Goal: Task Accomplishment & Management: Complete application form

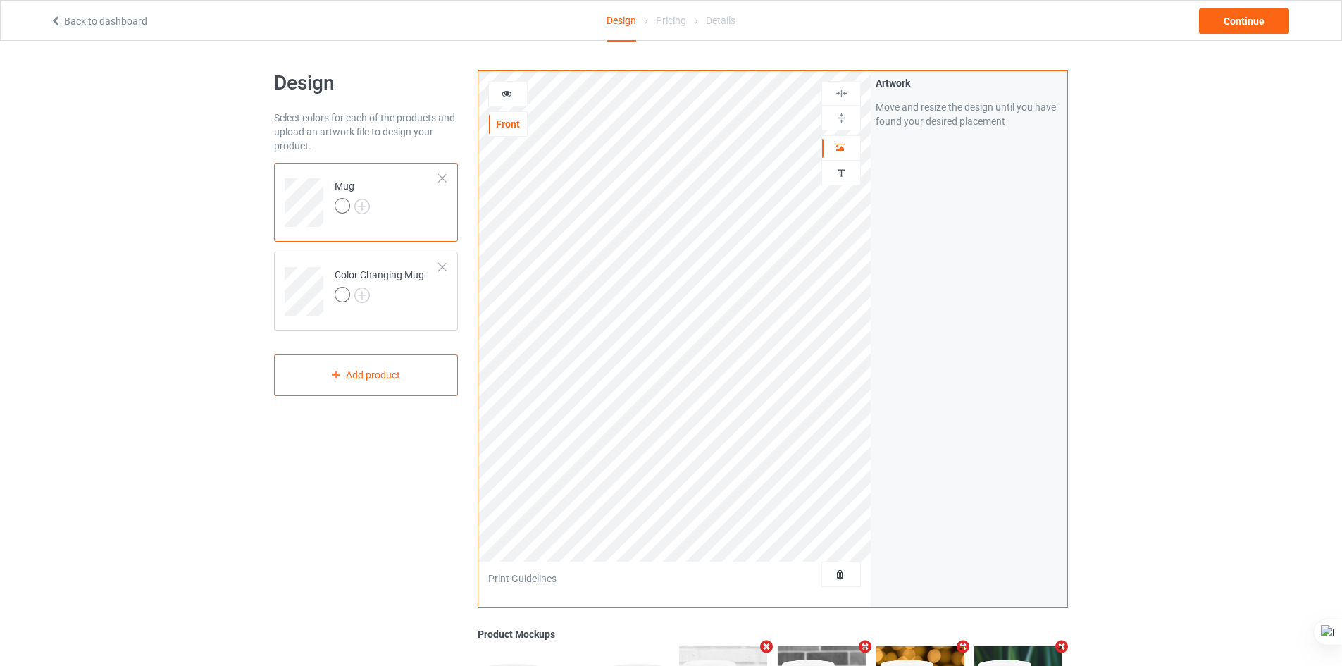
click at [445, 179] on div at bounding box center [443, 178] width 10 height 10
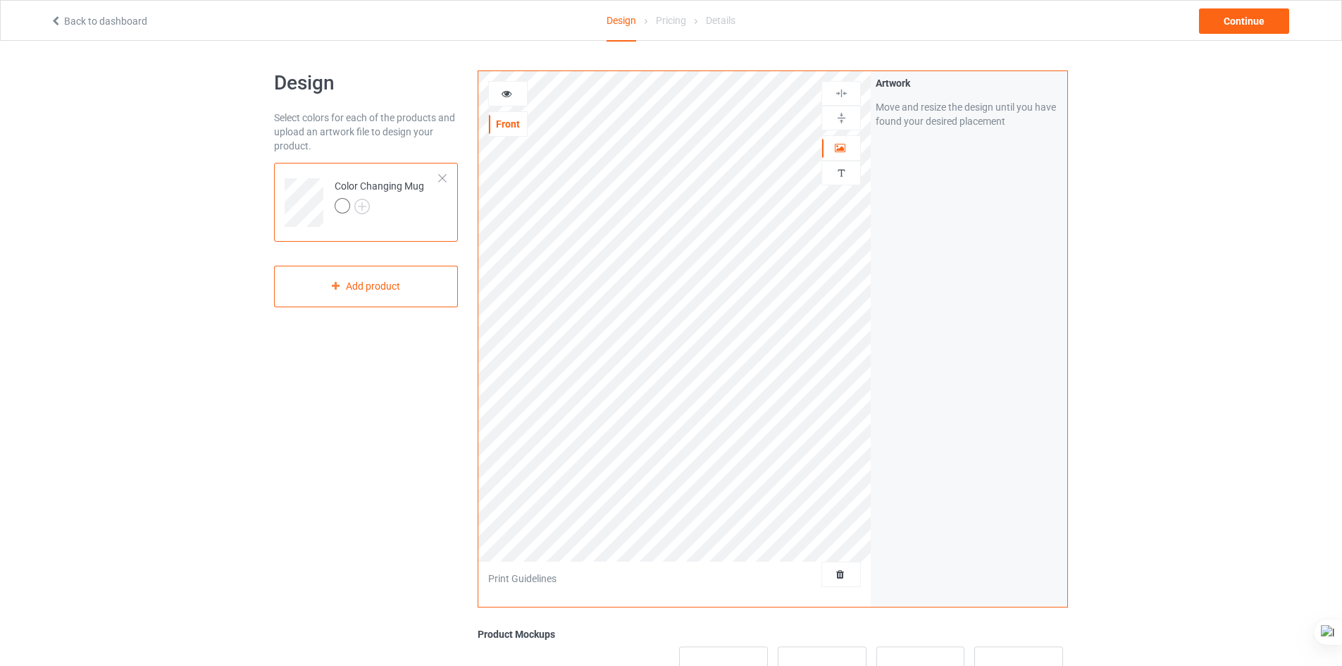
click at [443, 181] on div at bounding box center [443, 178] width 10 height 10
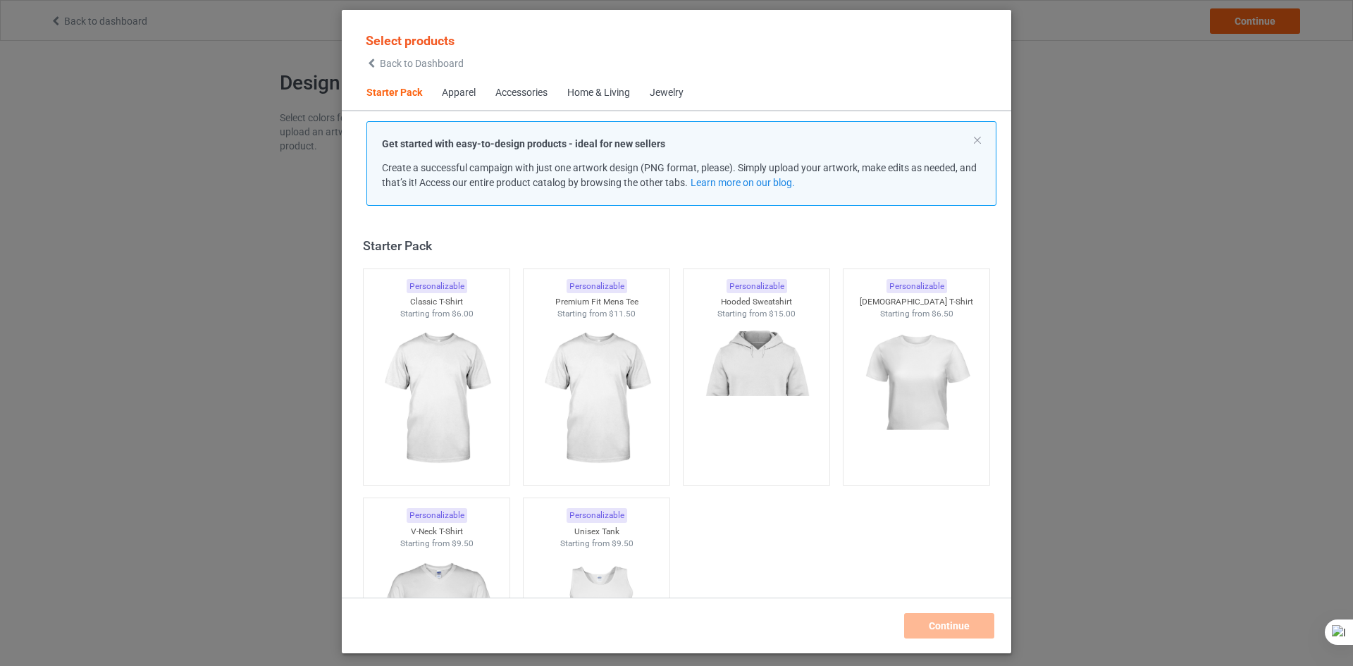
scroll to position [18, 0]
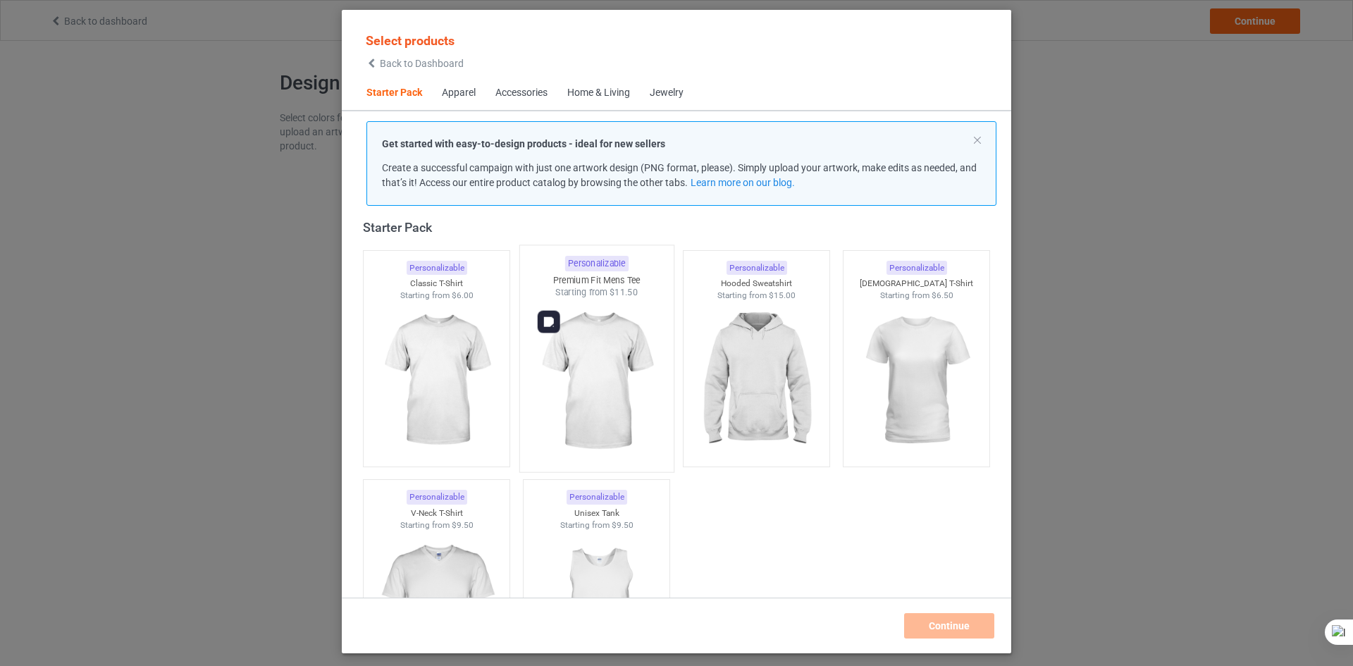
click at [592, 364] on img at bounding box center [596, 382] width 132 height 166
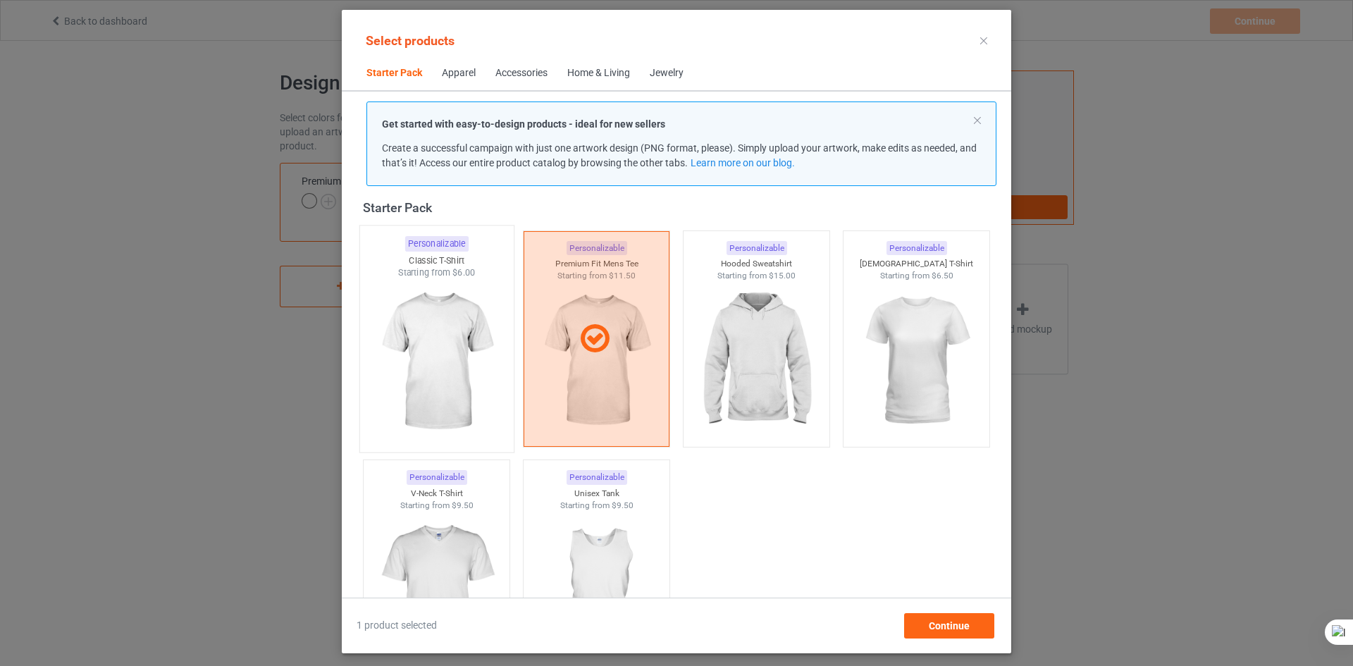
click at [459, 345] on img at bounding box center [436, 362] width 132 height 166
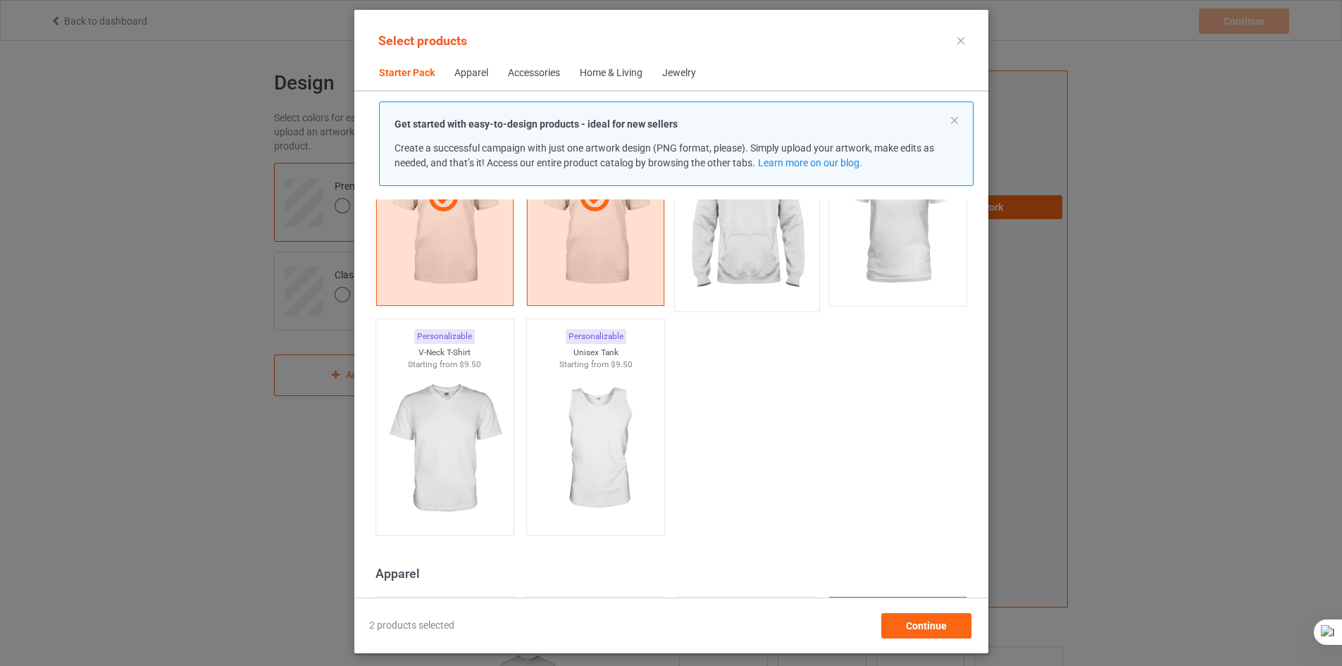
scroll to position [512, 0]
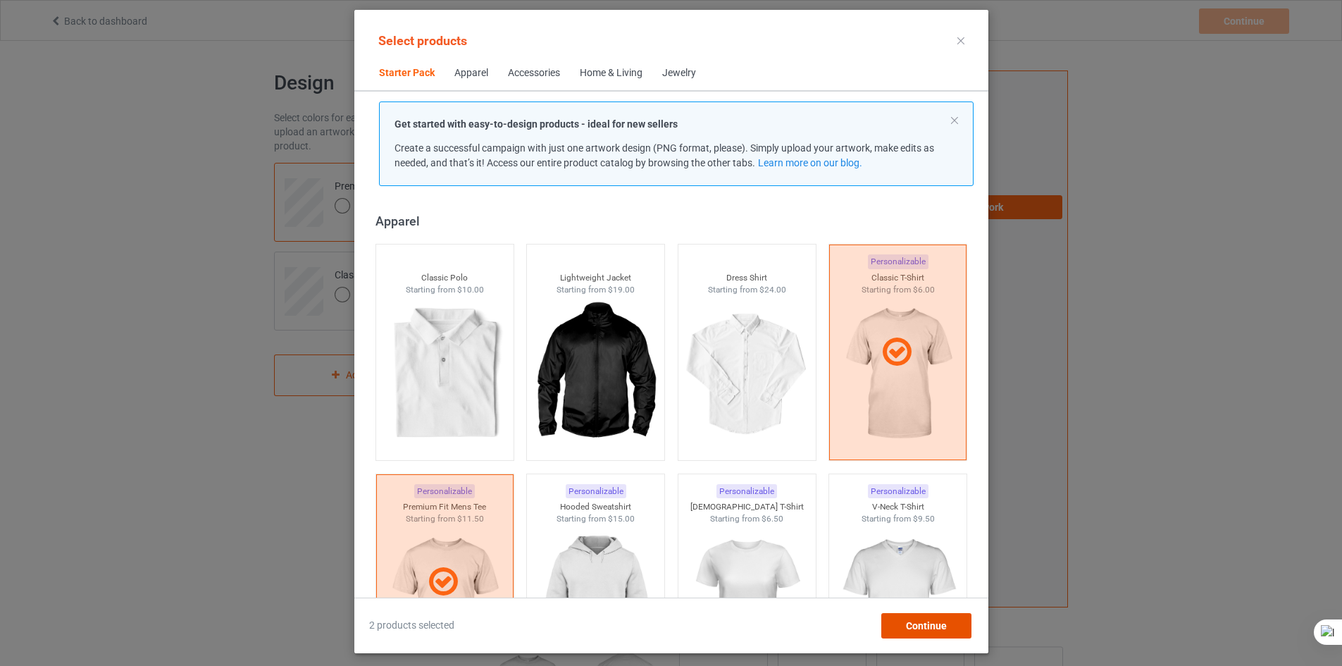
click at [951, 633] on div "Continue" at bounding box center [926, 625] width 90 height 25
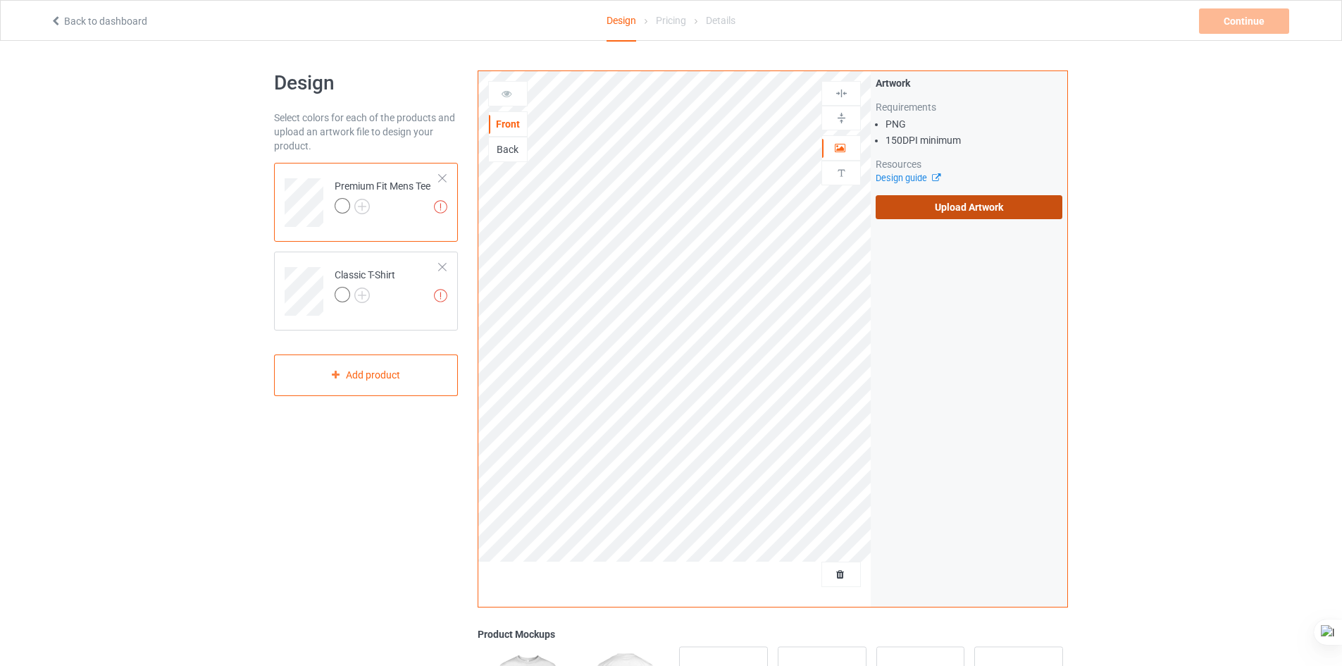
click at [967, 212] on label "Upload Artwork" at bounding box center [969, 207] width 187 height 24
click at [0, 0] on input "Upload Artwork" at bounding box center [0, 0] width 0 height 0
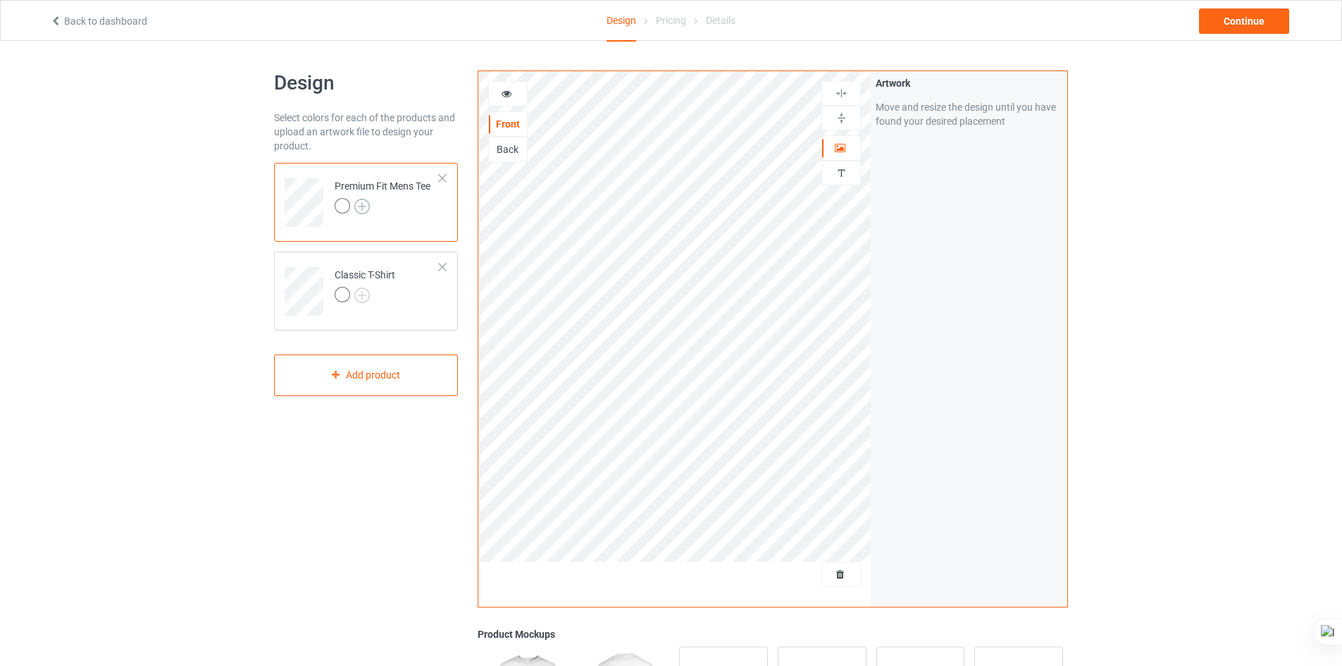
click at [360, 200] on img at bounding box center [362, 207] width 16 height 16
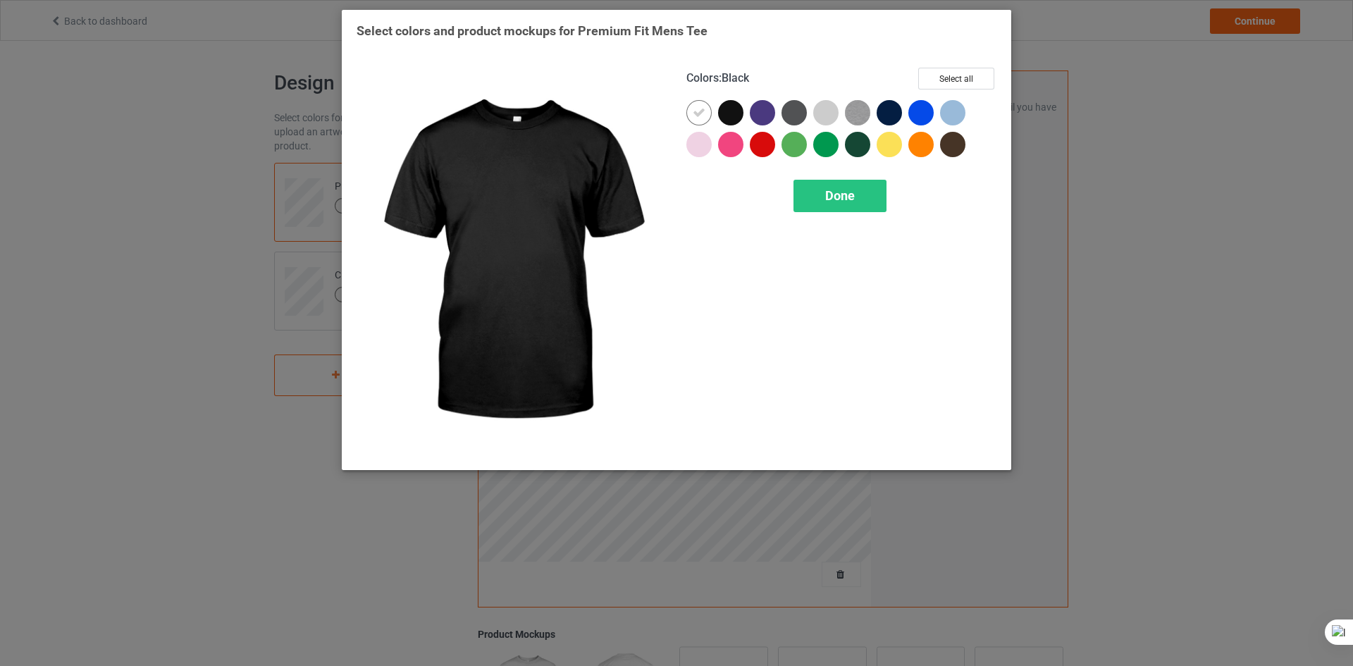
click at [731, 112] on div at bounding box center [730, 112] width 25 height 25
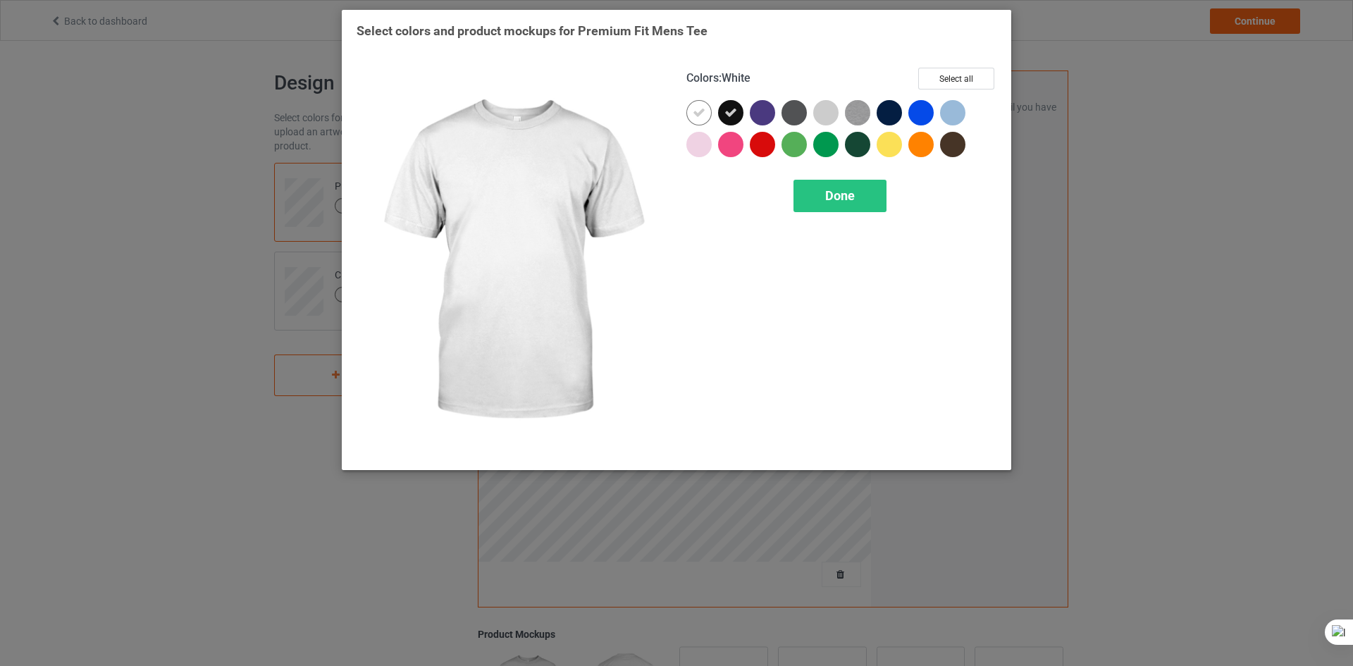
click at [698, 112] on icon at bounding box center [699, 112] width 13 height 13
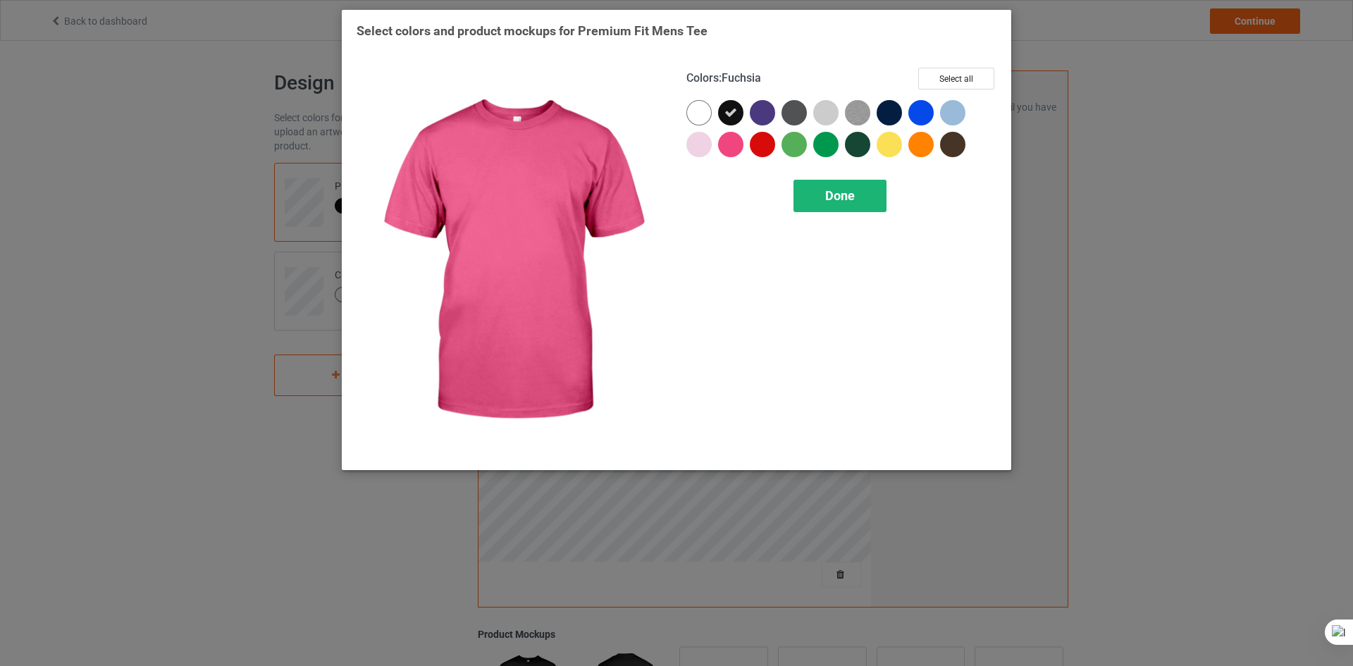
click at [855, 199] on div "Done" at bounding box center [839, 196] width 93 height 32
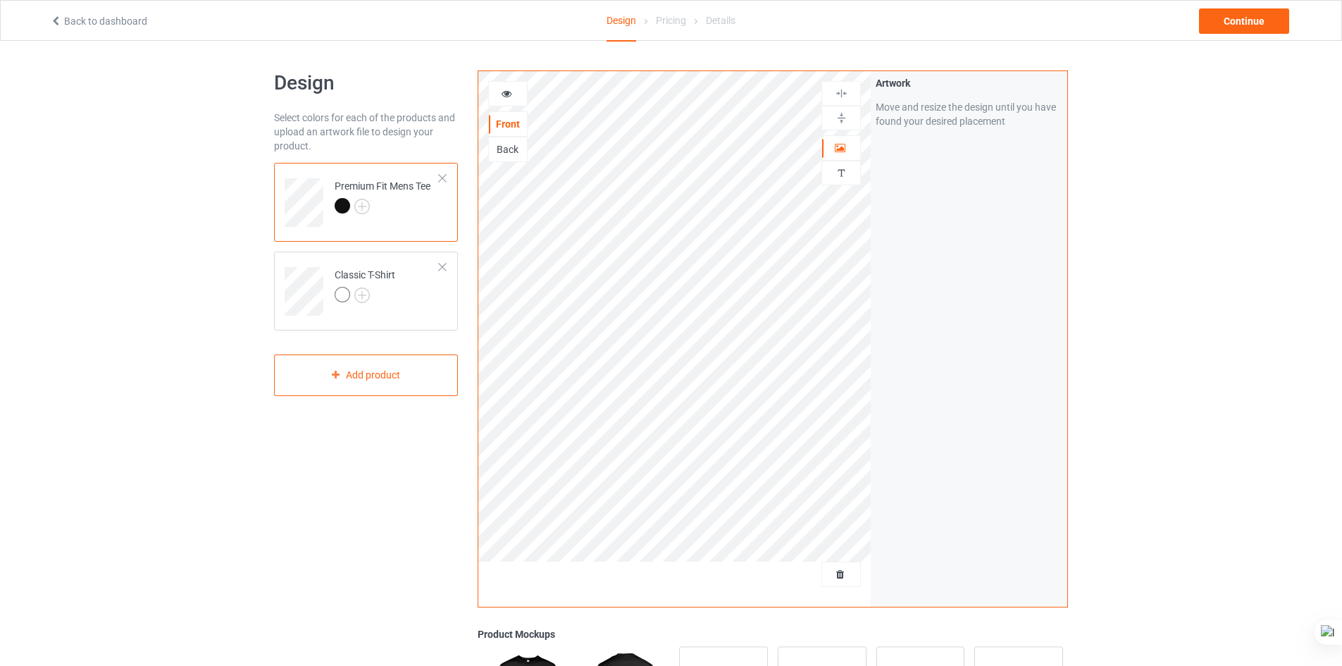
click at [343, 205] on div at bounding box center [343, 206] width 16 height 16
click at [363, 294] on img at bounding box center [362, 296] width 16 height 16
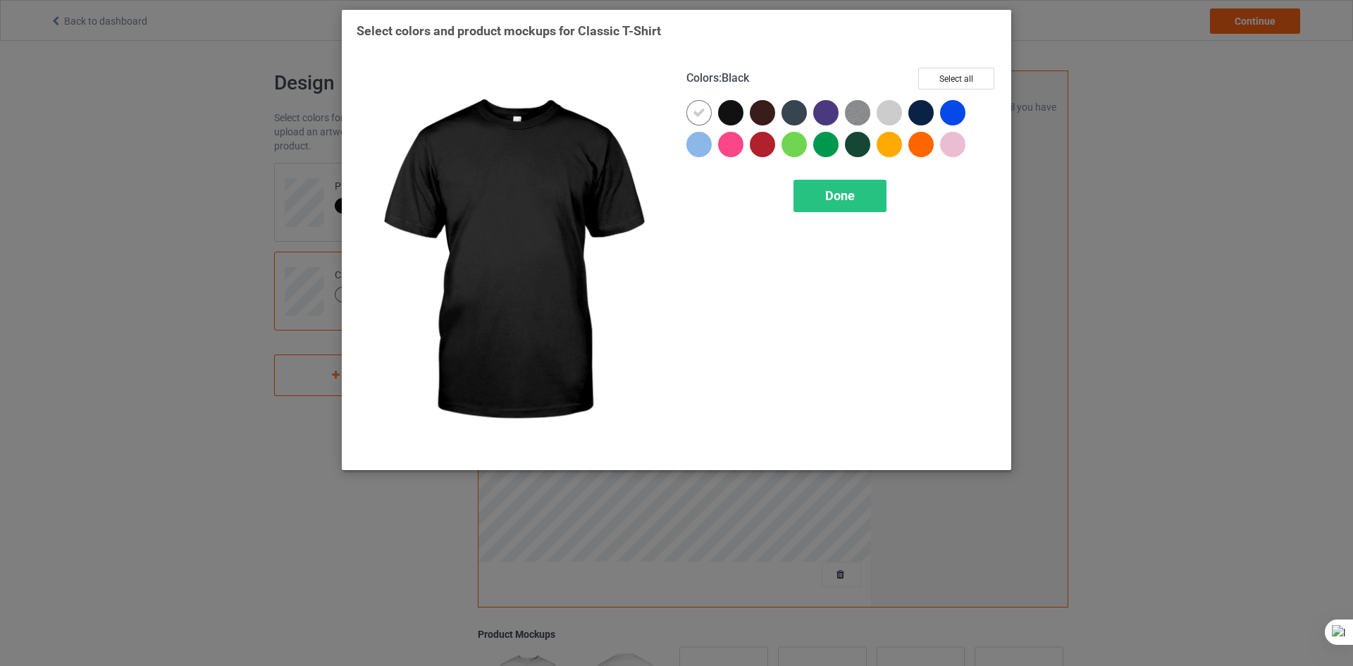
drag, startPoint x: 731, startPoint y: 118, endPoint x: 724, endPoint y: 118, distance: 7.1
click at [731, 118] on div at bounding box center [730, 112] width 25 height 25
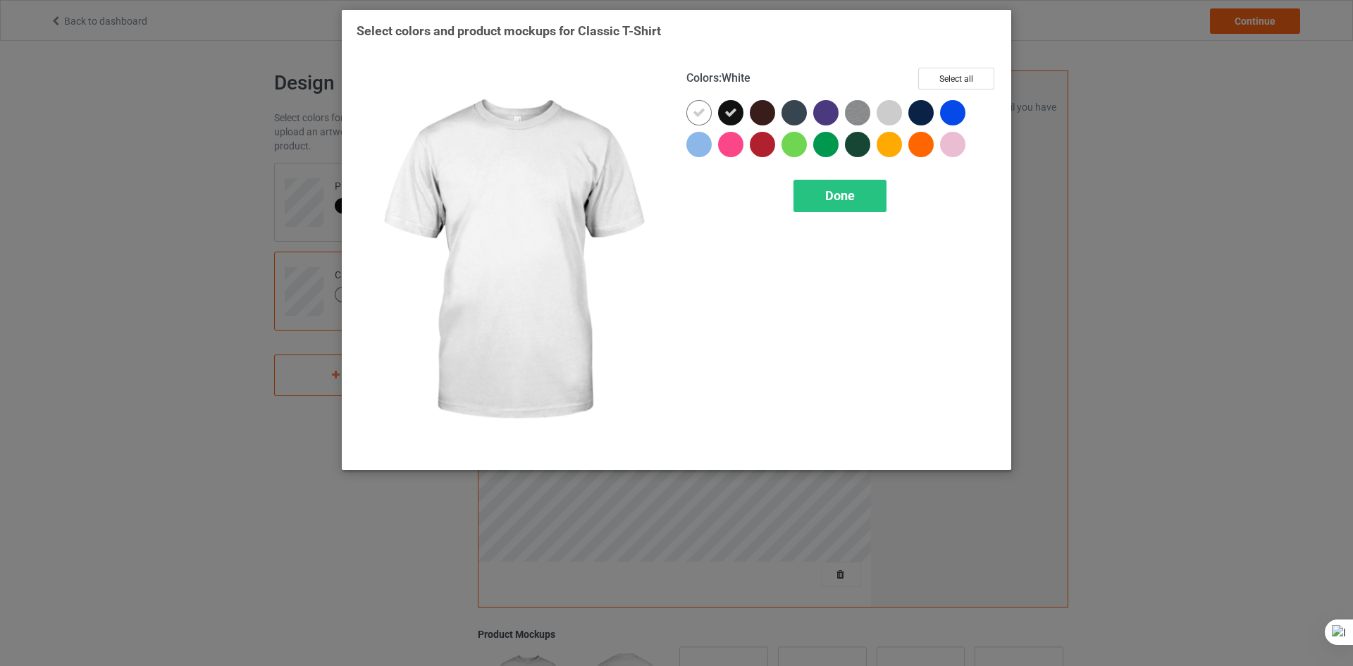
click at [696, 110] on icon at bounding box center [699, 112] width 13 height 13
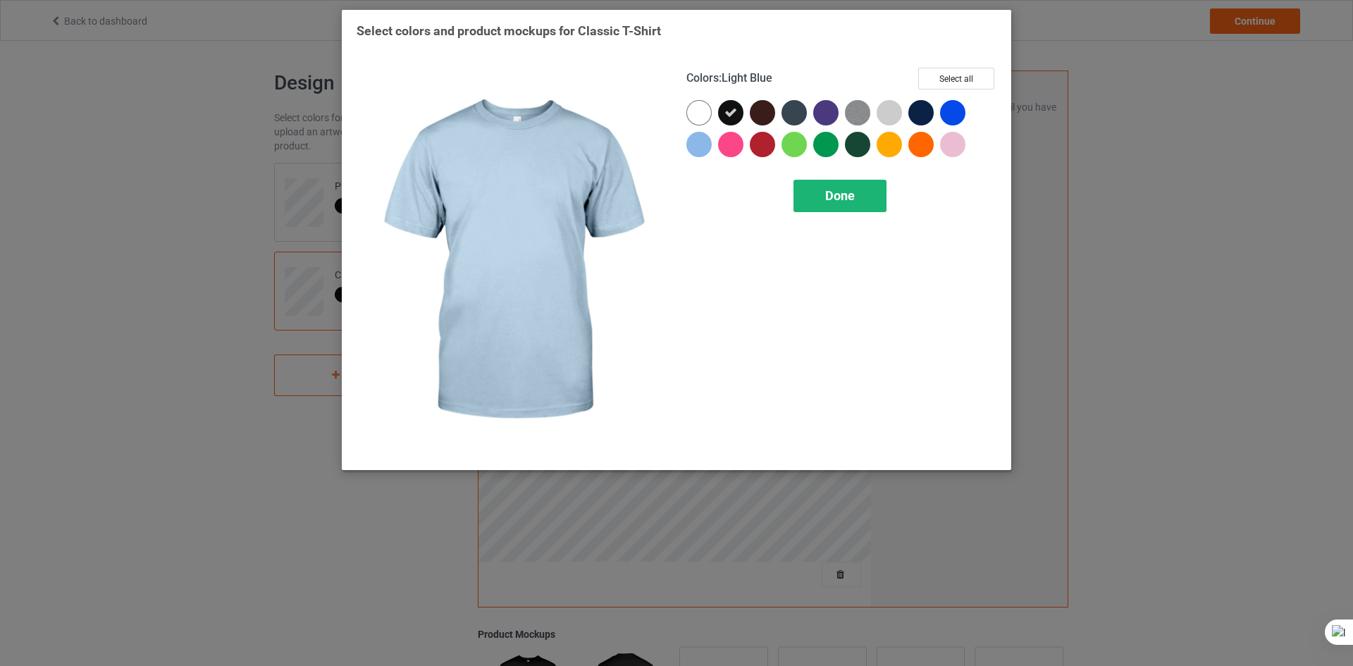
click at [834, 203] on span "Done" at bounding box center [840, 195] width 30 height 15
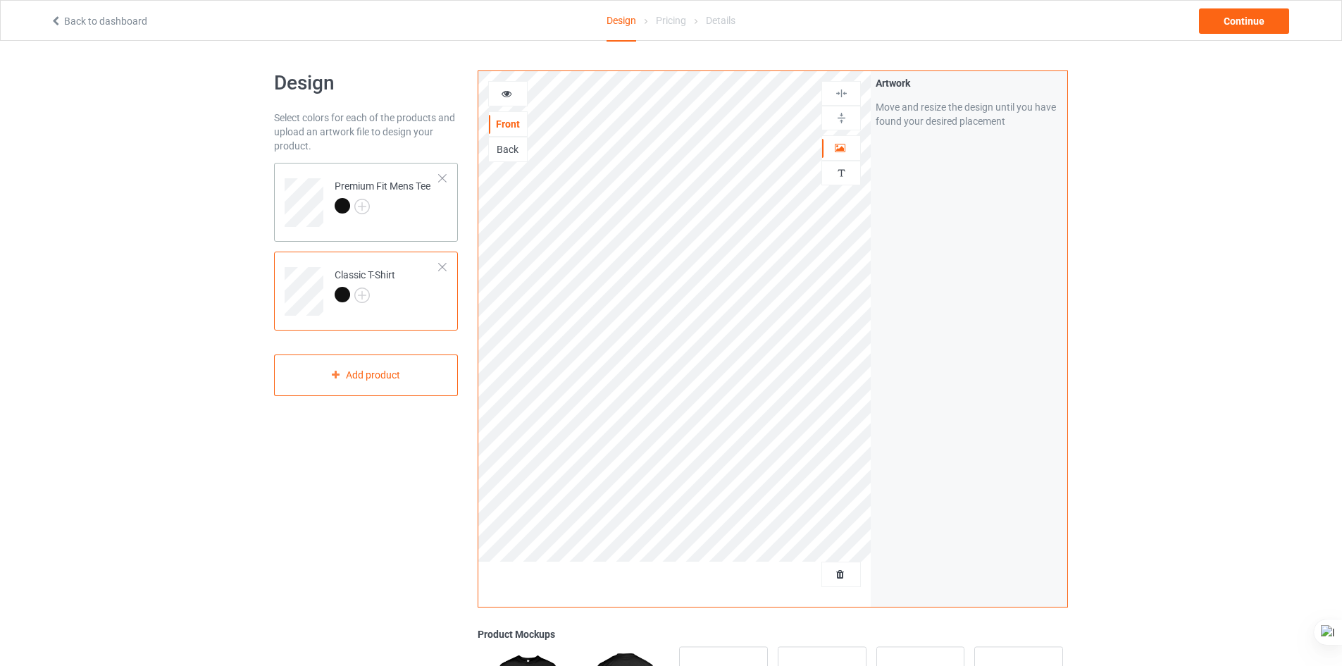
click at [403, 214] on div at bounding box center [383, 208] width 96 height 20
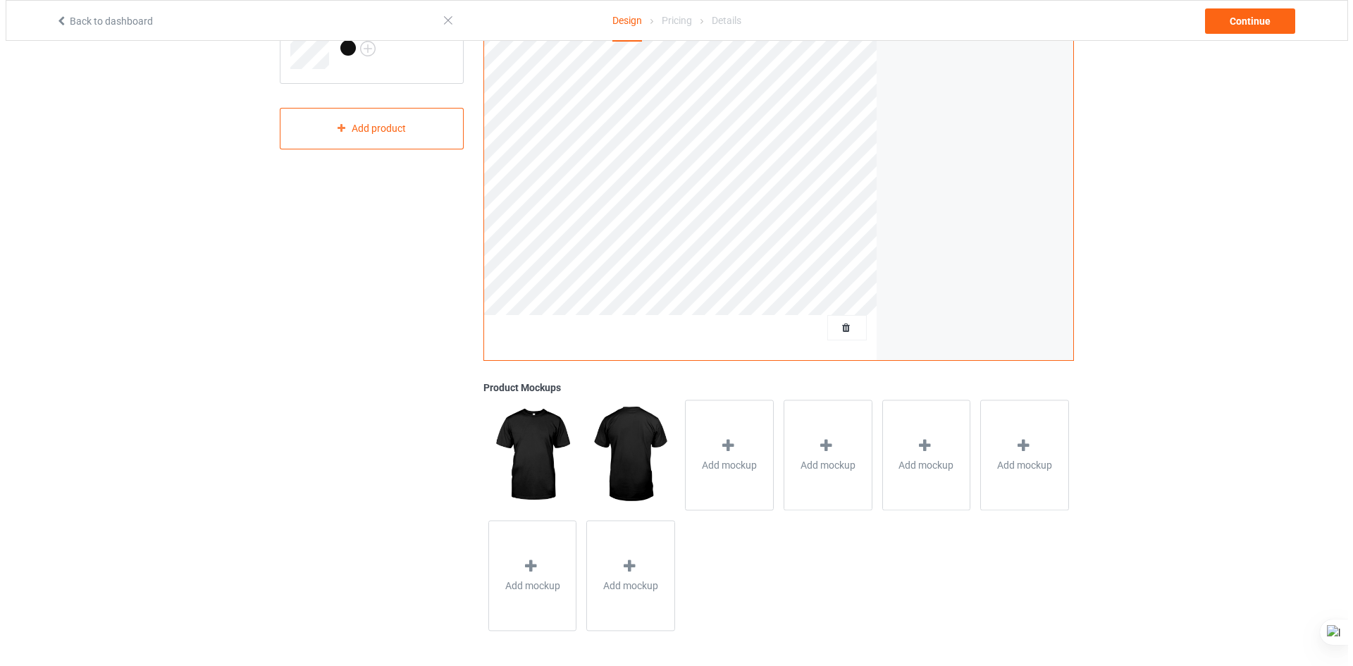
scroll to position [247, 0]
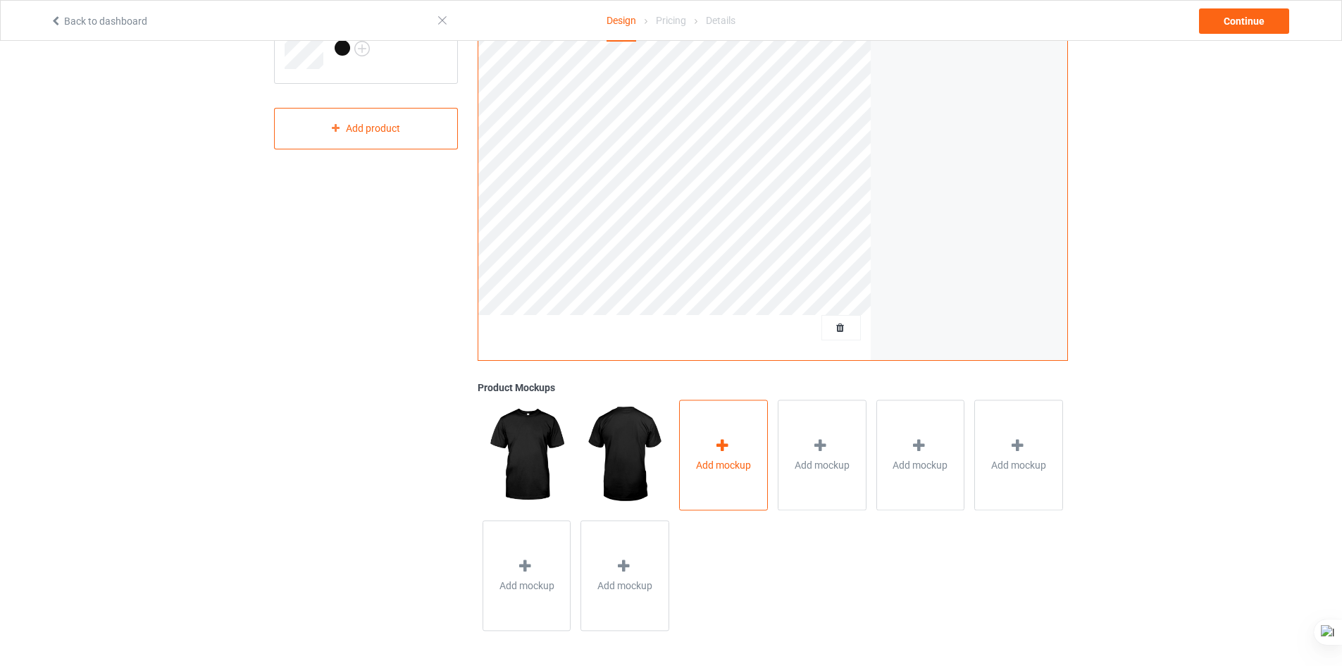
click at [713, 479] on div "Add mockup" at bounding box center [723, 455] width 89 height 111
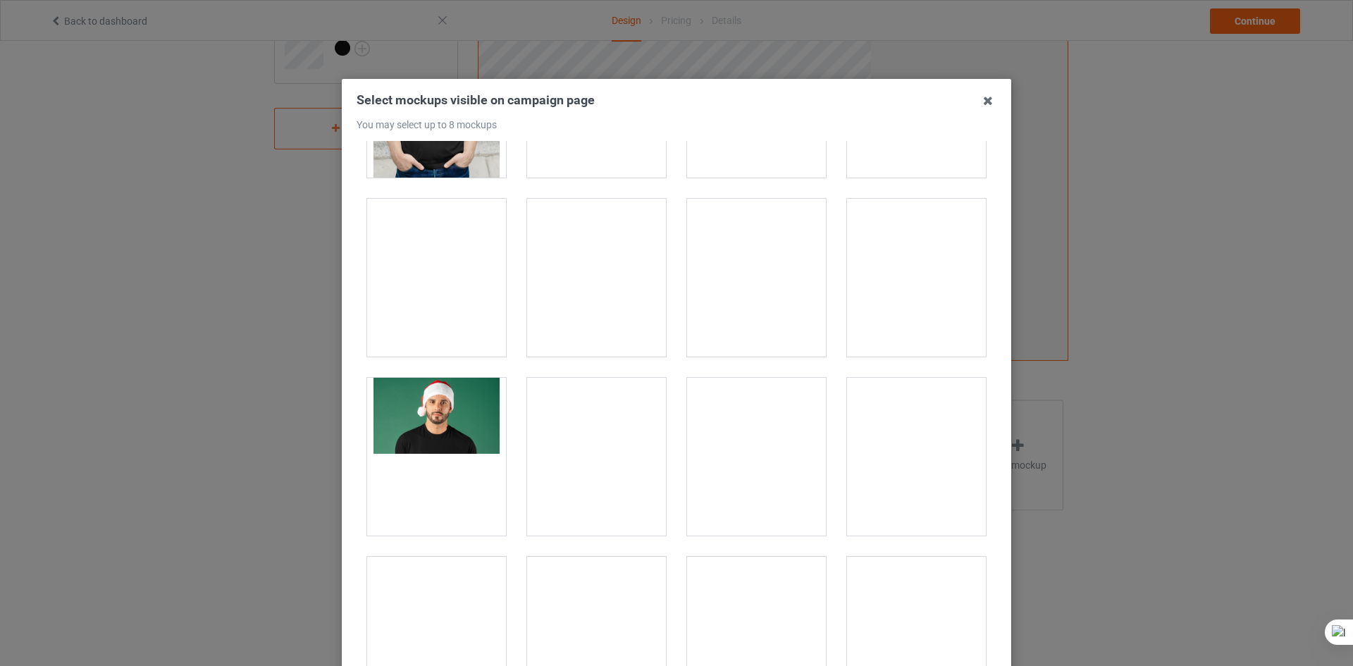
scroll to position [916, 0]
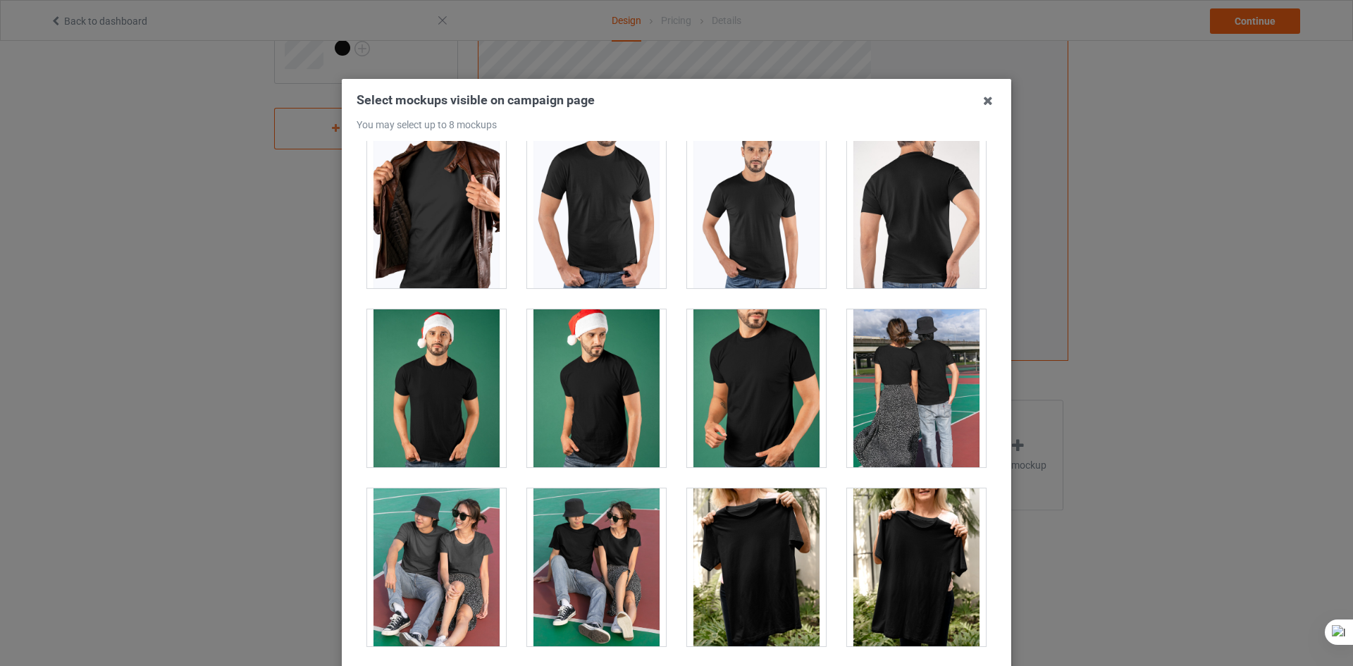
click at [419, 206] on div at bounding box center [436, 209] width 139 height 158
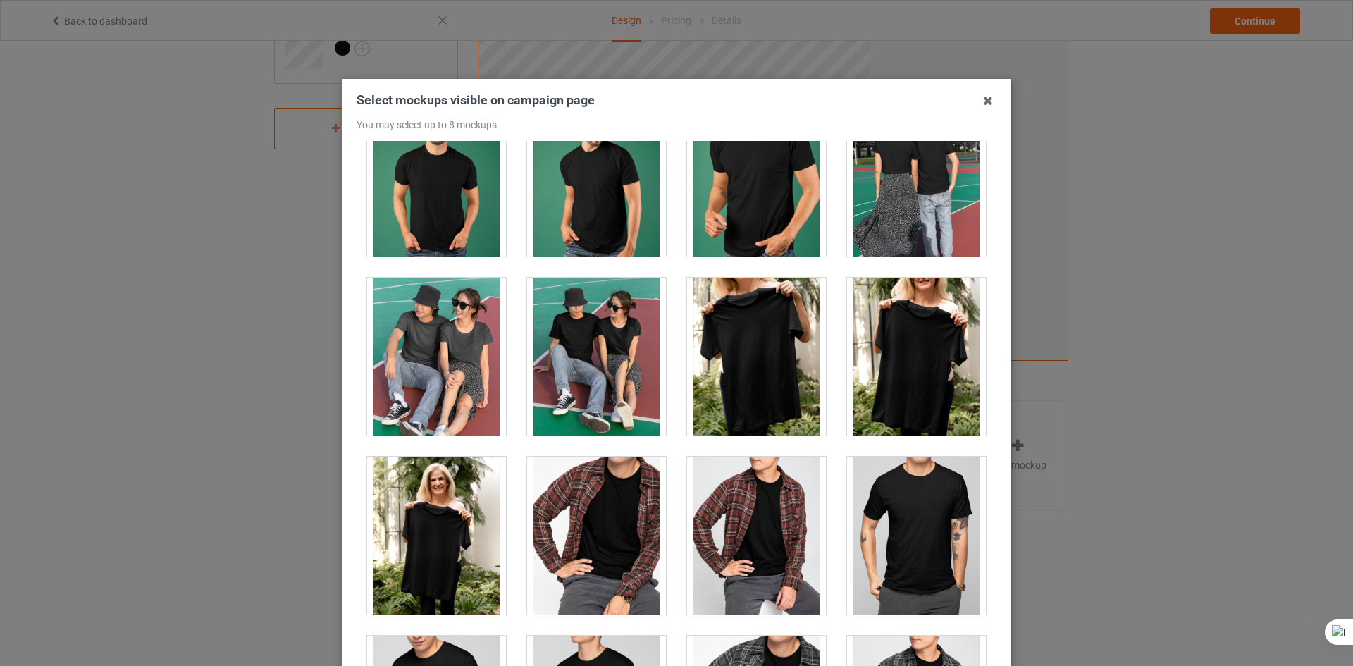
scroll to position [1127, 0]
click at [757, 348] on div at bounding box center [756, 356] width 139 height 158
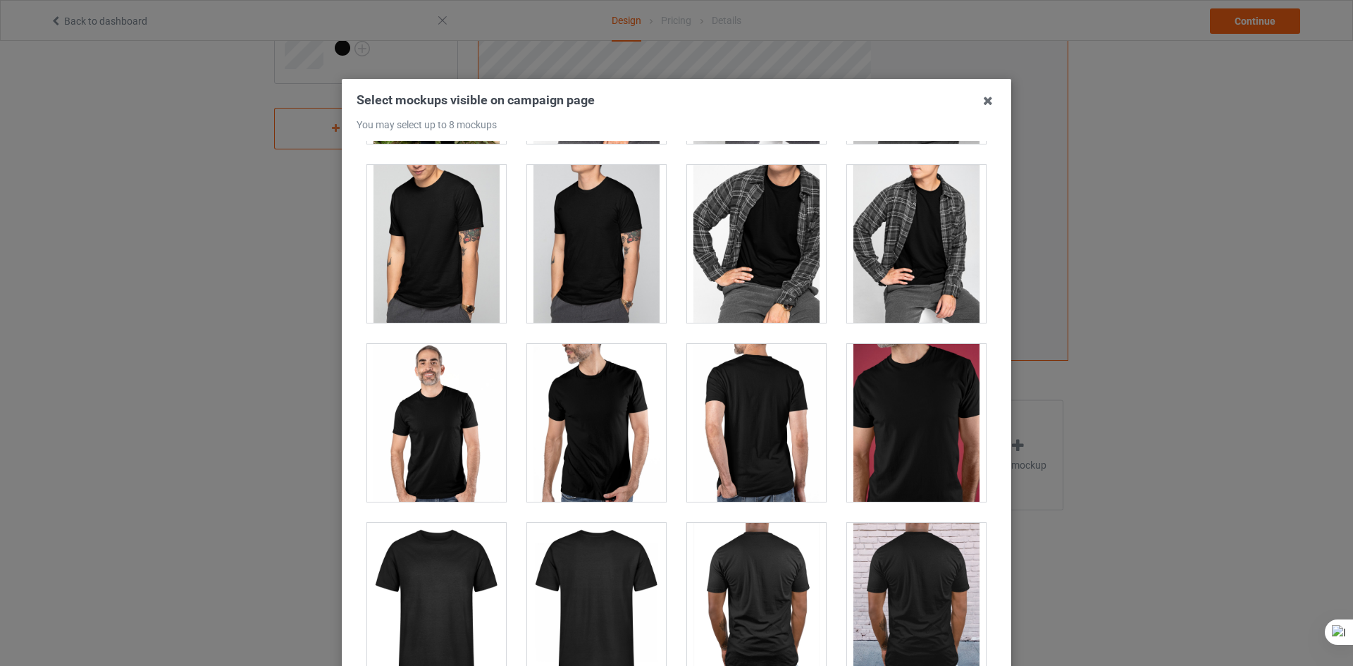
scroll to position [1621, 0]
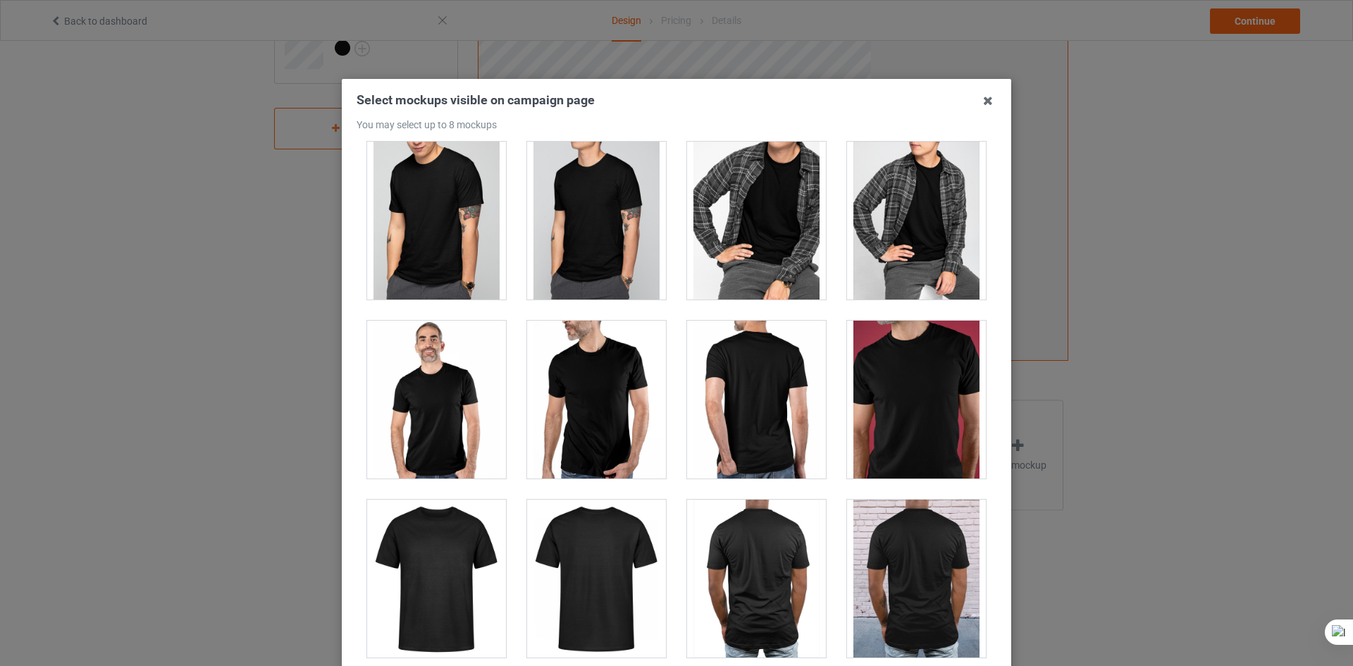
click at [884, 409] on div at bounding box center [916, 400] width 139 height 158
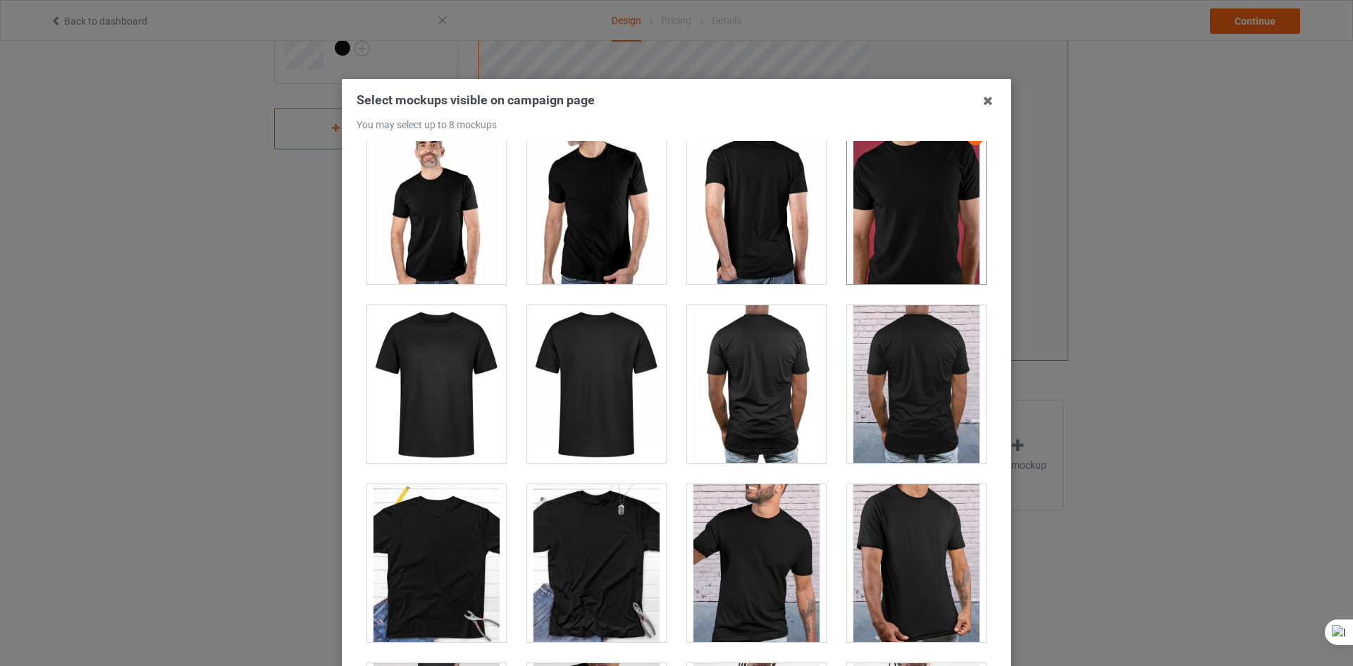
scroll to position [1832, 0]
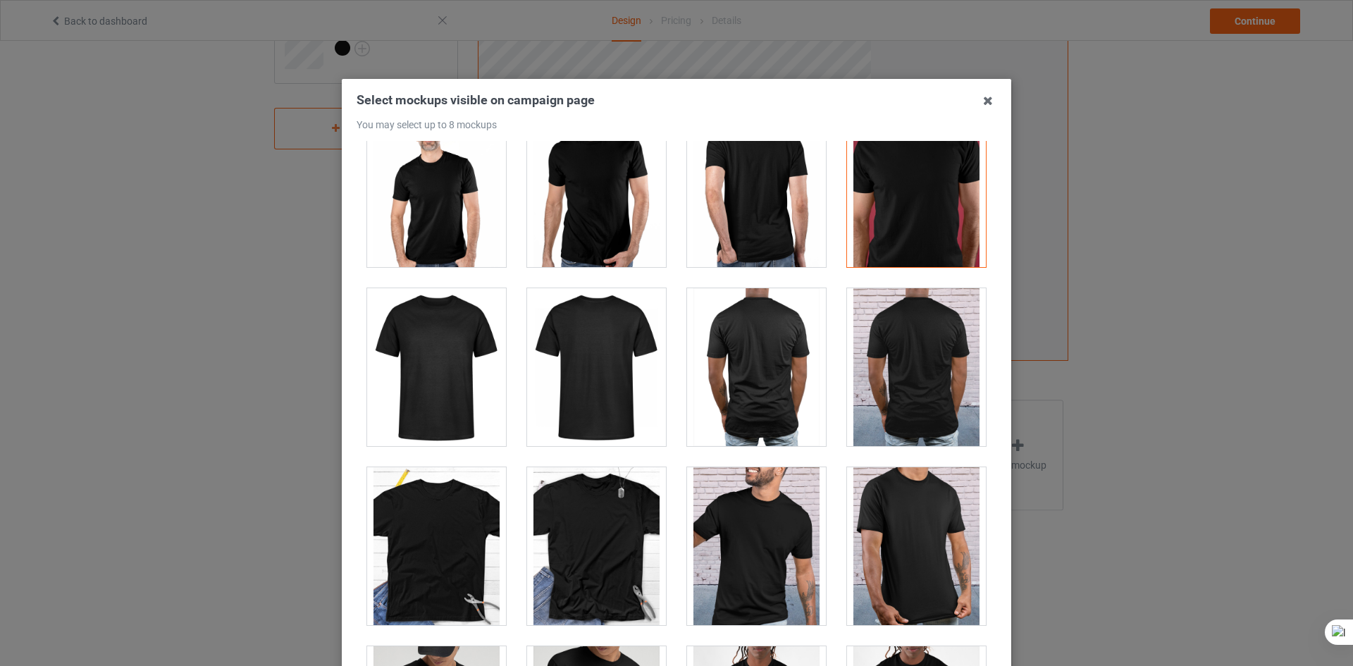
click at [756, 522] on div at bounding box center [756, 546] width 139 height 158
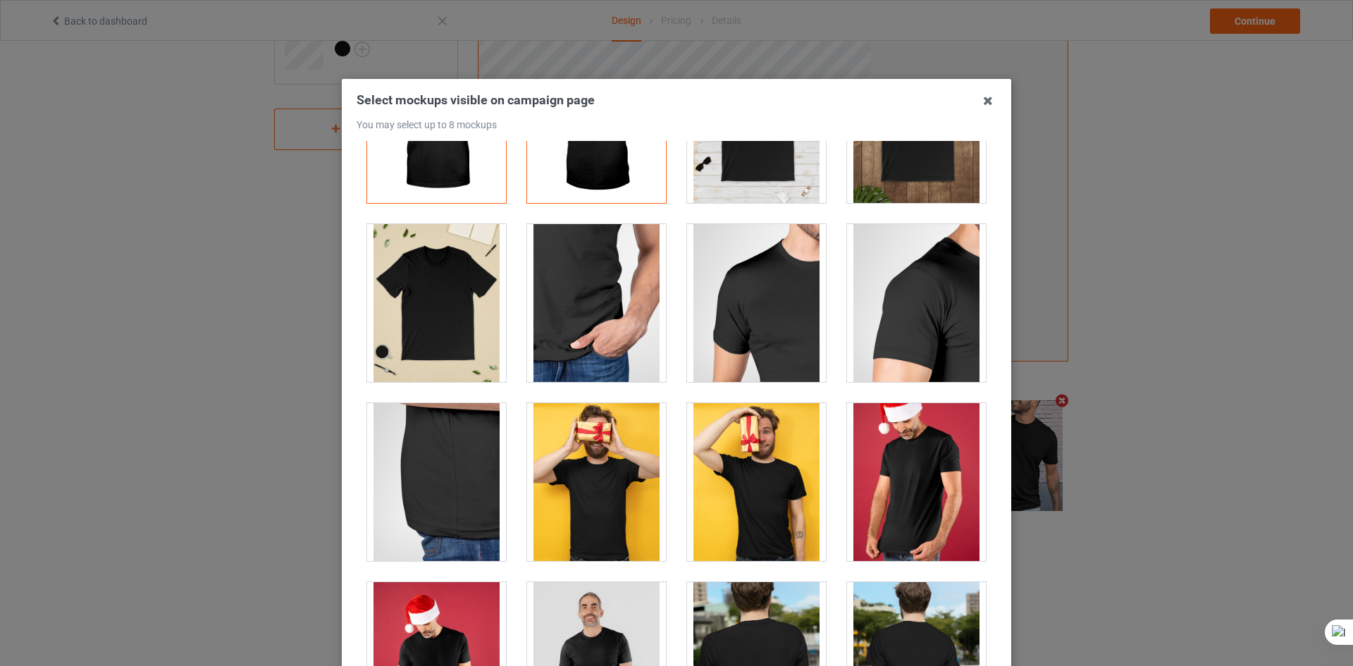
scroll to position [0, 0]
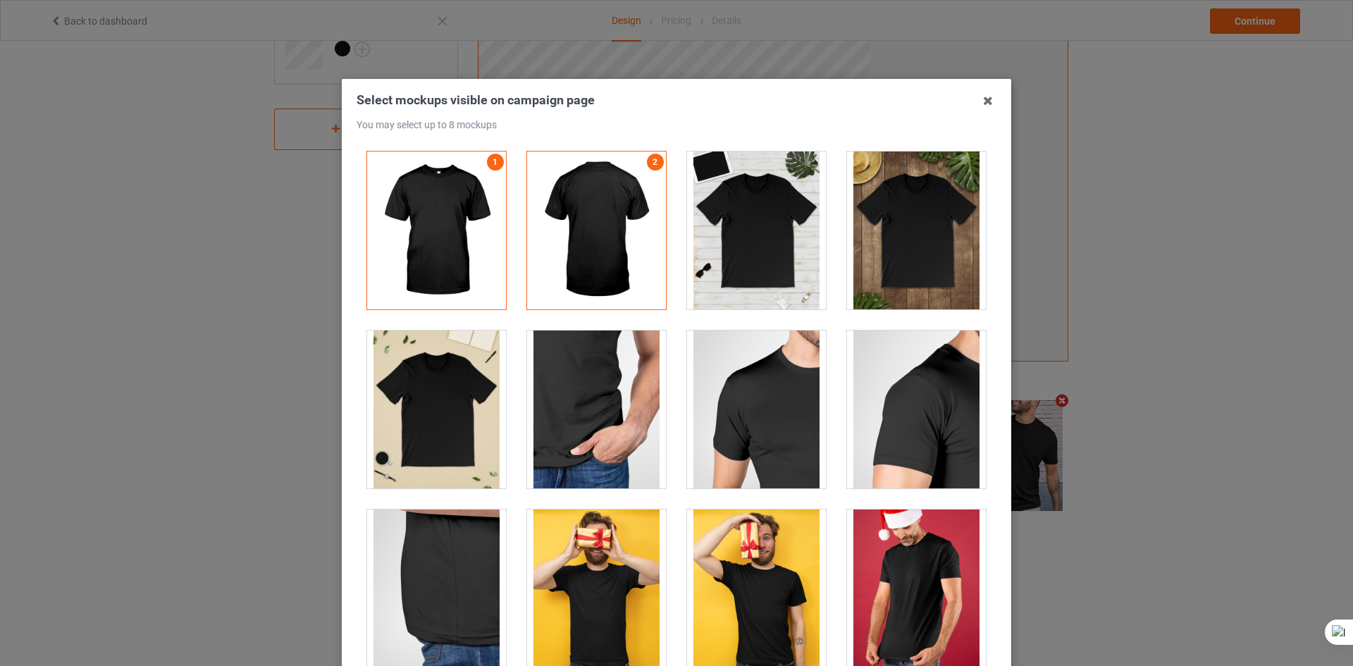
click at [752, 231] on div at bounding box center [756, 231] width 139 height 158
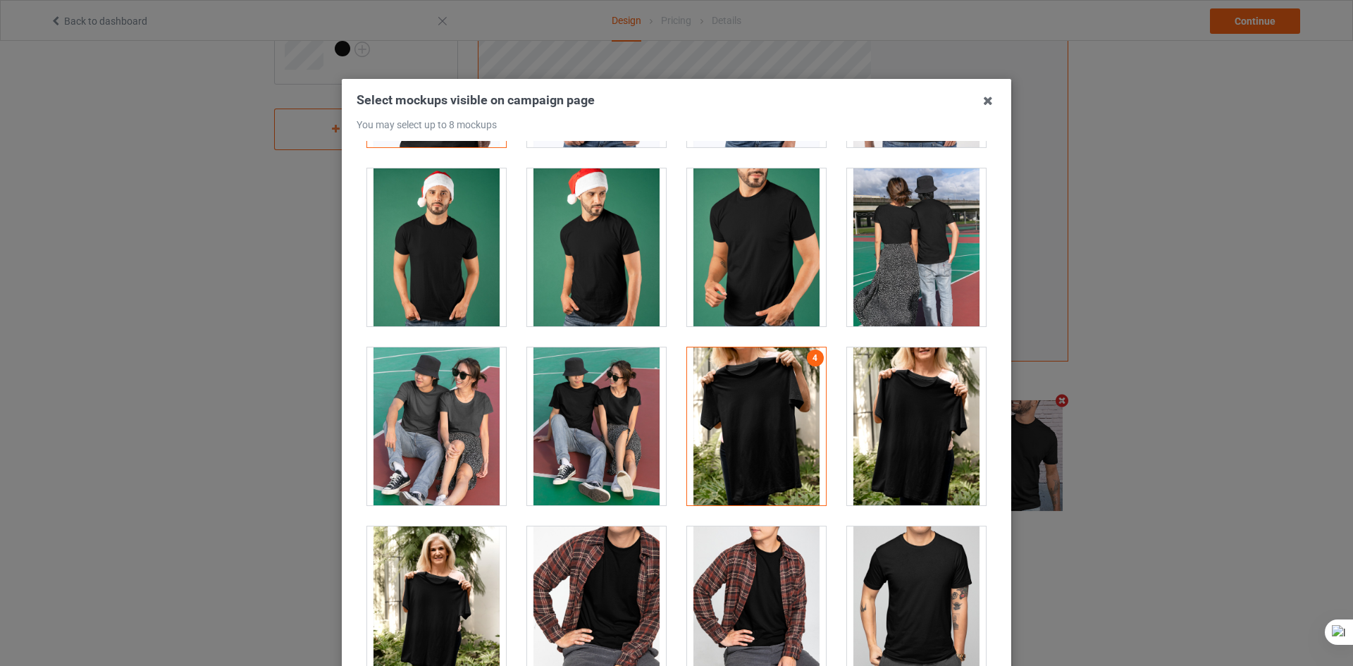
scroll to position [1268, 0]
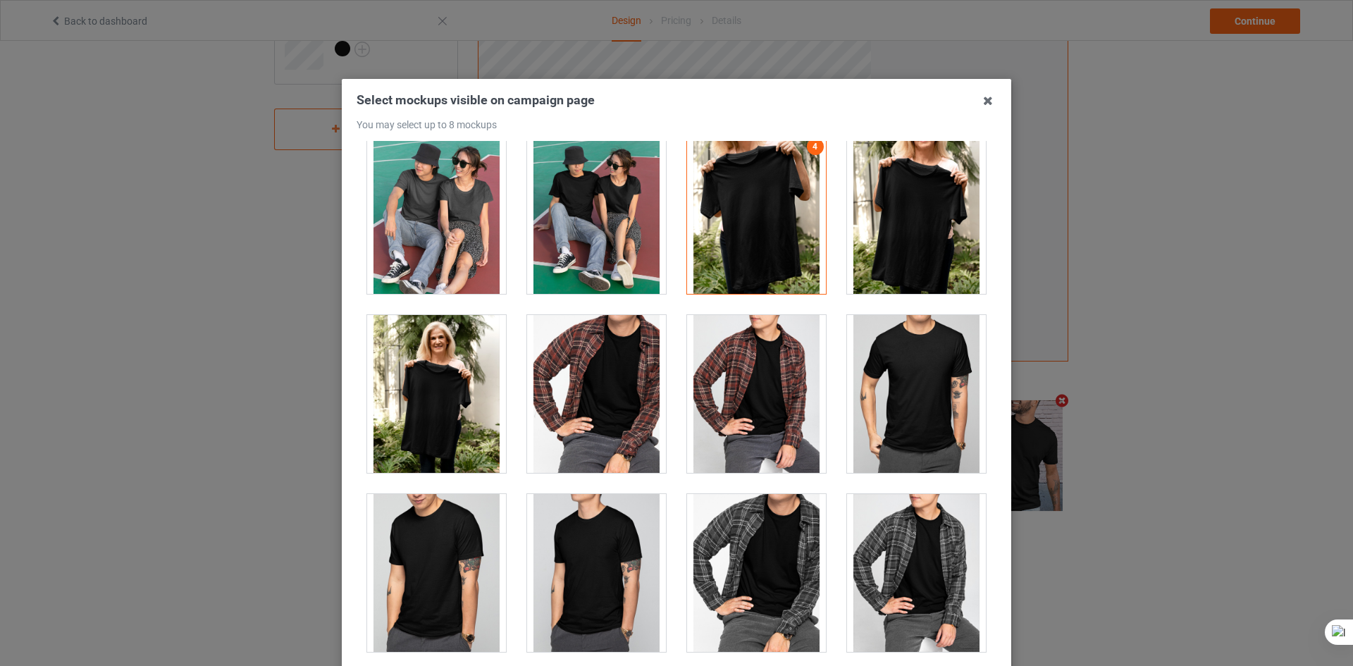
click at [883, 393] on div at bounding box center [916, 394] width 139 height 158
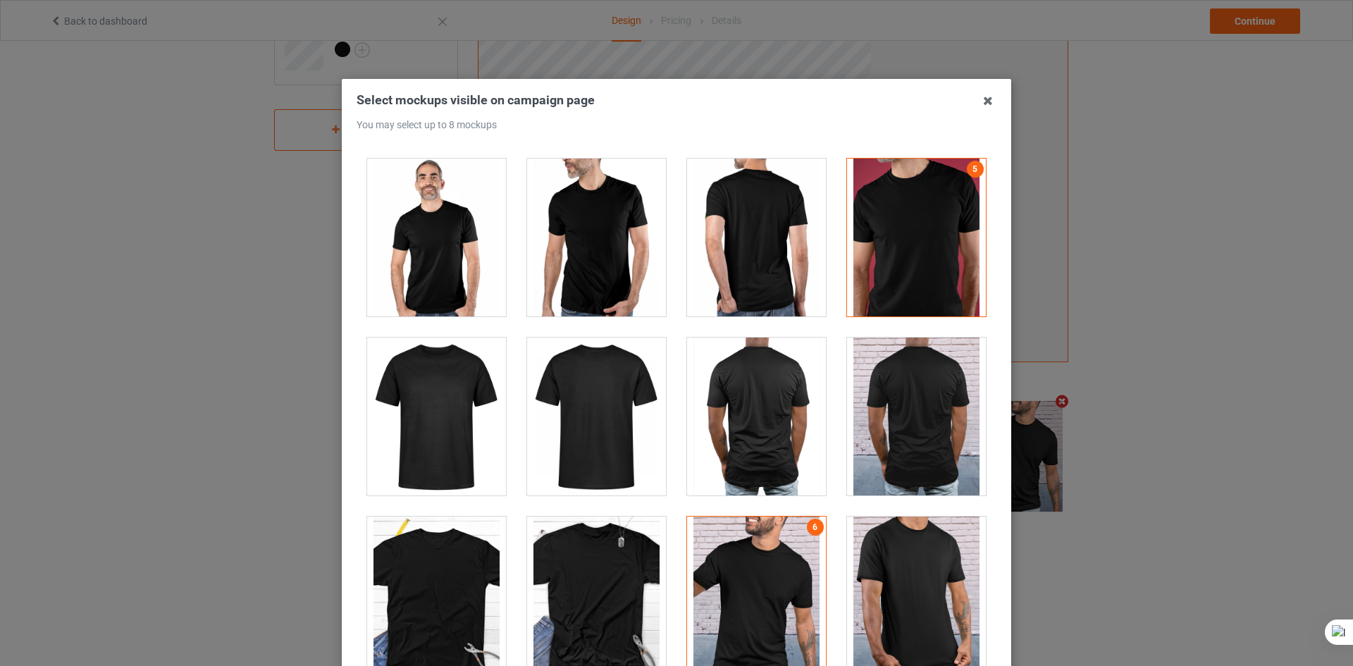
scroll to position [2044, 0]
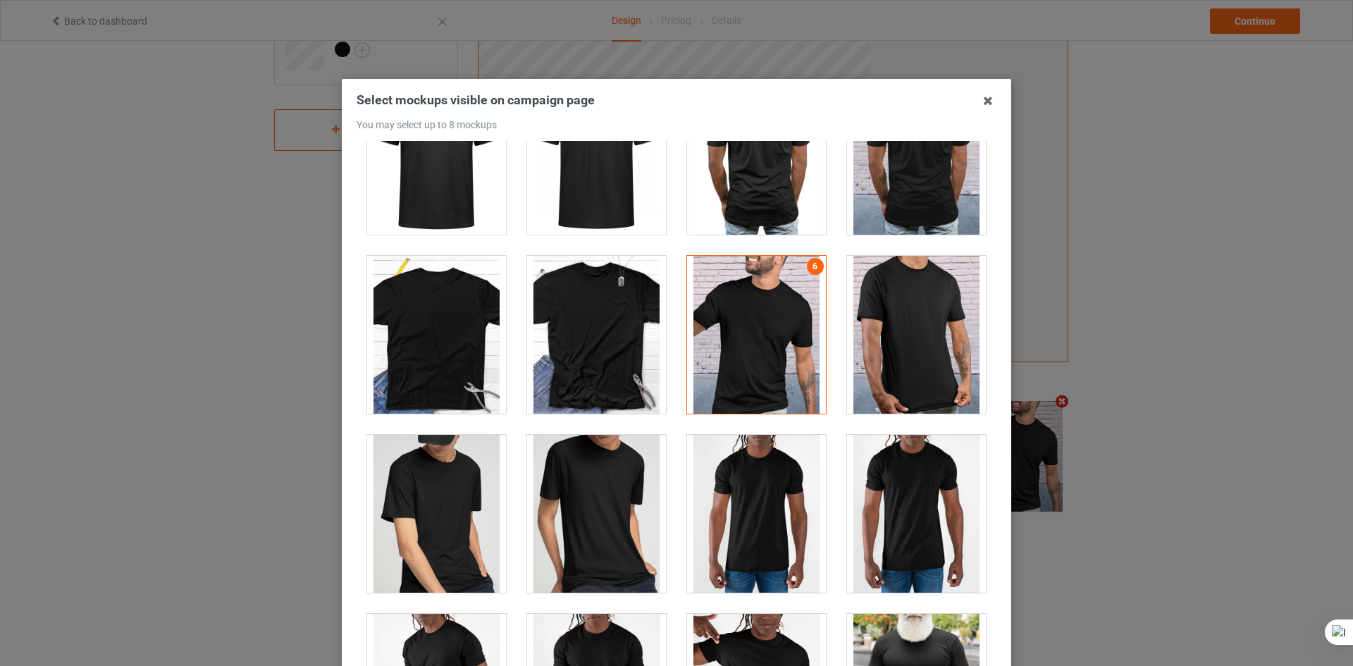
click at [586, 333] on div at bounding box center [596, 335] width 139 height 158
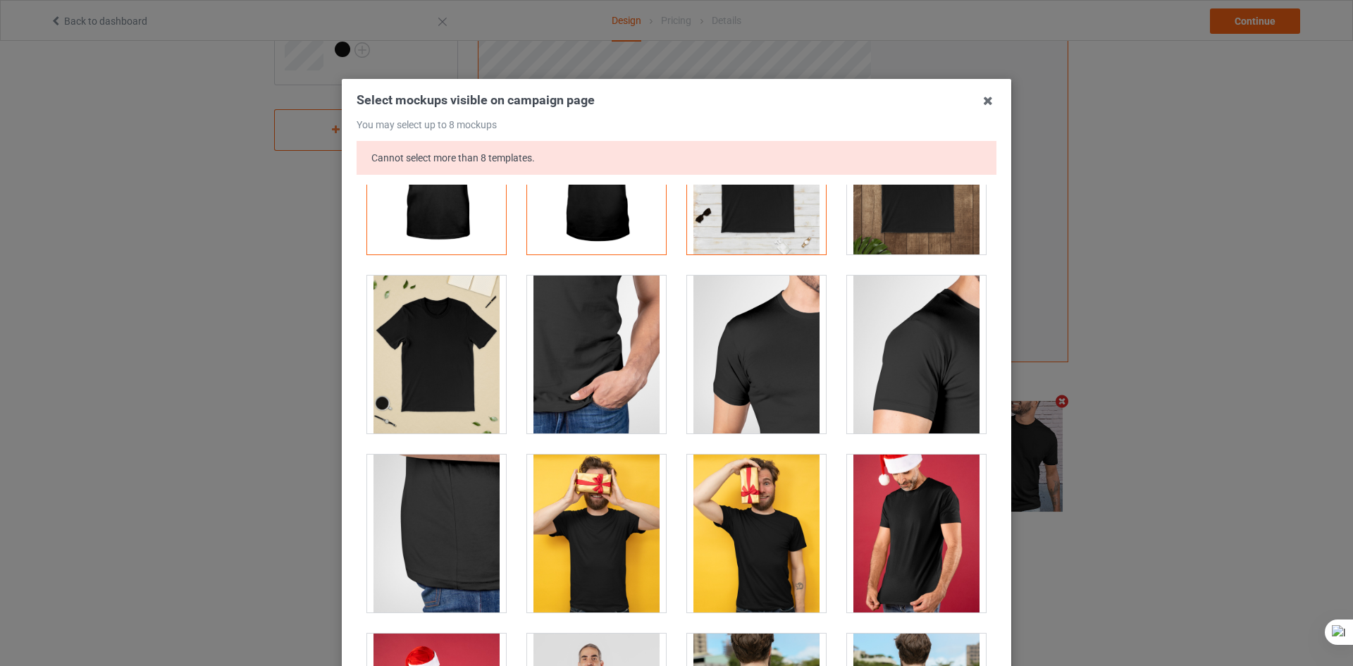
scroll to position [0, 0]
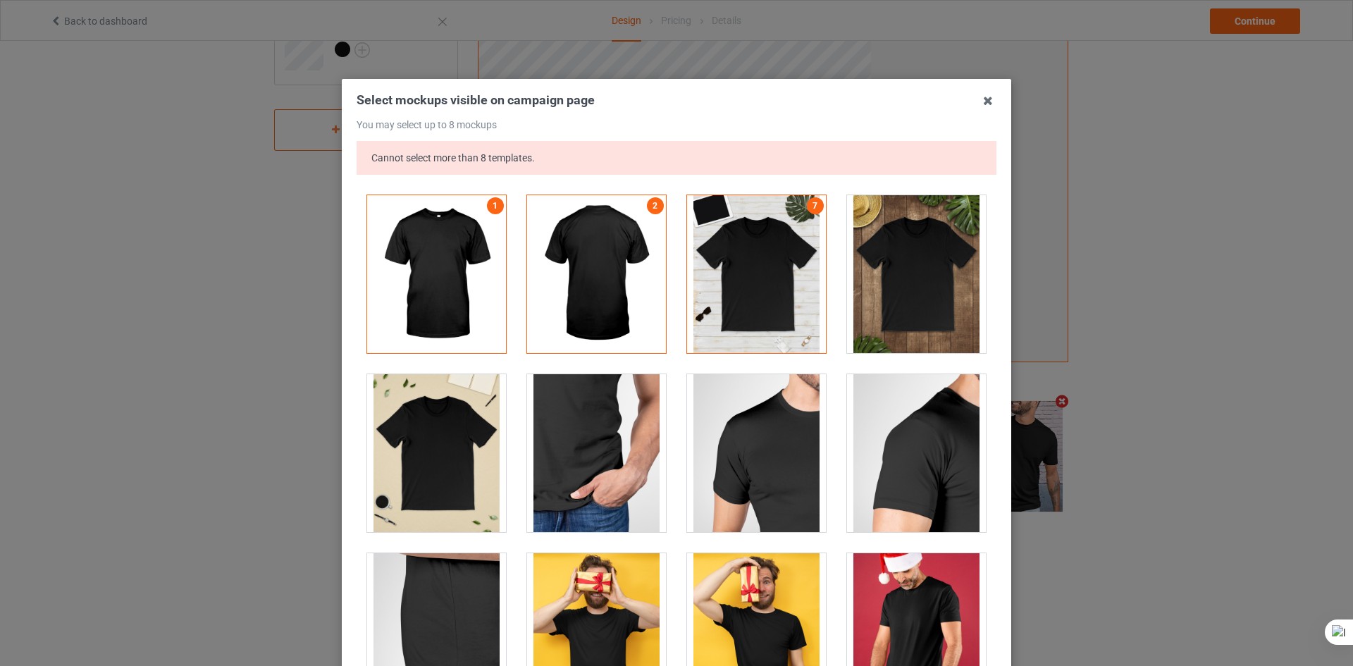
click at [587, 283] on div at bounding box center [596, 274] width 139 height 158
click at [769, 299] on div at bounding box center [756, 274] width 139 height 158
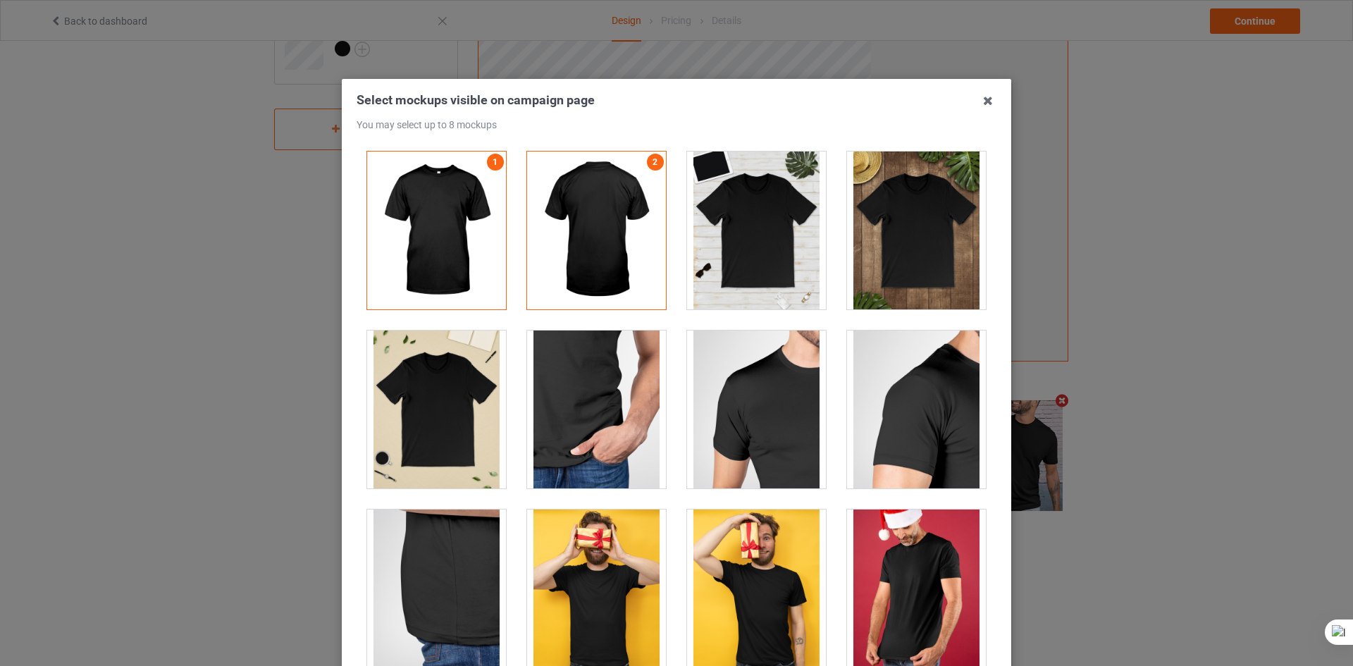
click at [771, 253] on div at bounding box center [756, 231] width 139 height 158
click at [758, 254] on div at bounding box center [756, 231] width 139 height 158
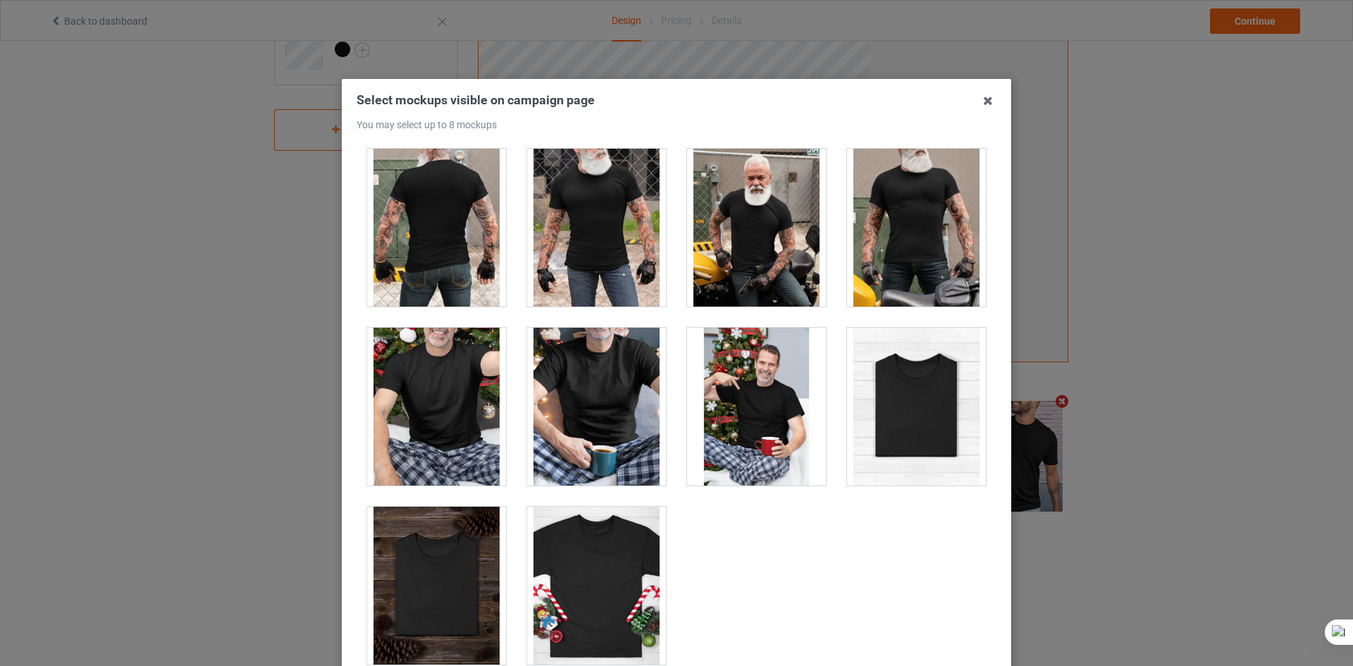
scroll to position [4300, 0]
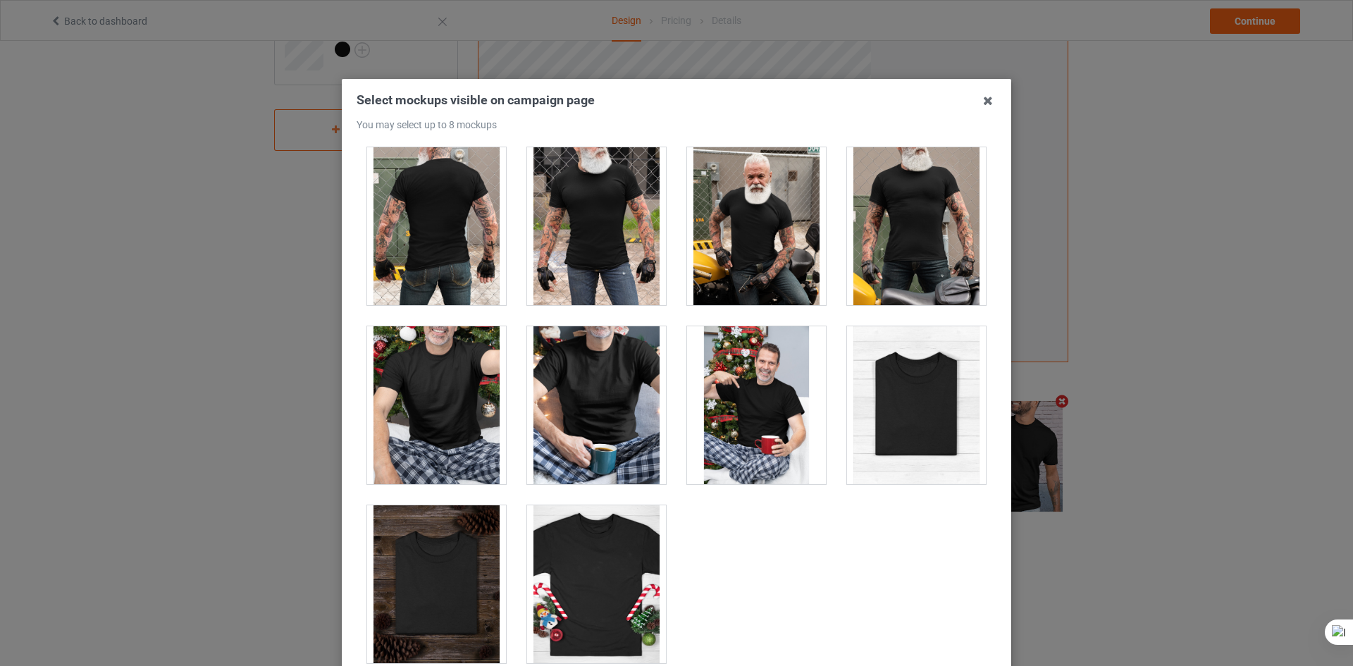
click at [1137, 291] on div "Select mockups visible on campaign page You may select up to 8 mockups 1 2 8 3 …" at bounding box center [676, 333] width 1353 height 666
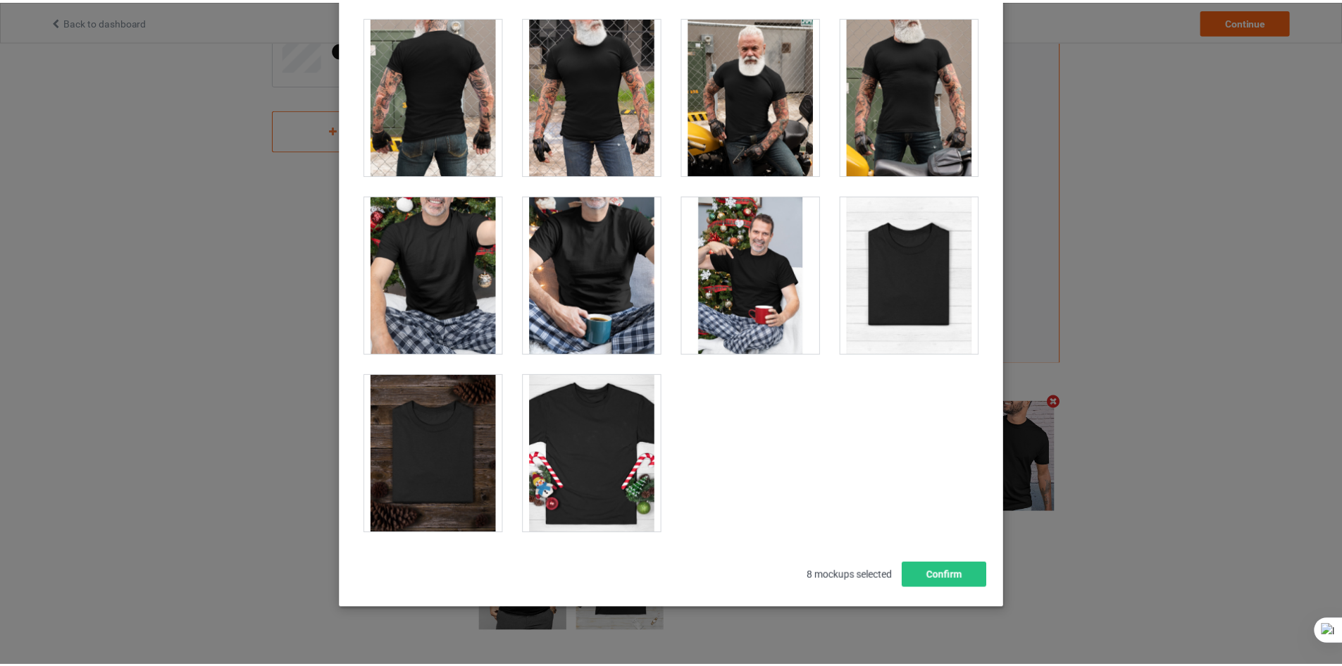
scroll to position [152, 0]
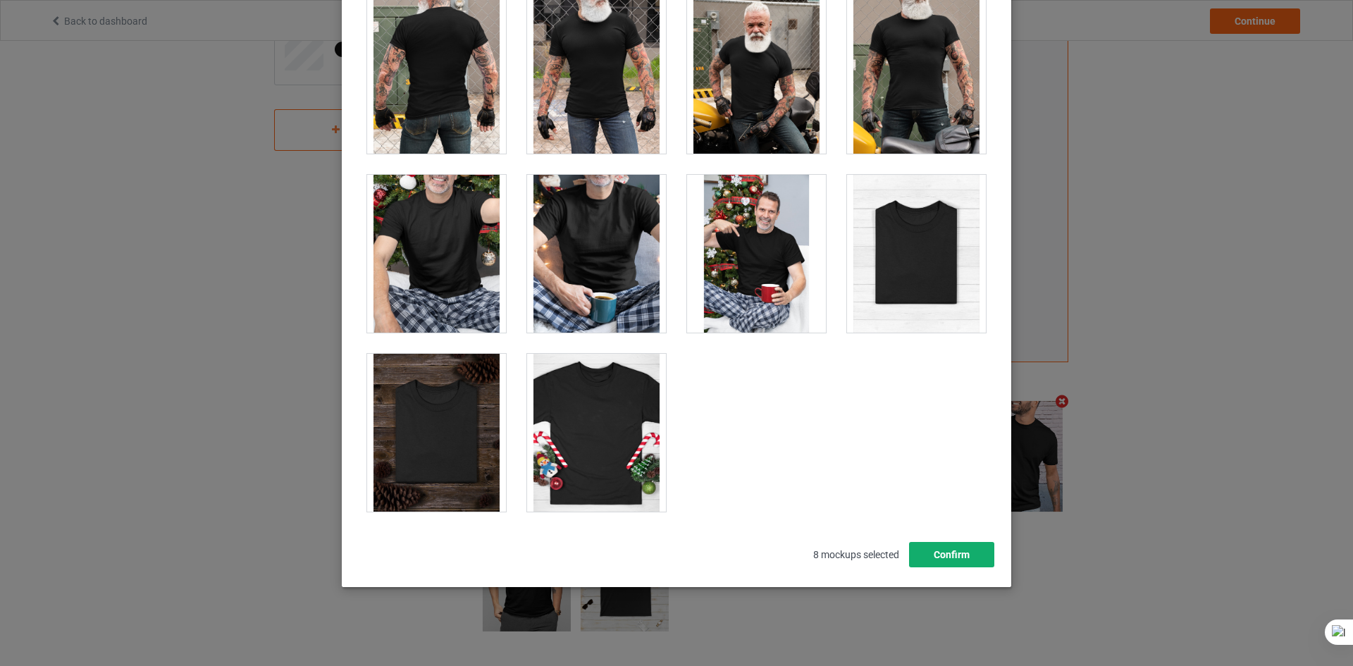
click at [946, 550] on button "Confirm" at bounding box center [951, 554] width 85 height 25
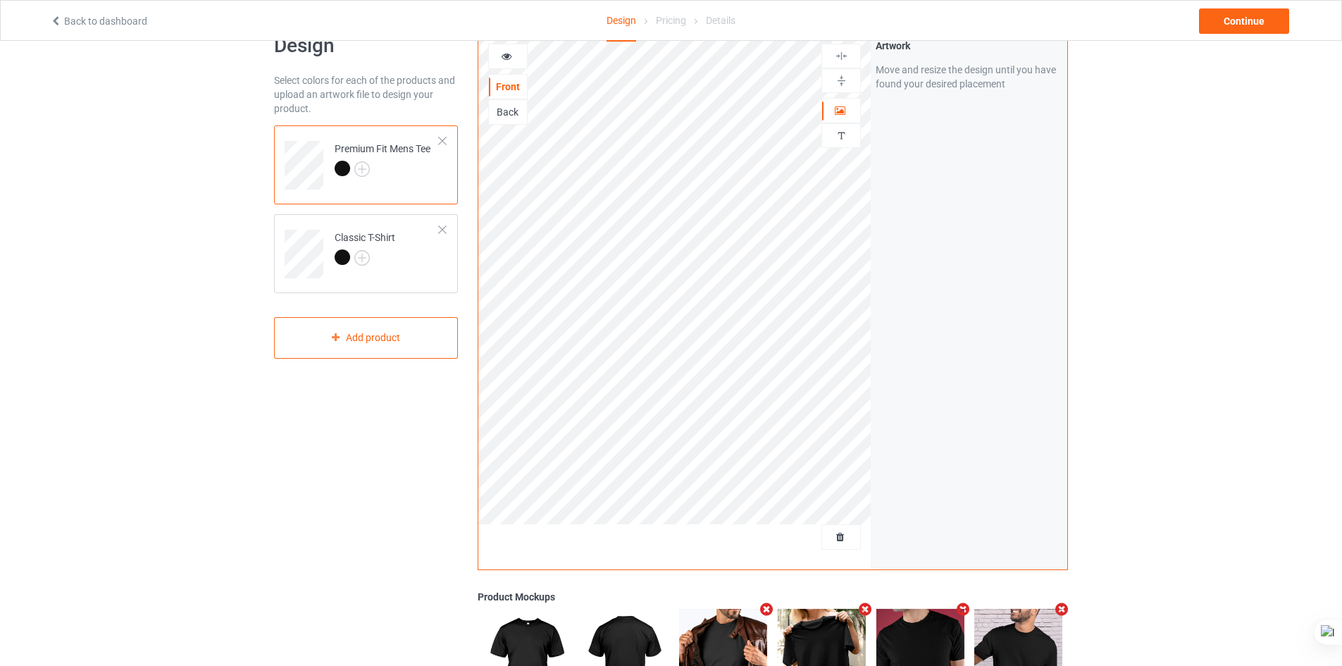
scroll to position [0, 0]
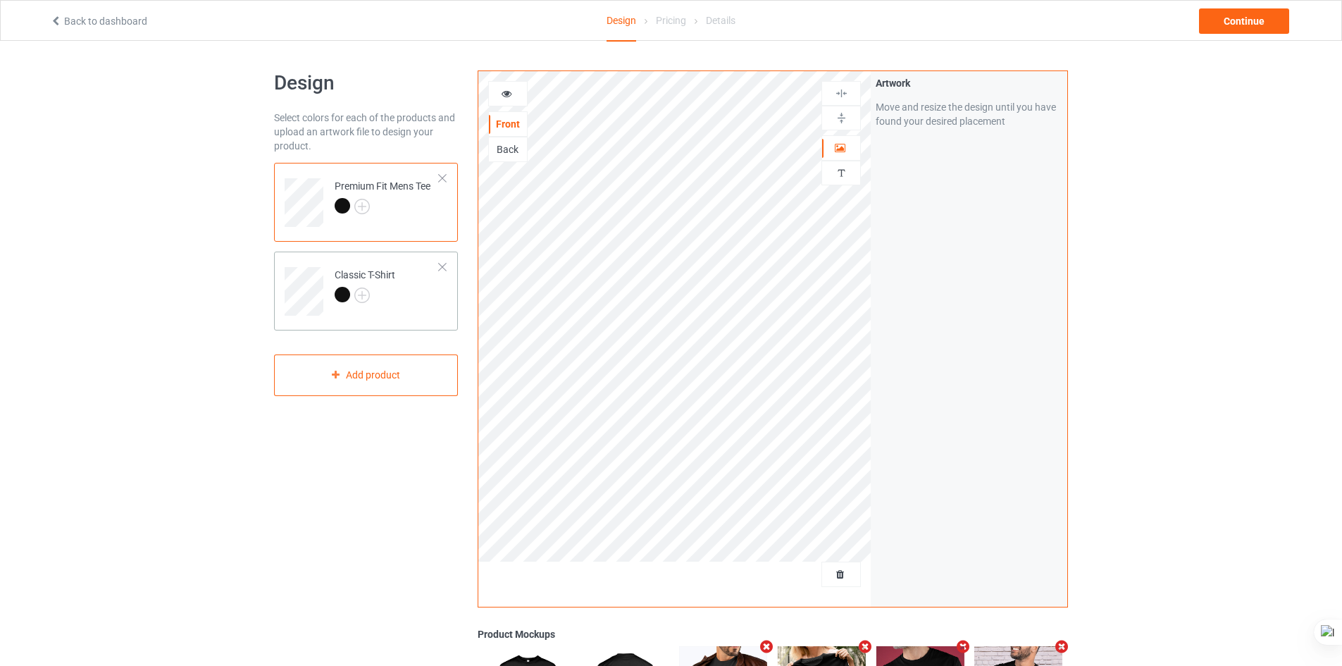
click at [408, 296] on td "Classic T-Shirt" at bounding box center [387, 286] width 120 height 58
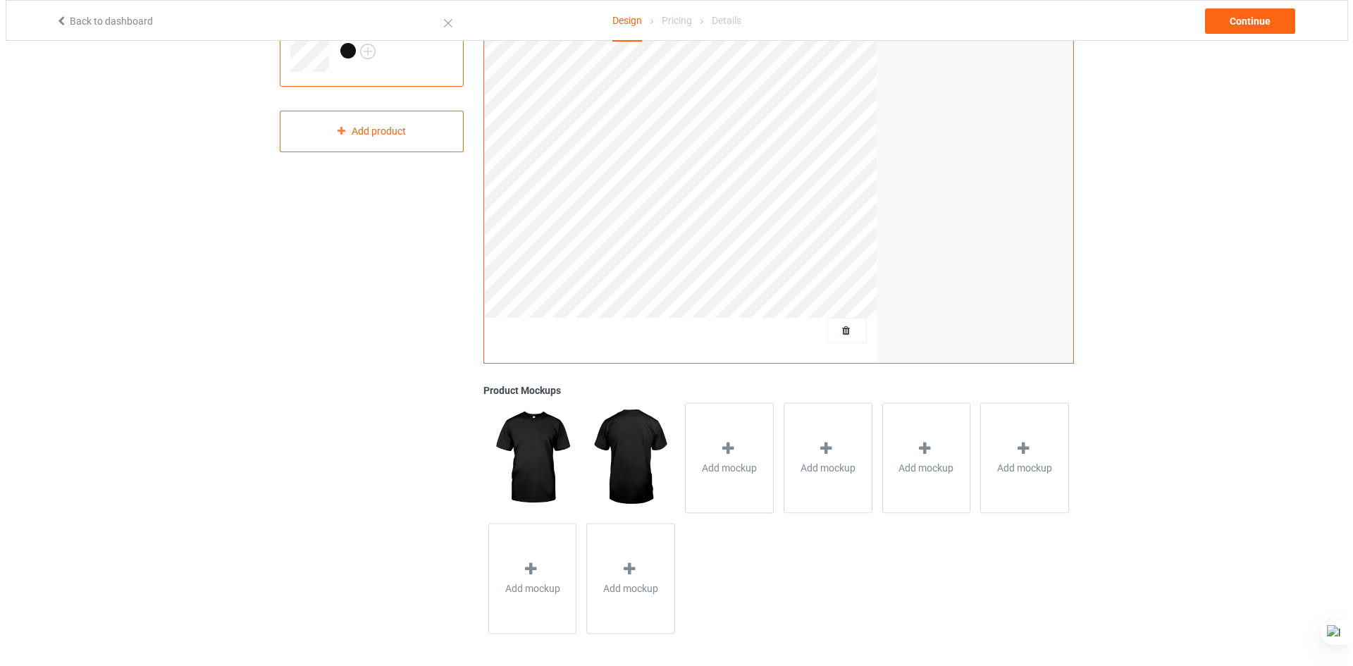
scroll to position [247, 0]
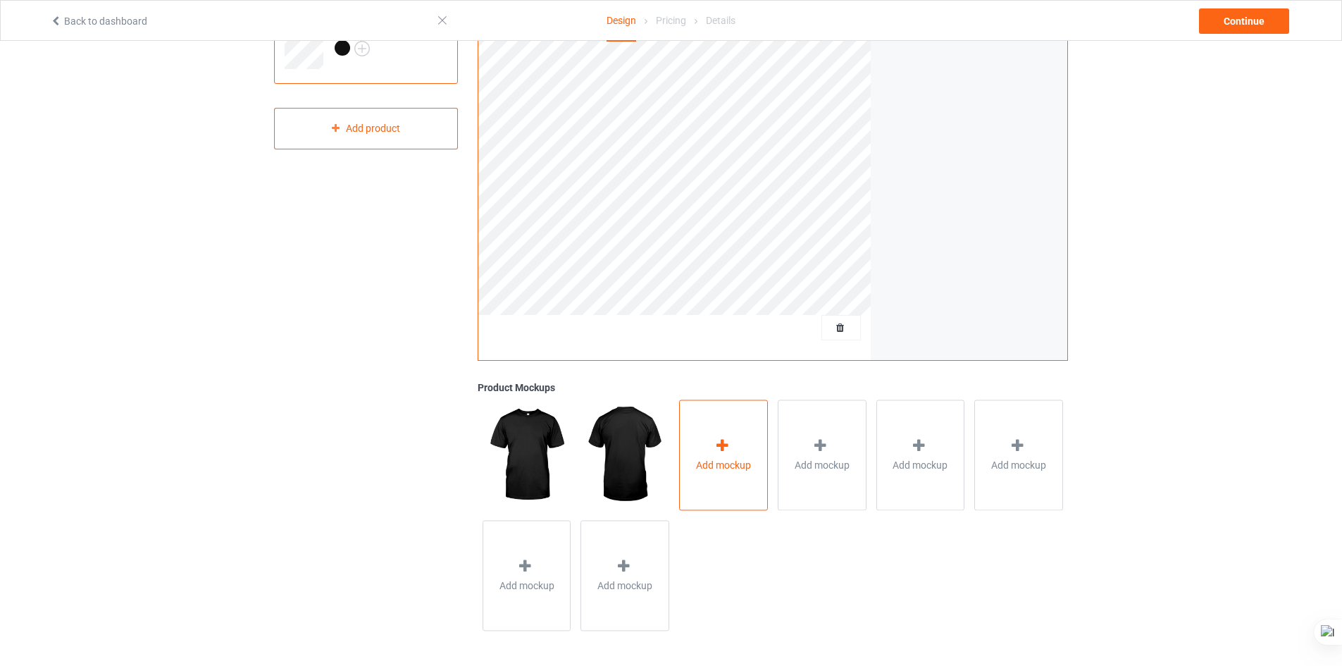
click at [731, 468] on span "Add mockup" at bounding box center [723, 465] width 55 height 14
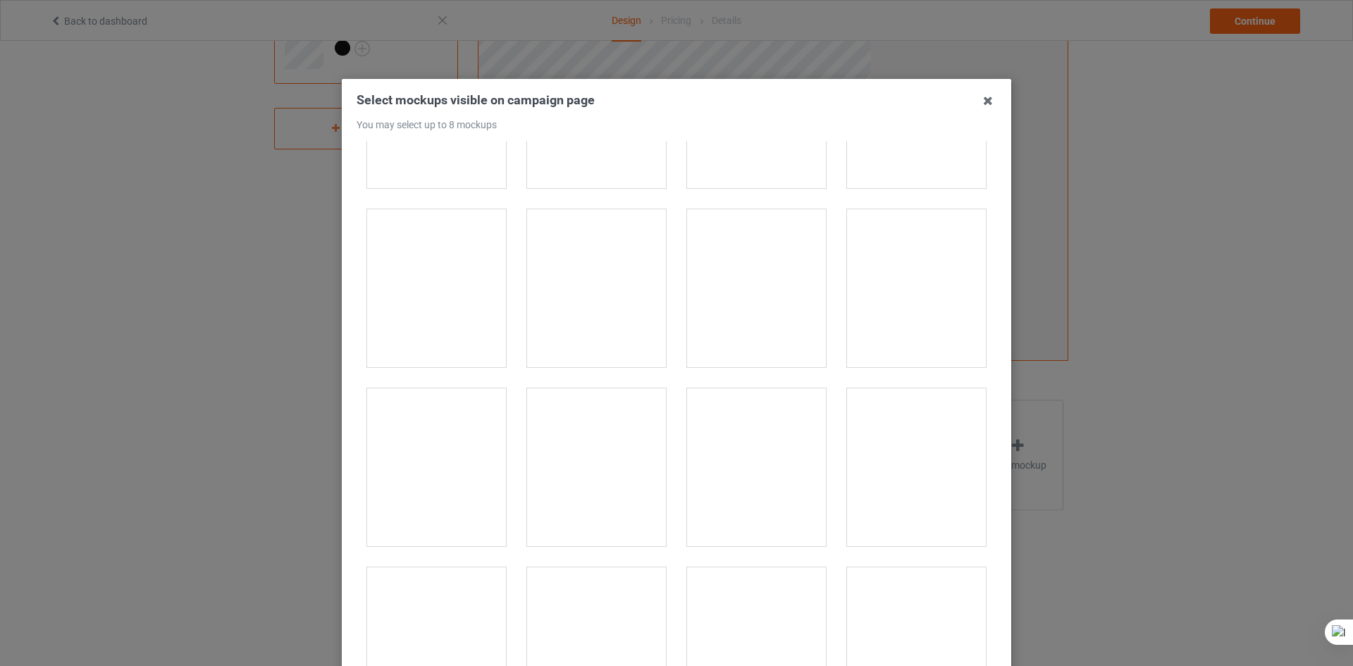
scroll to position [1903, 0]
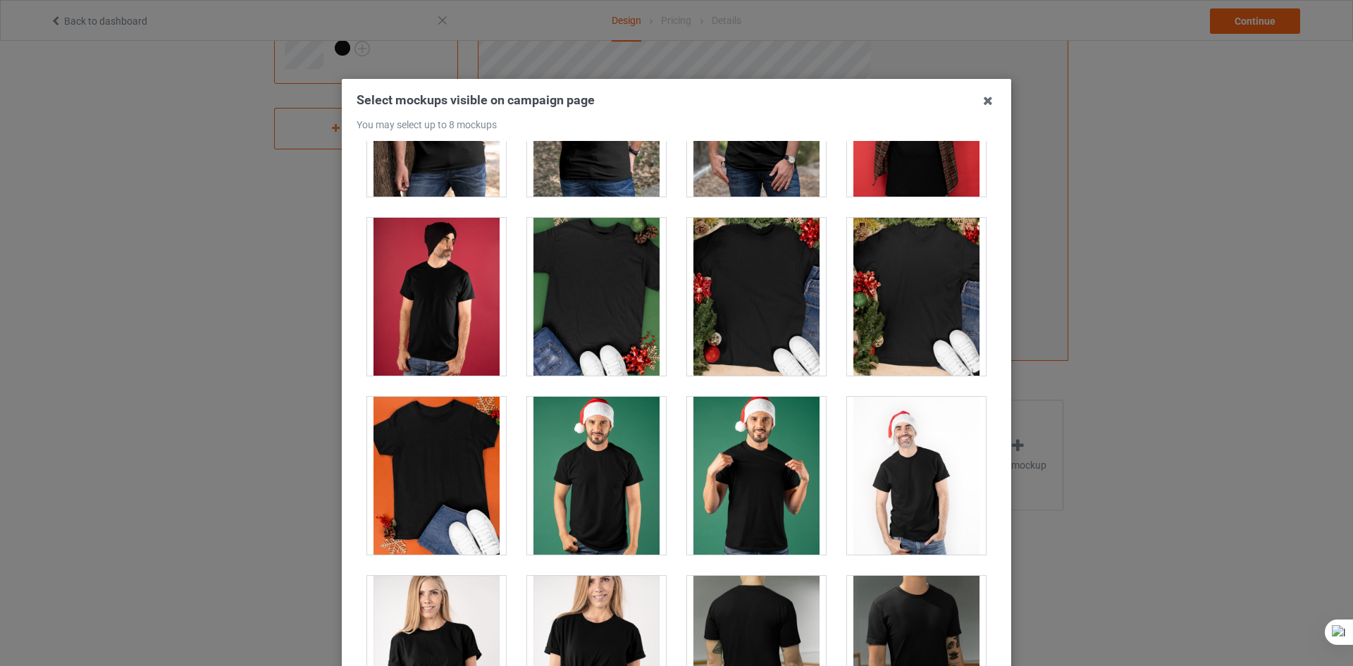
click at [769, 304] on div at bounding box center [756, 297] width 139 height 158
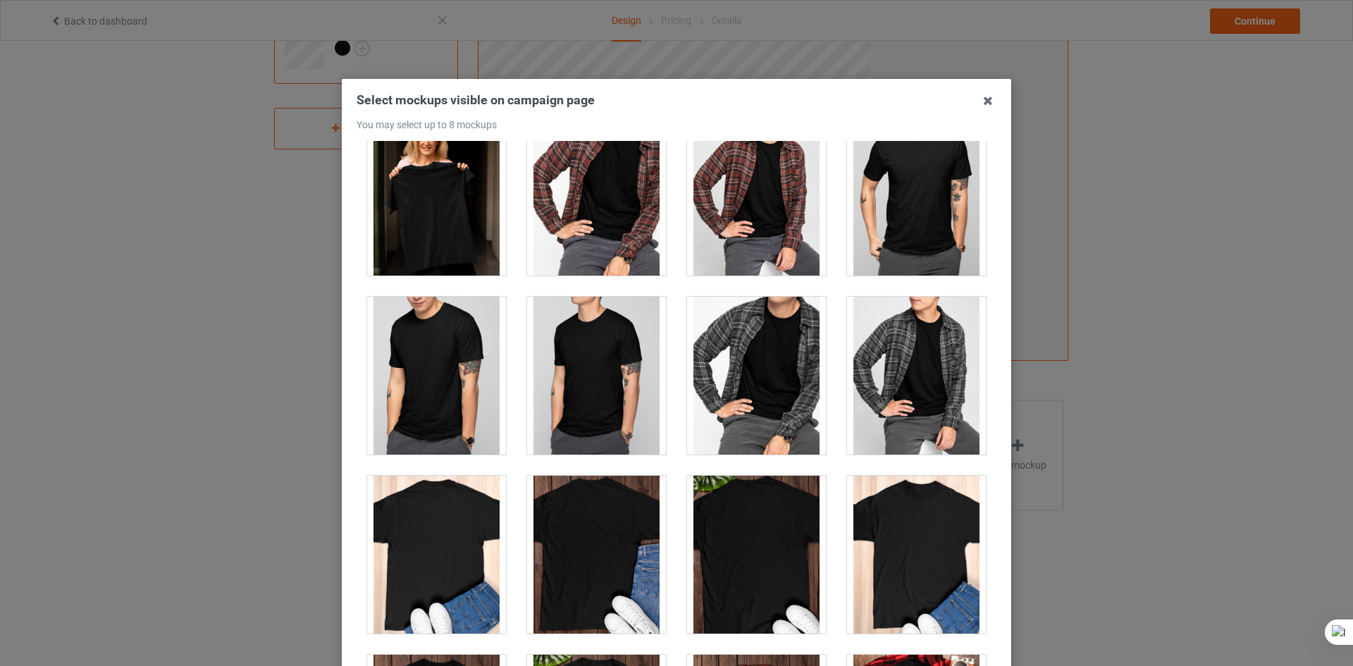
scroll to position [3946, 0]
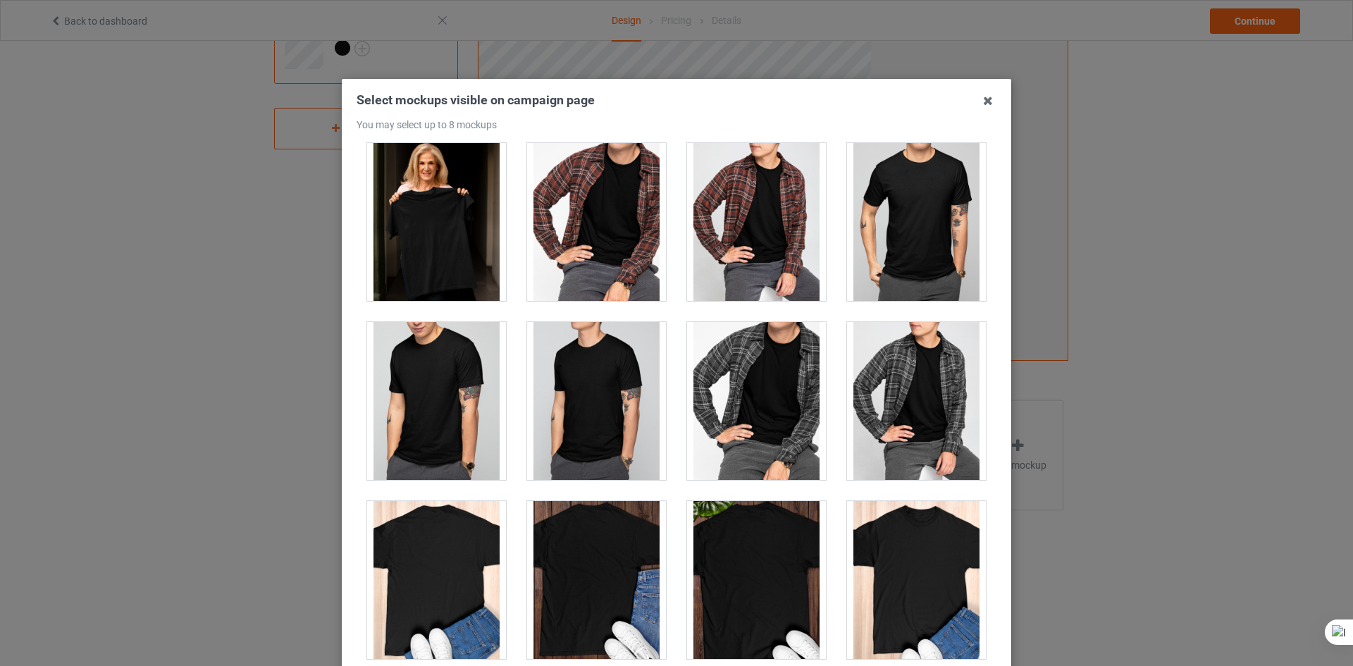
click at [450, 269] on div at bounding box center [436, 222] width 139 height 158
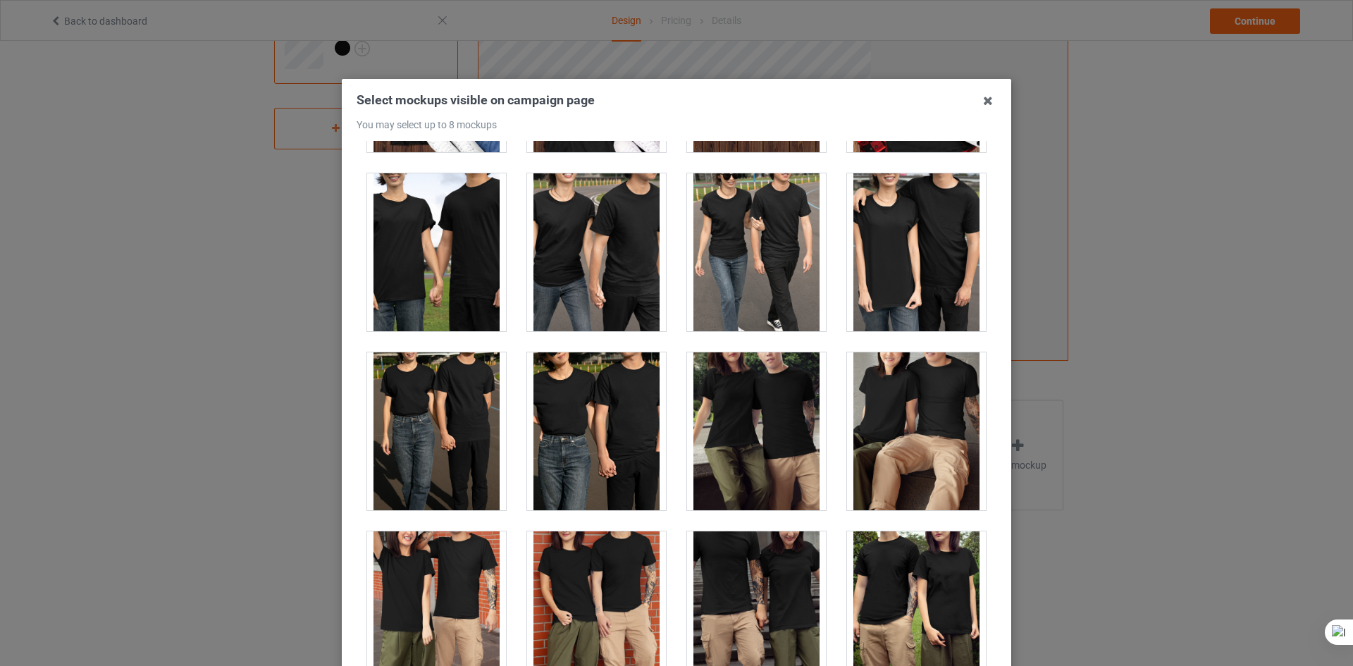
scroll to position [4862, 0]
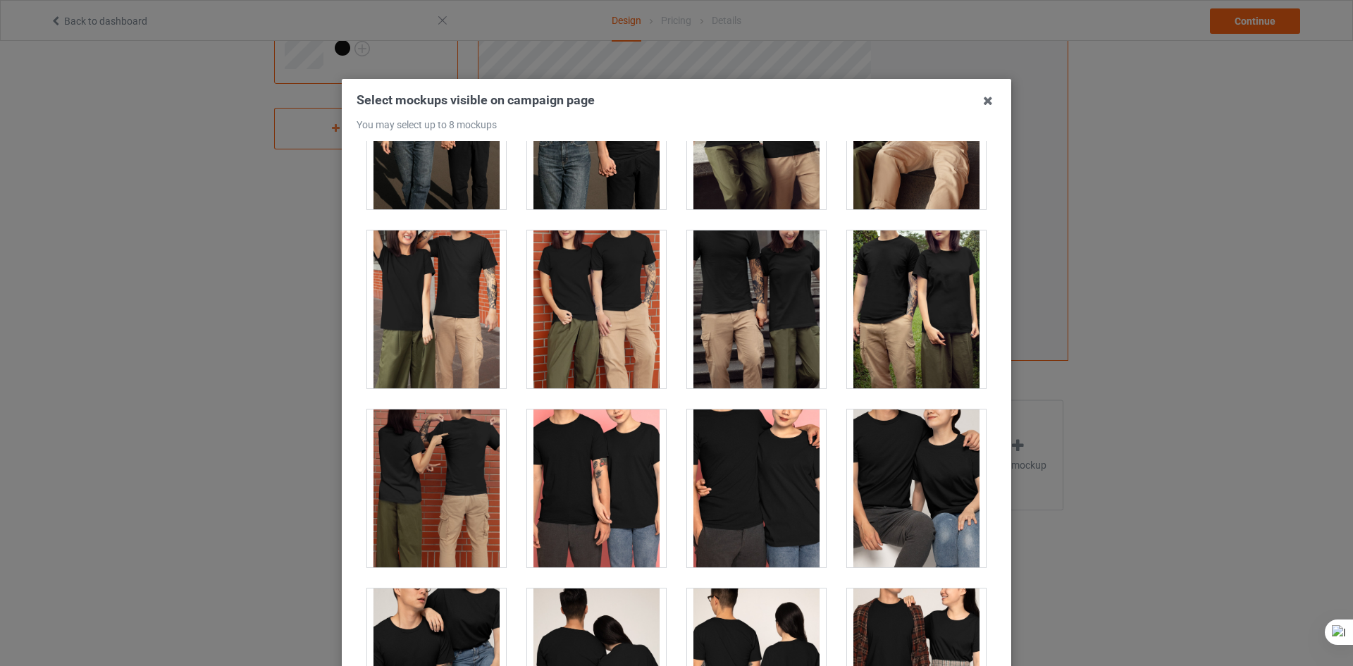
click at [754, 474] on div at bounding box center [756, 488] width 139 height 158
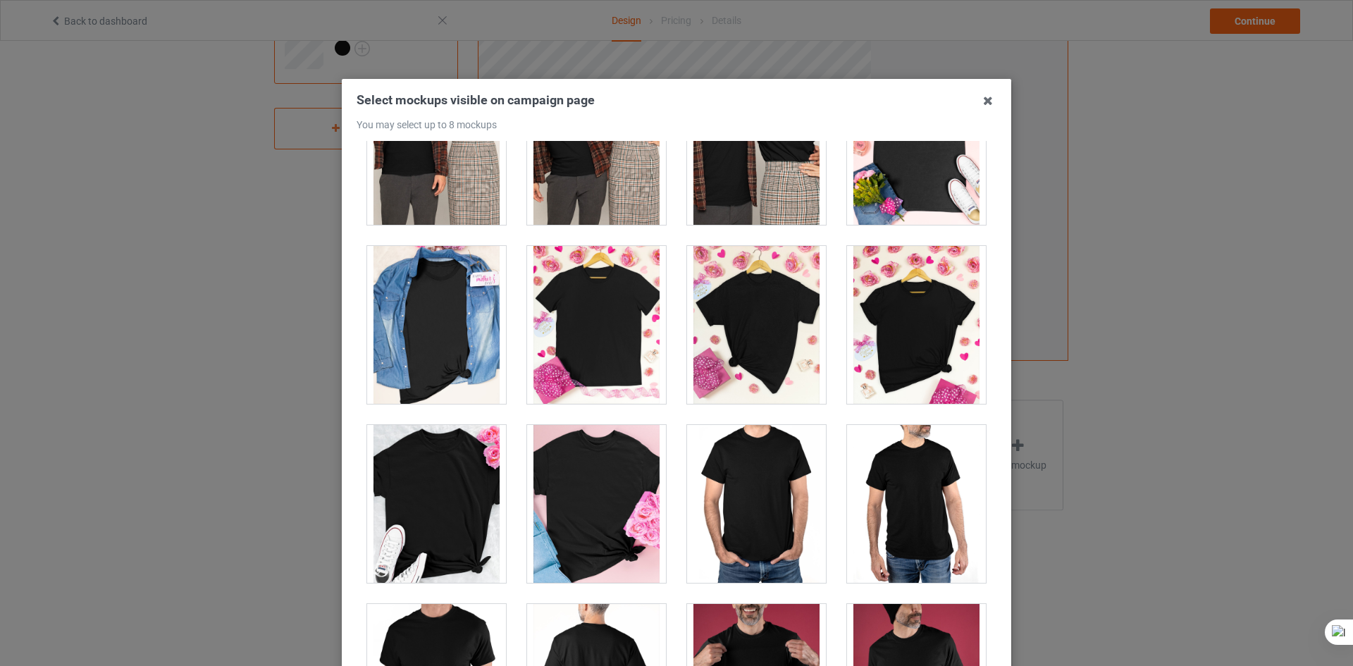
scroll to position [5637, 0]
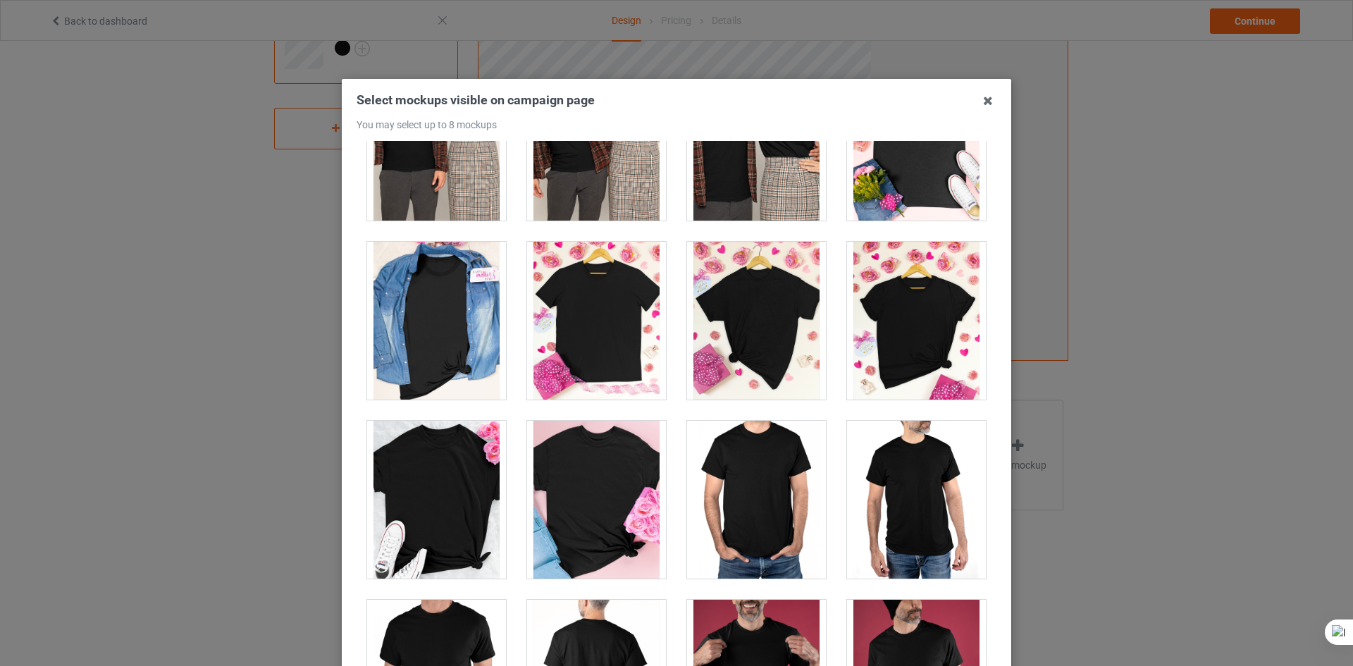
click at [435, 305] on div at bounding box center [436, 321] width 139 height 158
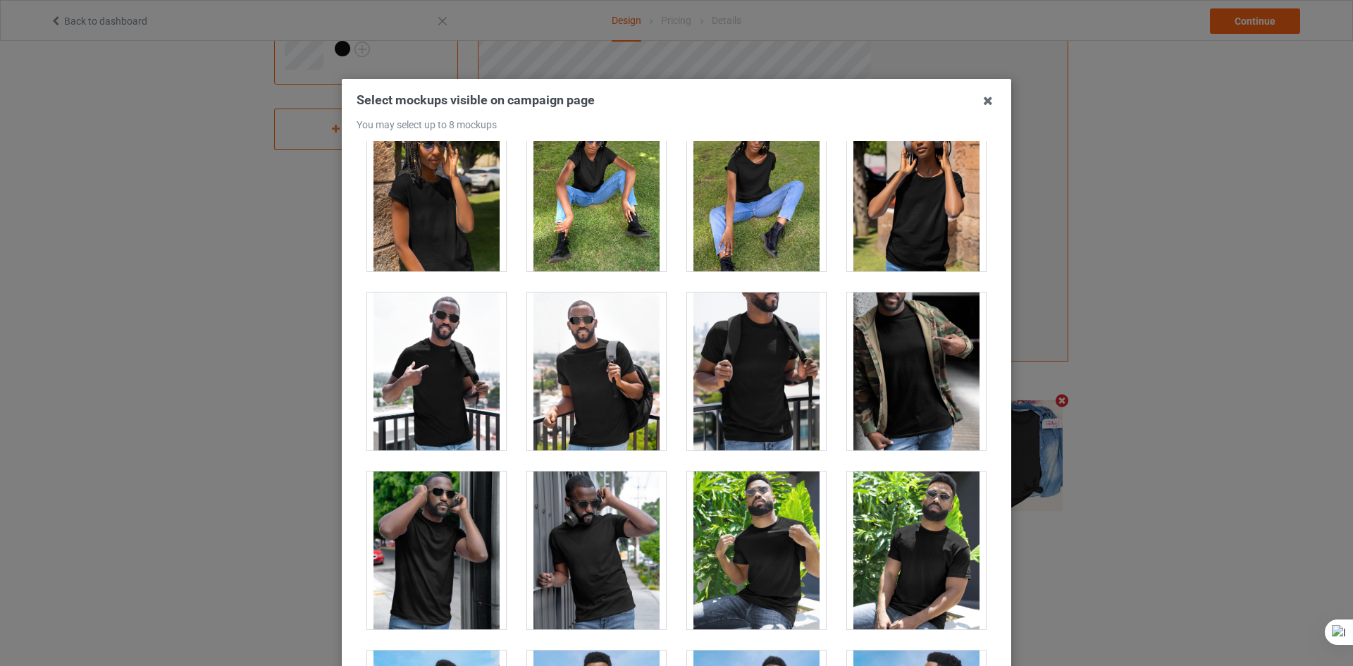
scroll to position [9302, 0]
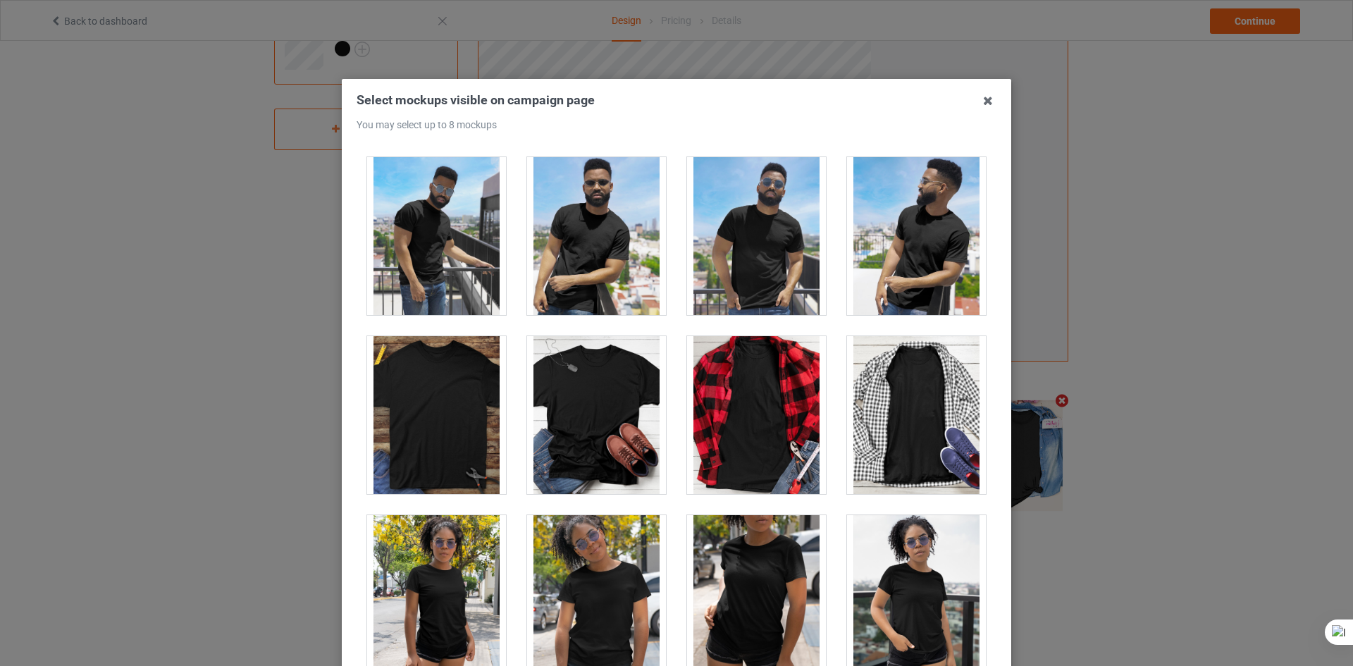
click at [779, 447] on div at bounding box center [756, 415] width 139 height 158
click at [875, 437] on div at bounding box center [916, 415] width 139 height 158
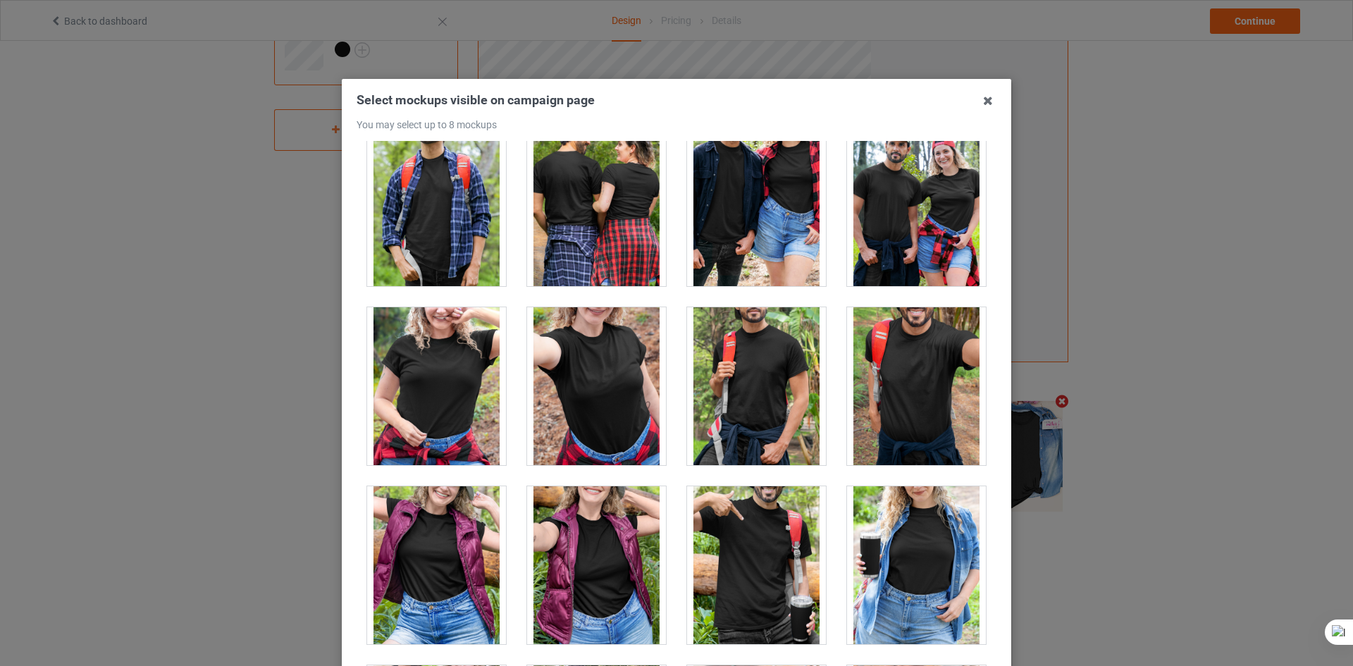
scroll to position [15784, 0]
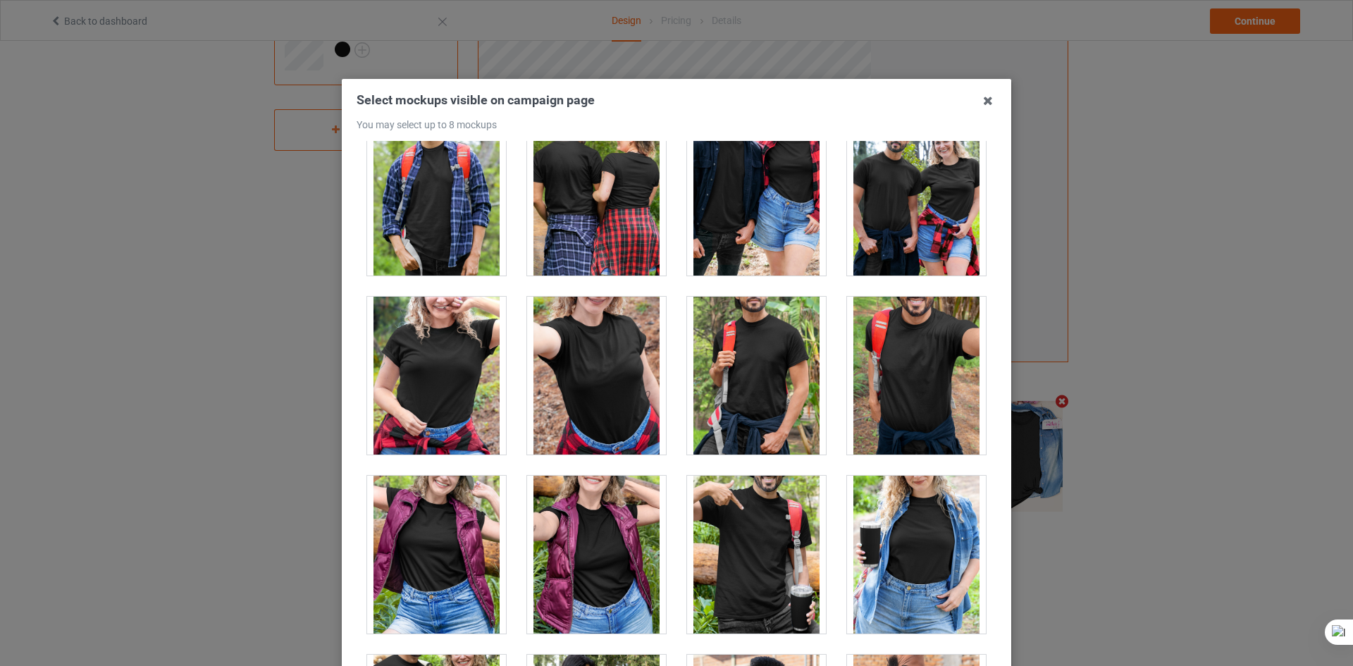
click at [594, 333] on div at bounding box center [596, 376] width 139 height 158
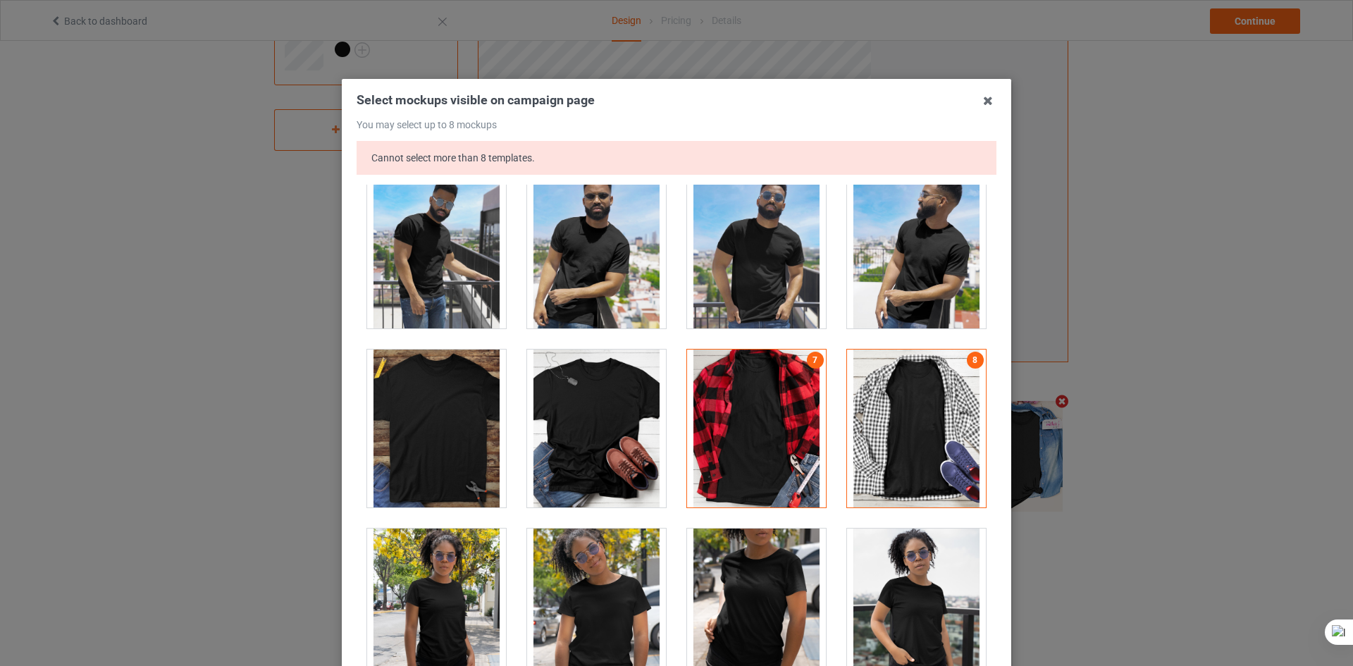
scroll to position [9340, 0]
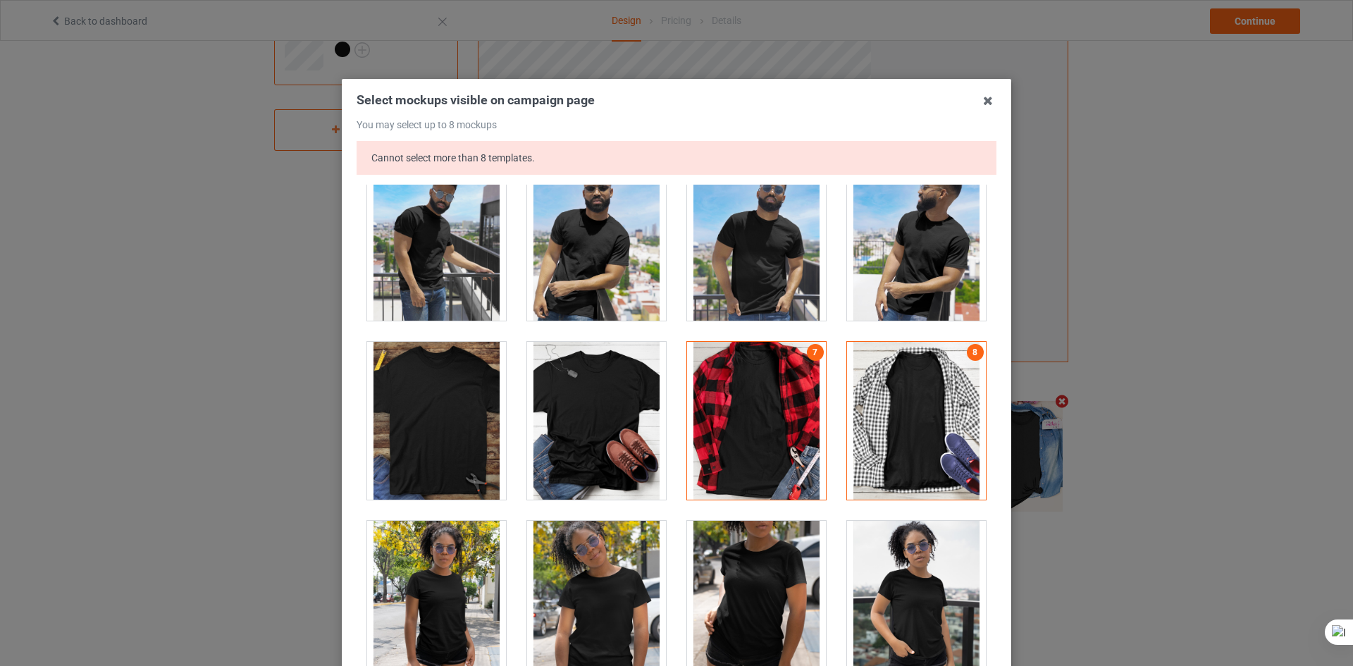
click at [926, 385] on div at bounding box center [916, 421] width 139 height 158
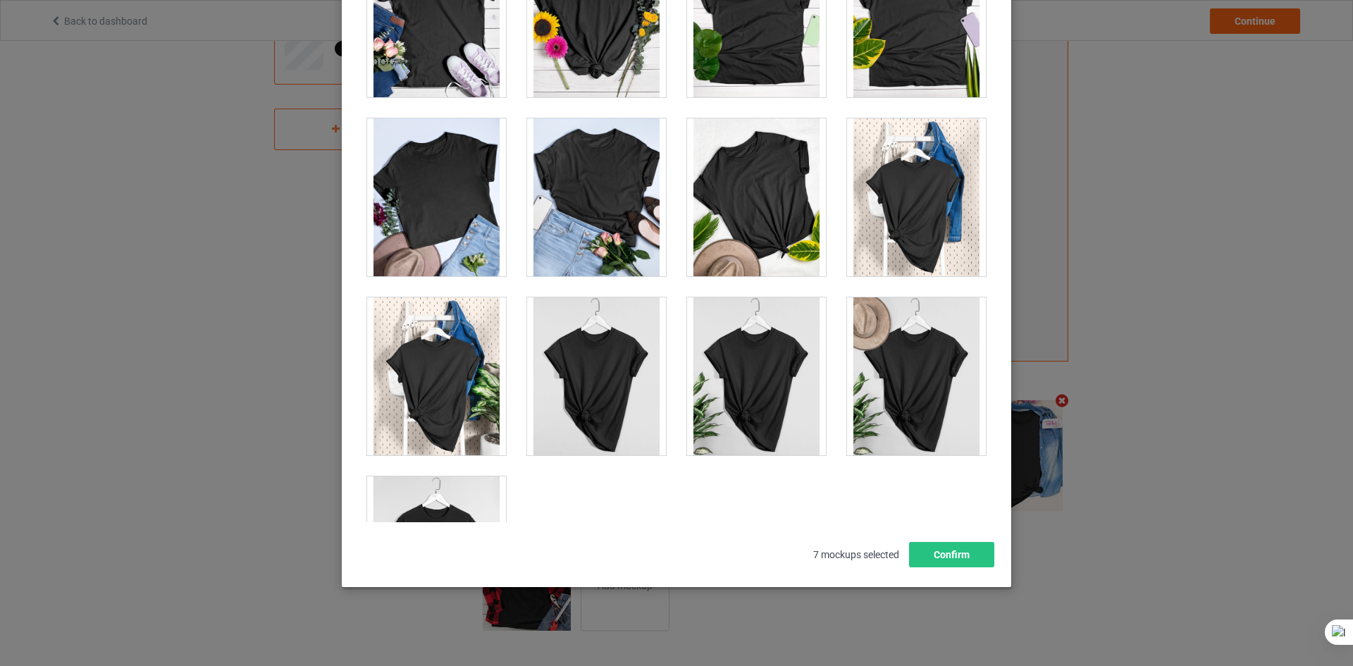
scroll to position [19909, 0]
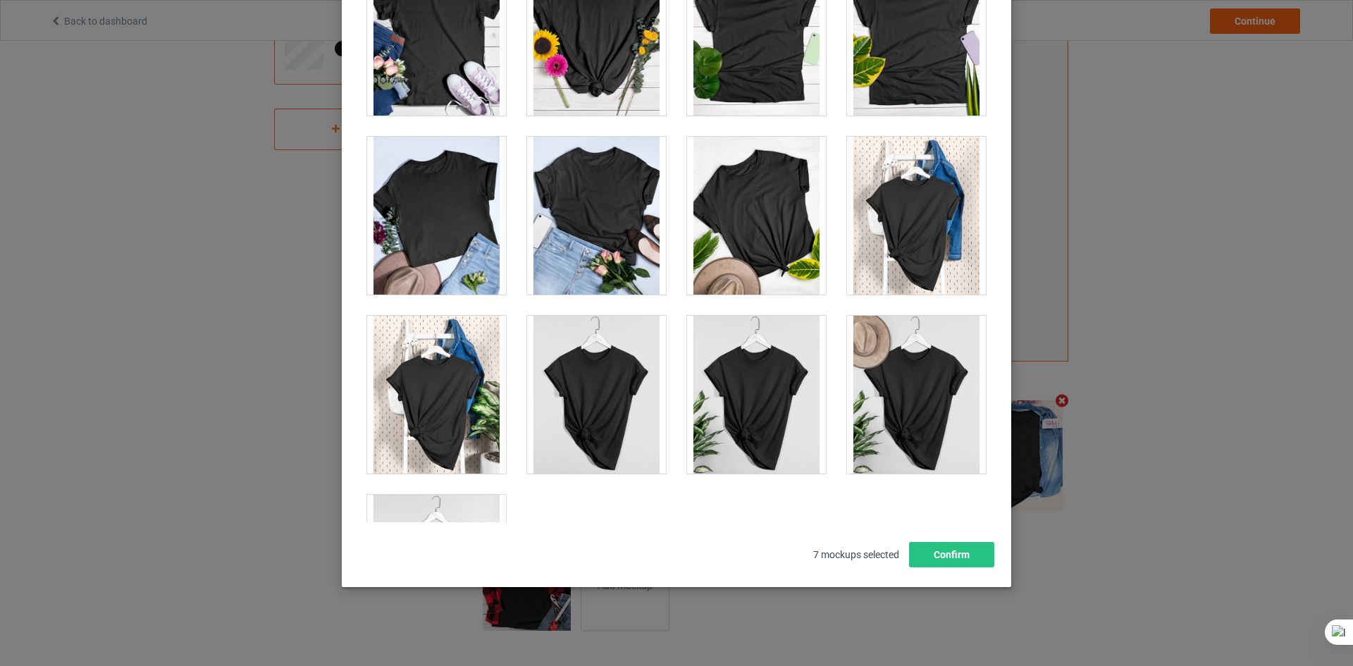
click at [446, 366] on div at bounding box center [436, 395] width 139 height 158
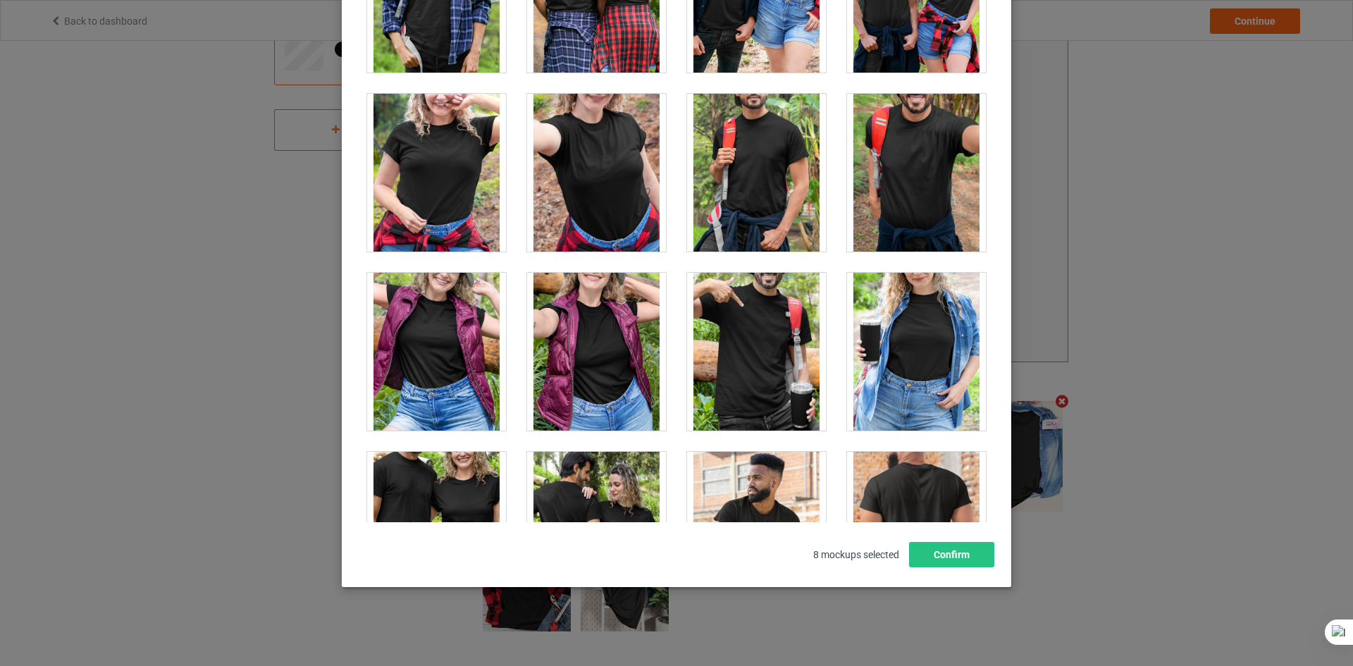
scroll to position [15822, 0]
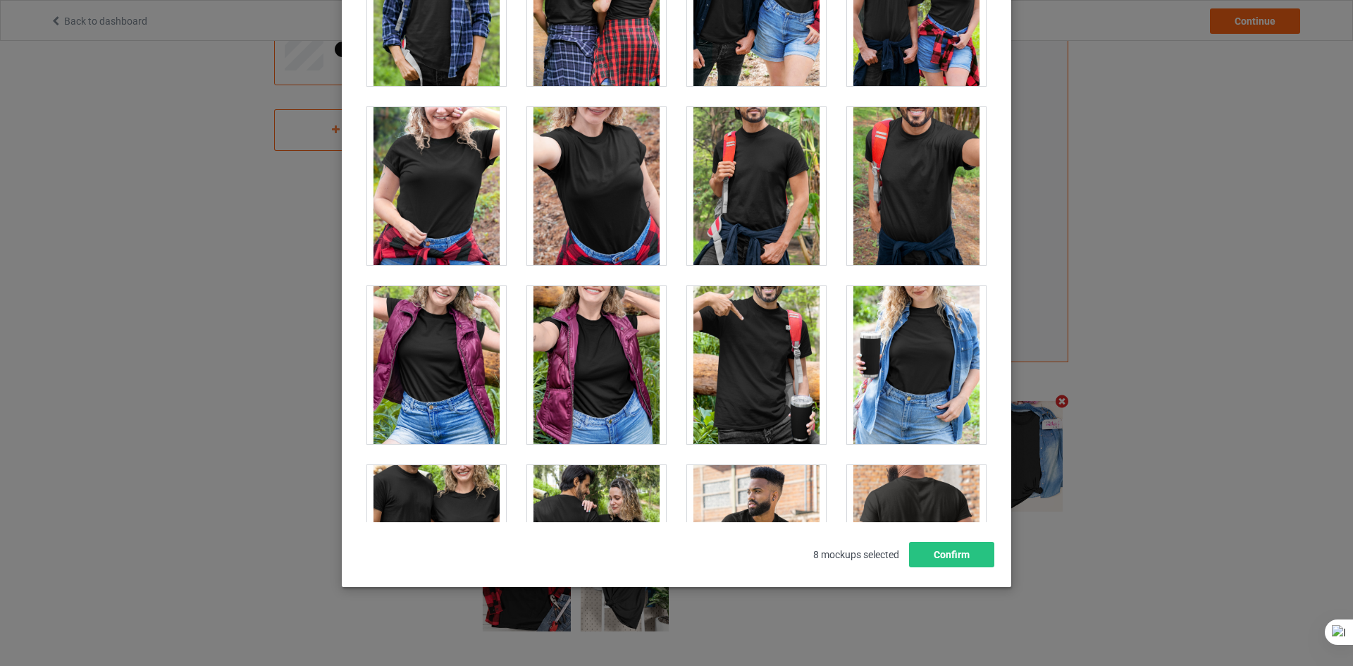
click at [600, 192] on div at bounding box center [596, 186] width 139 height 158
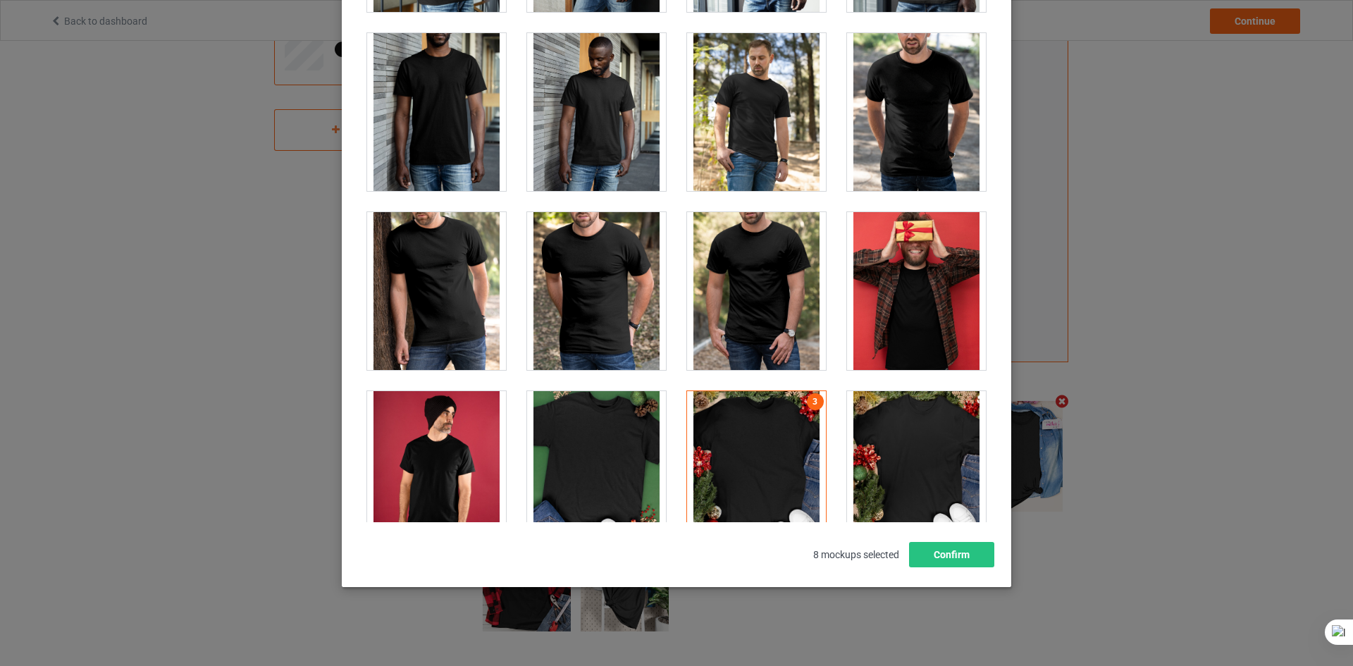
scroll to position [1800, 0]
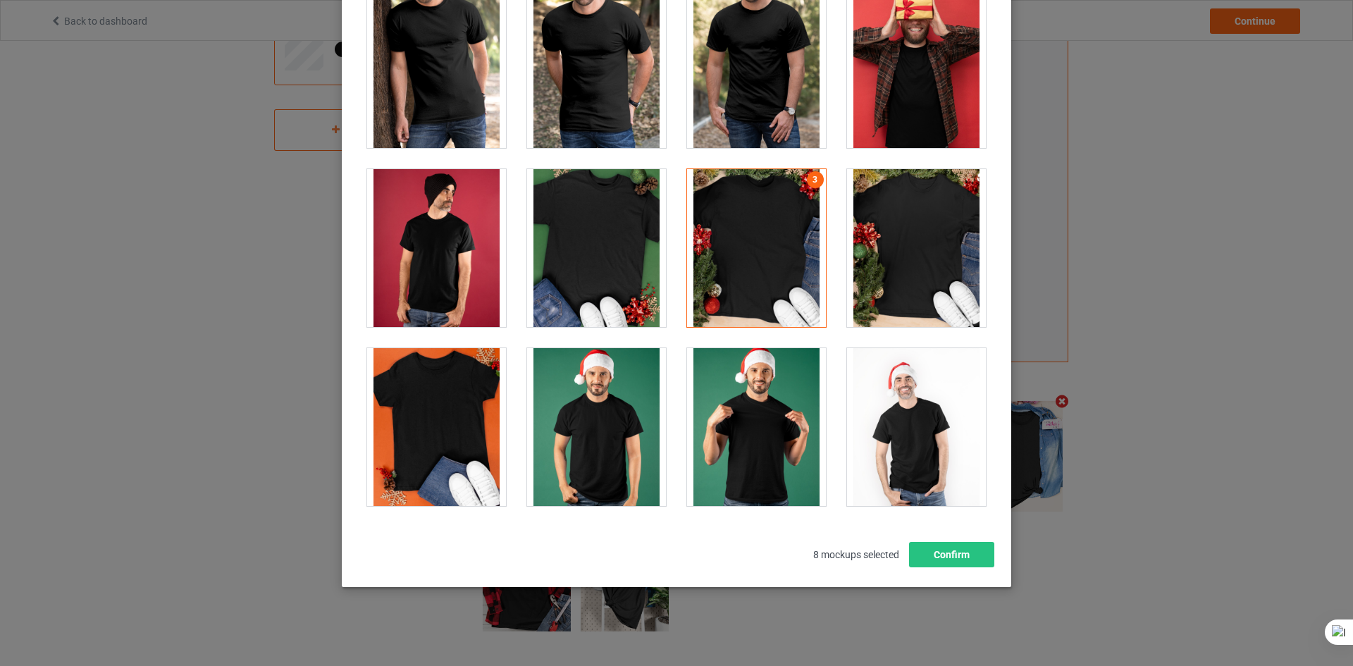
drag, startPoint x: 763, startPoint y: 221, endPoint x: 725, endPoint y: 221, distance: 38.1
click at [763, 221] on div at bounding box center [756, 248] width 139 height 158
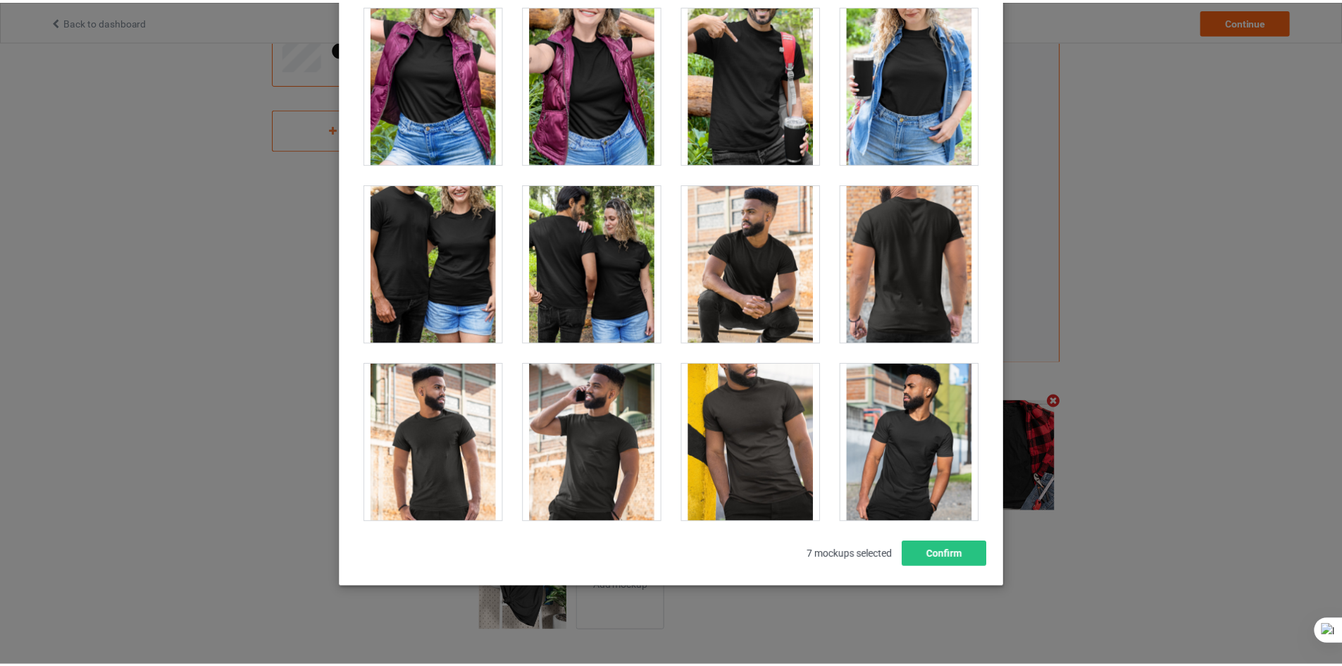
scroll to position [15822, 0]
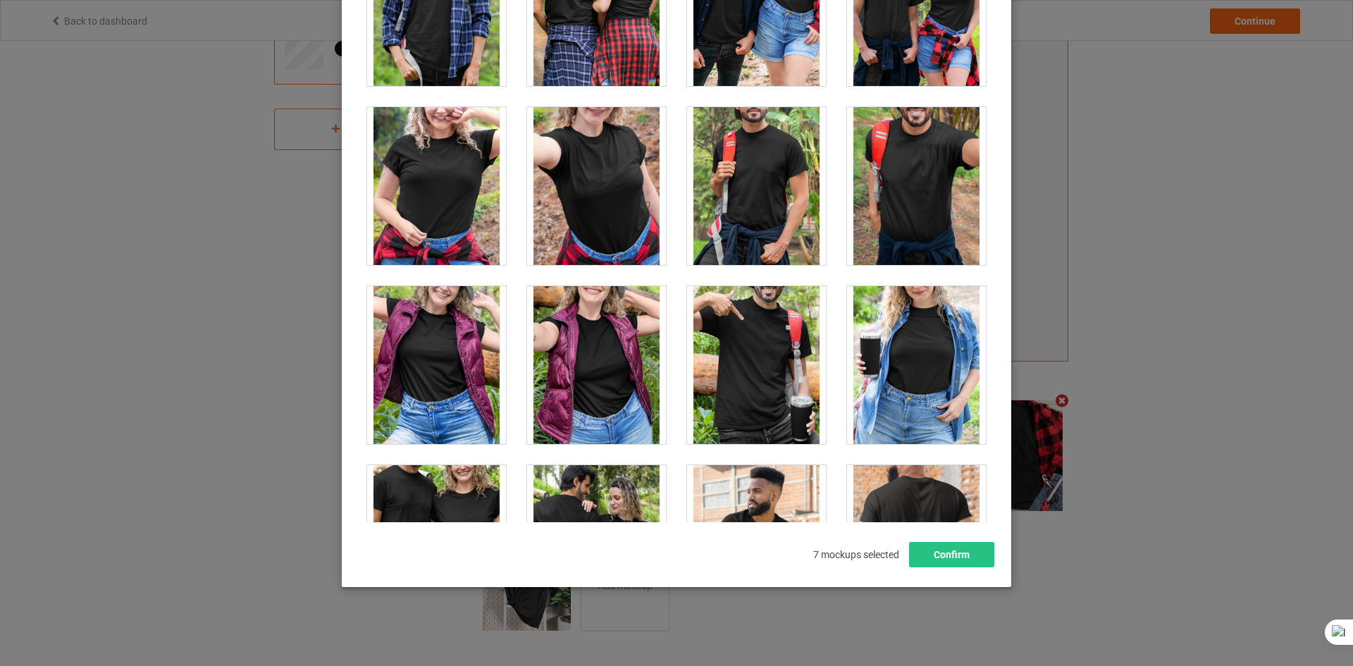
click at [579, 179] on div at bounding box center [596, 186] width 139 height 158
click at [967, 555] on button "Confirm" at bounding box center [951, 554] width 85 height 25
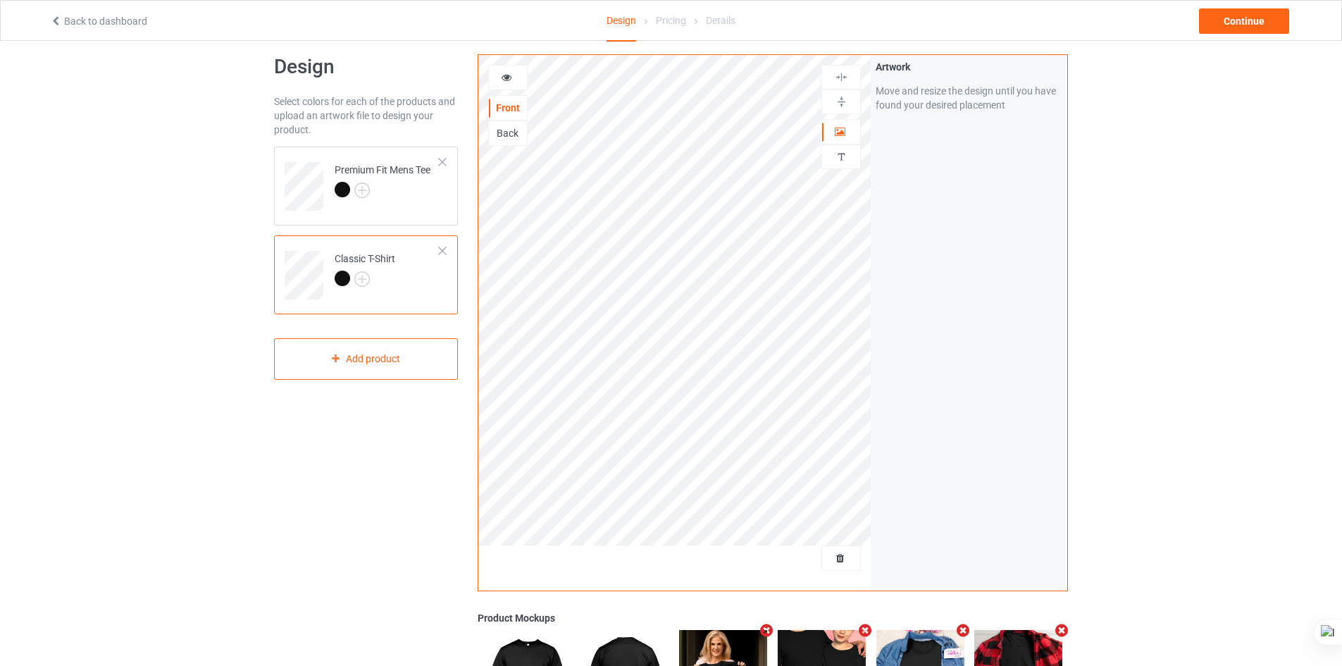
scroll to position [0, 0]
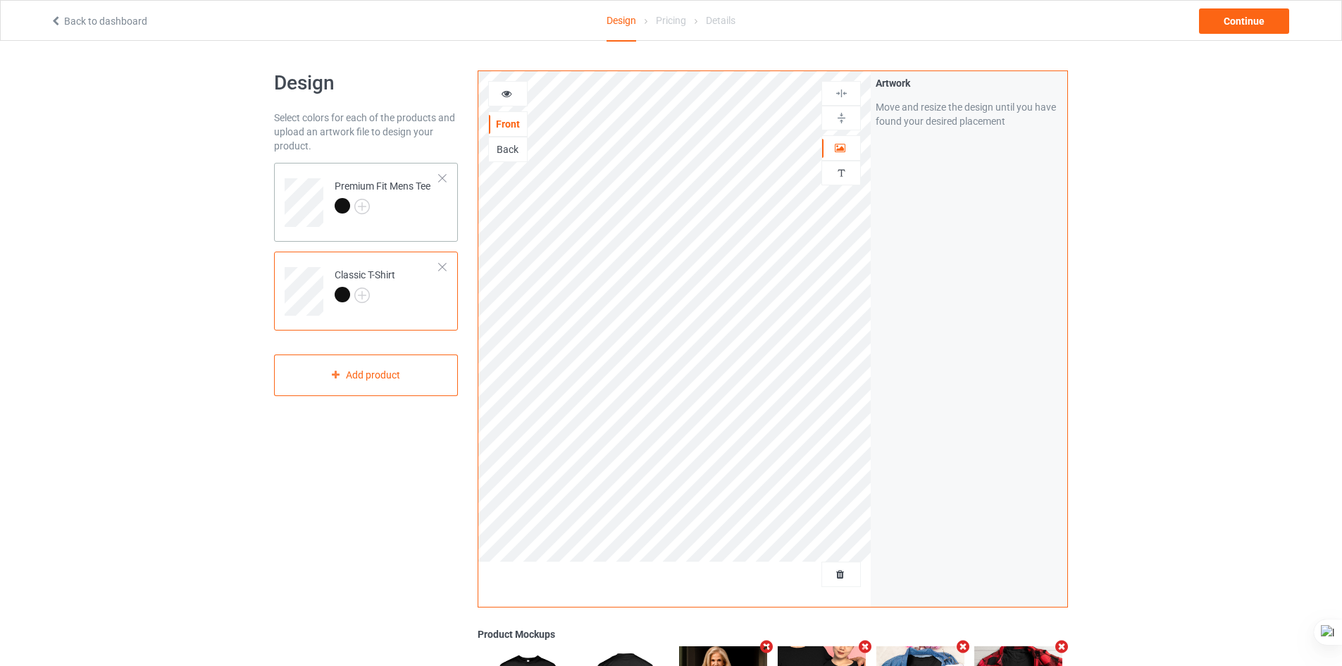
click at [382, 225] on td "Premium Fit Mens Tee" at bounding box center [387, 197] width 120 height 58
click at [839, 120] on img at bounding box center [841, 117] width 13 height 13
click at [848, 97] on div at bounding box center [841, 93] width 38 height 13
click at [910, 270] on div "Artwork Move and resize the design until you have found your desired placement" at bounding box center [969, 339] width 197 height 536
click at [715, 569] on div at bounding box center [674, 579] width 393 height 35
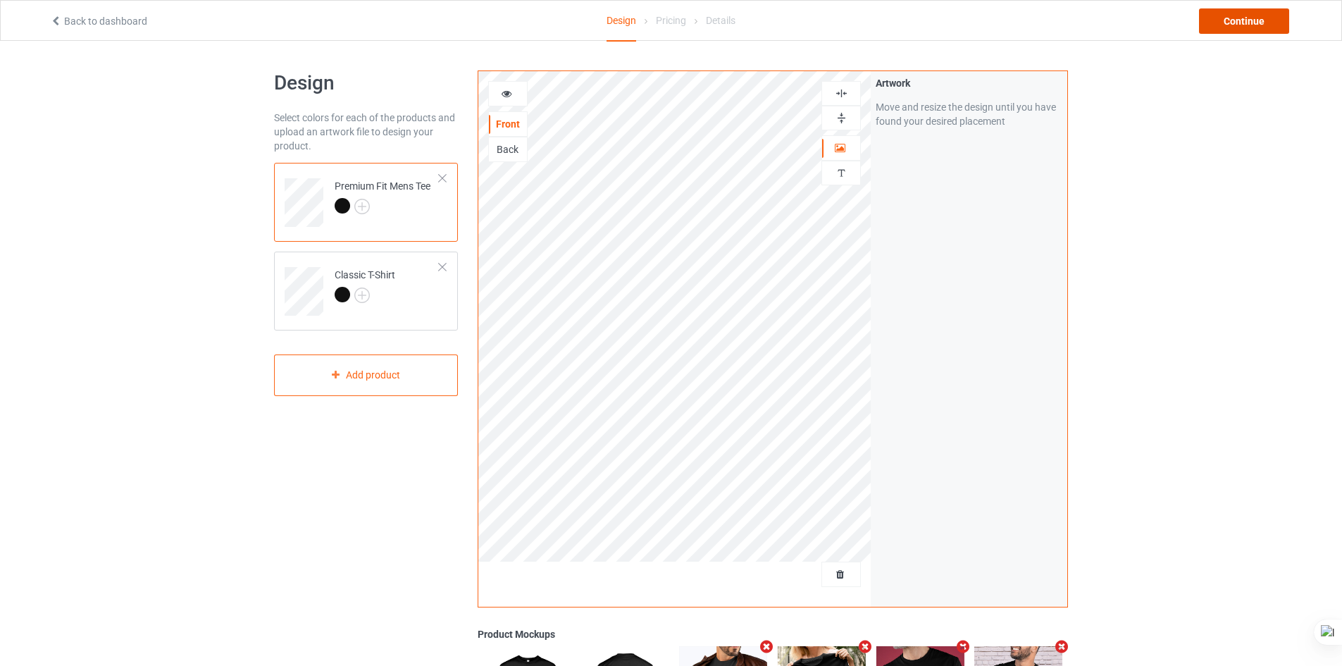
click at [1247, 26] on div "Continue" at bounding box center [1244, 20] width 90 height 25
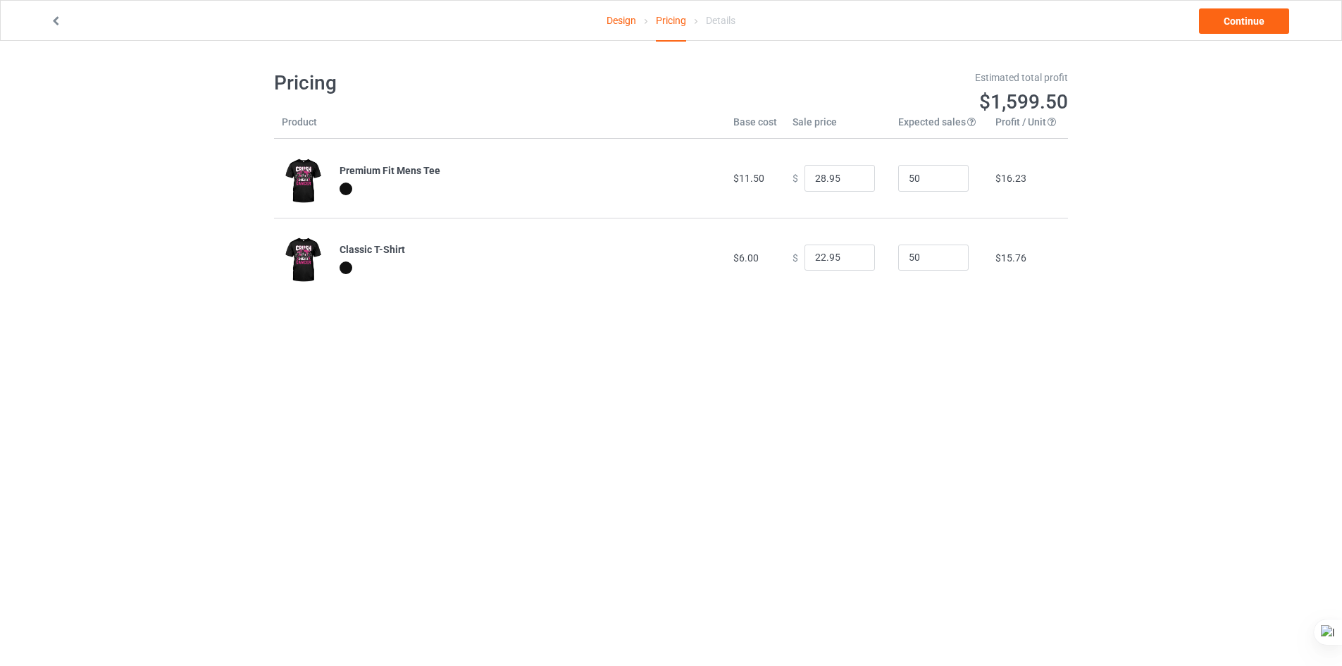
click at [1293, 30] on div "Continue" at bounding box center [1092, 20] width 421 height 25
click at [1273, 27] on link "Continue" at bounding box center [1244, 20] width 90 height 25
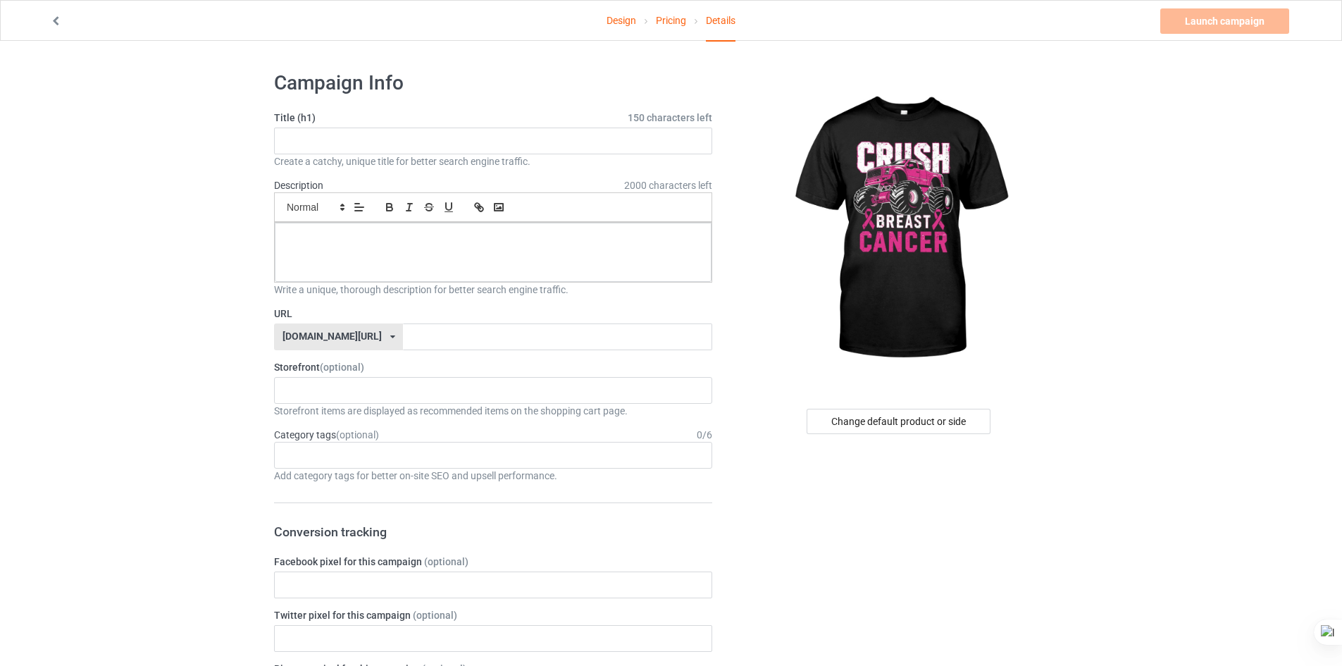
click at [376, 125] on div "Title (h1) 150 characters left Create a catchy, unique title for better search …" at bounding box center [493, 140] width 438 height 58
click at [368, 152] on input "text" at bounding box center [493, 141] width 438 height 27
type input "dsaaaaaaaaaaaasd"
click at [373, 247] on div at bounding box center [493, 252] width 437 height 59
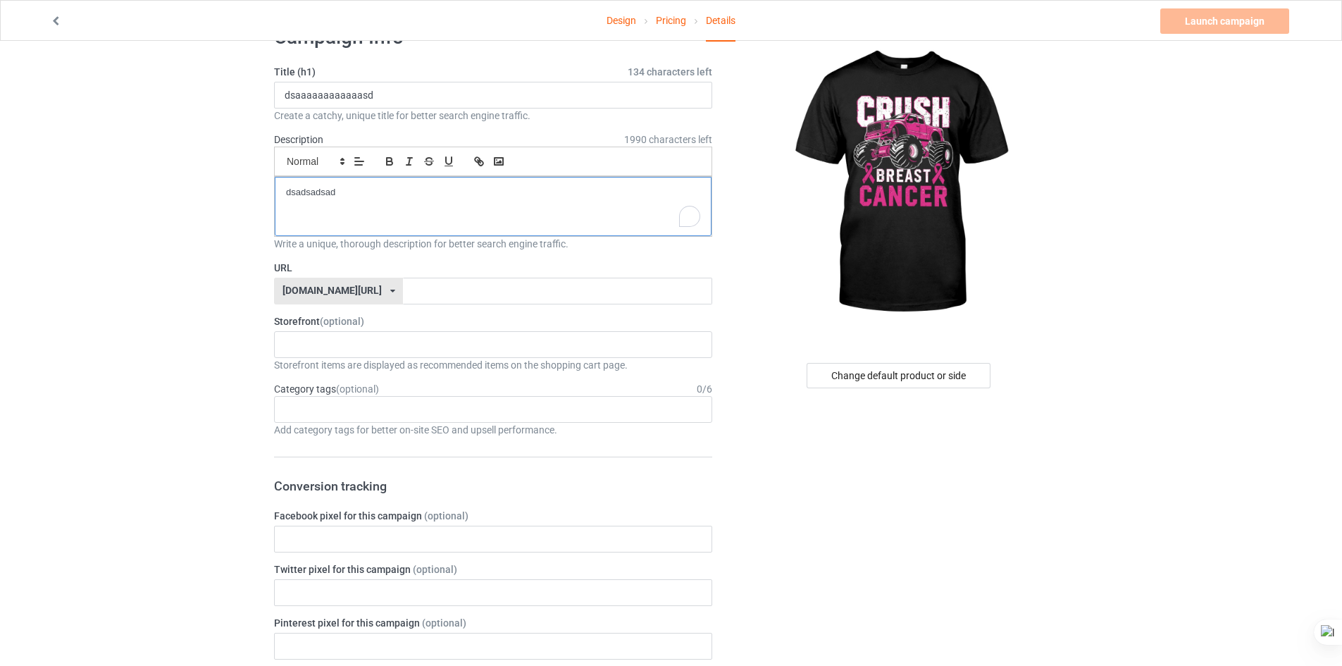
scroll to position [141, 0]
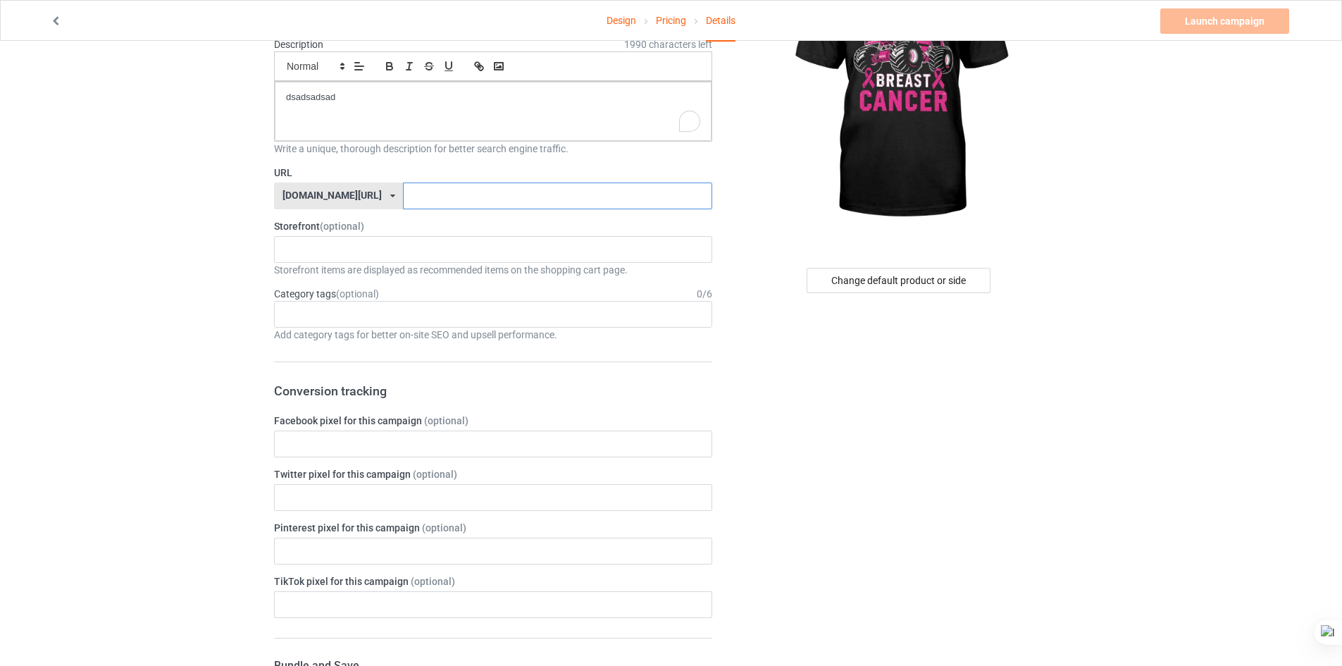
click at [407, 198] on input "text" at bounding box center [557, 196] width 309 height 27
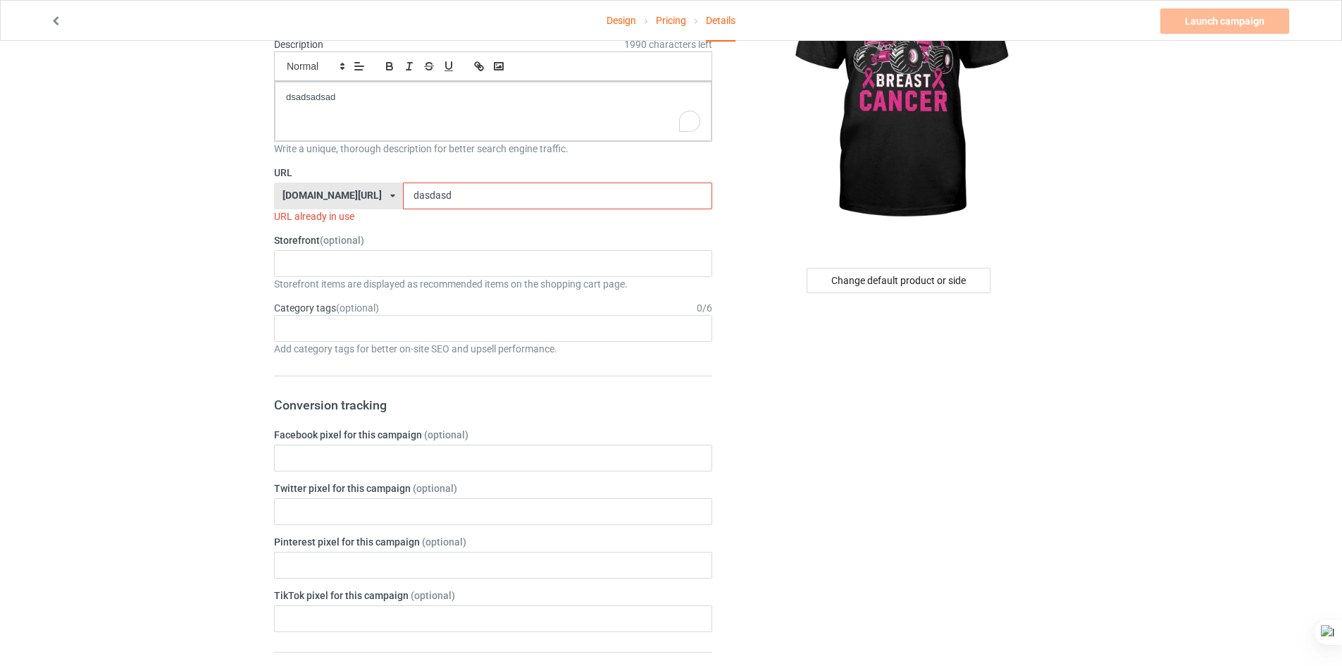
click at [442, 197] on input "dasdasd" at bounding box center [557, 196] width 309 height 27
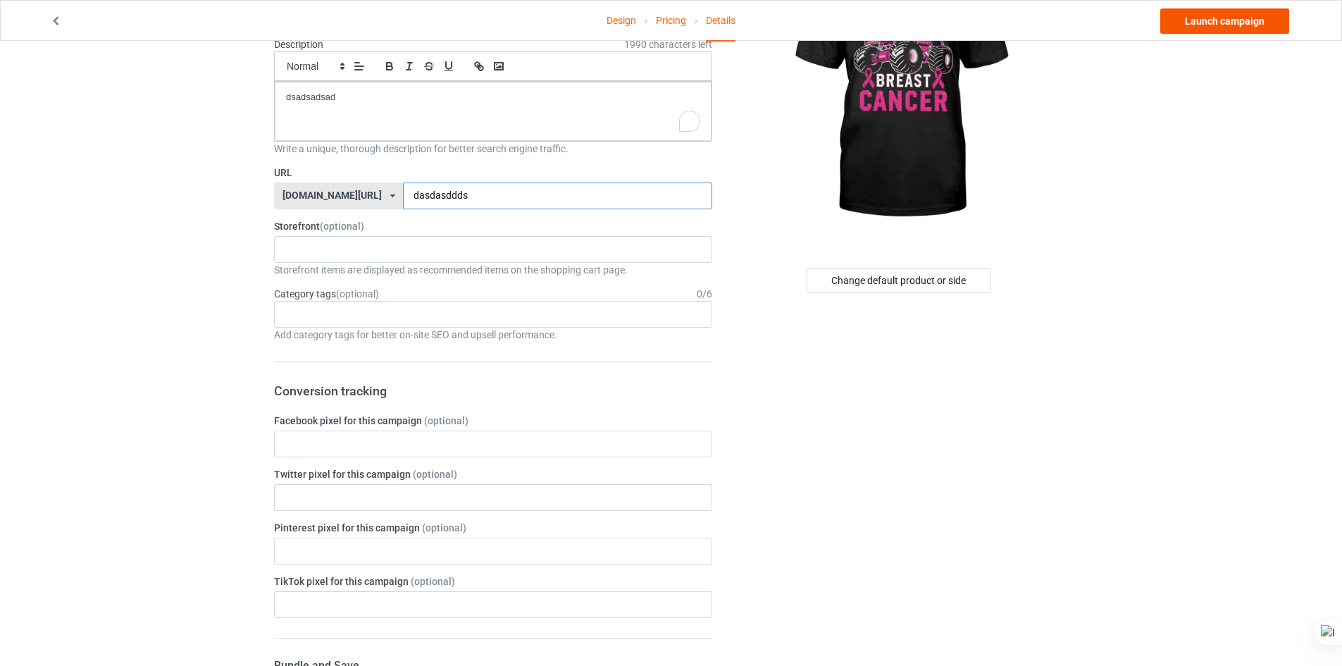
type input "dasdasddds"
click at [1229, 24] on link "Launch campaign" at bounding box center [1225, 20] width 129 height 25
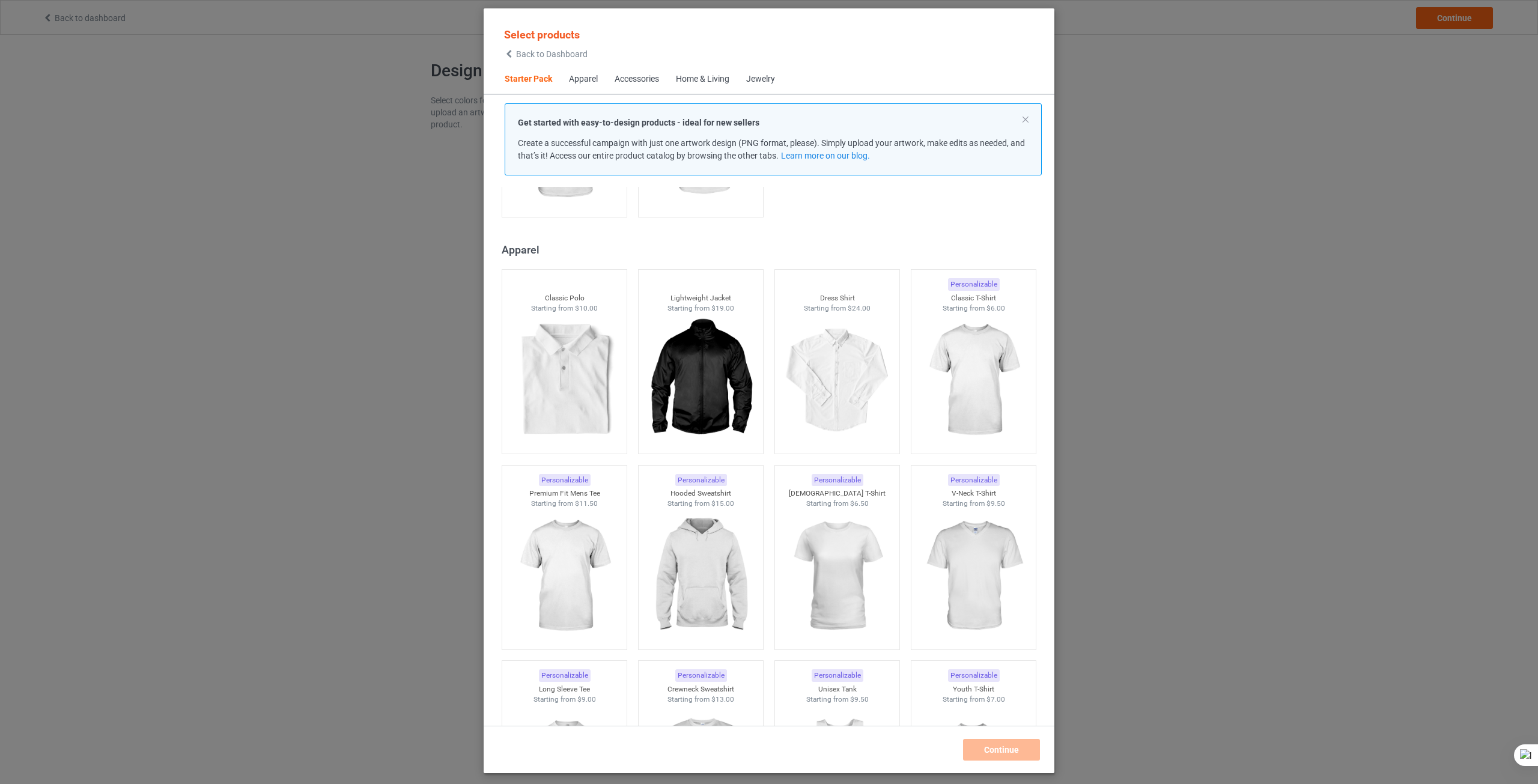
scroll to position [436, 0]
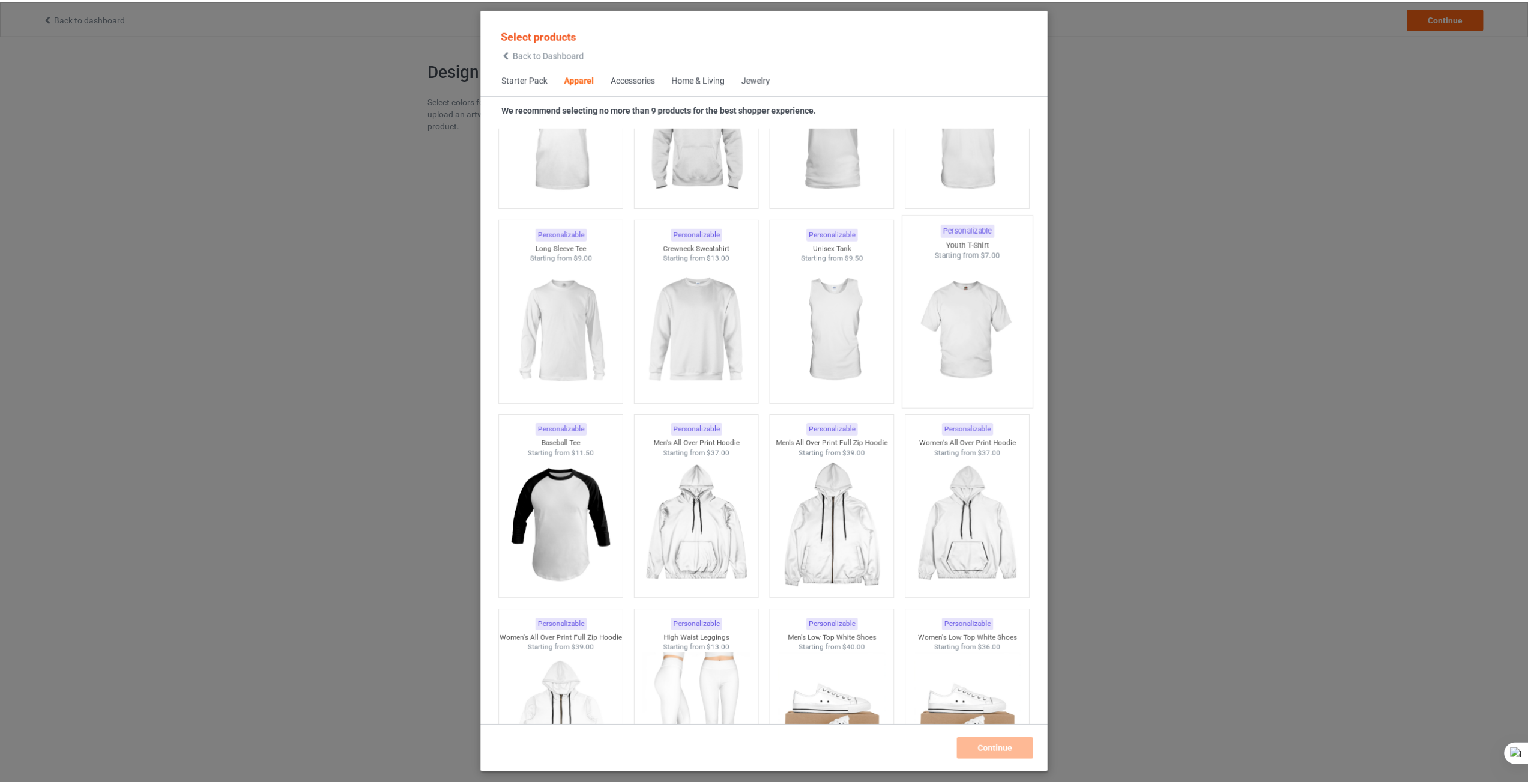
scroll to position [736, 0]
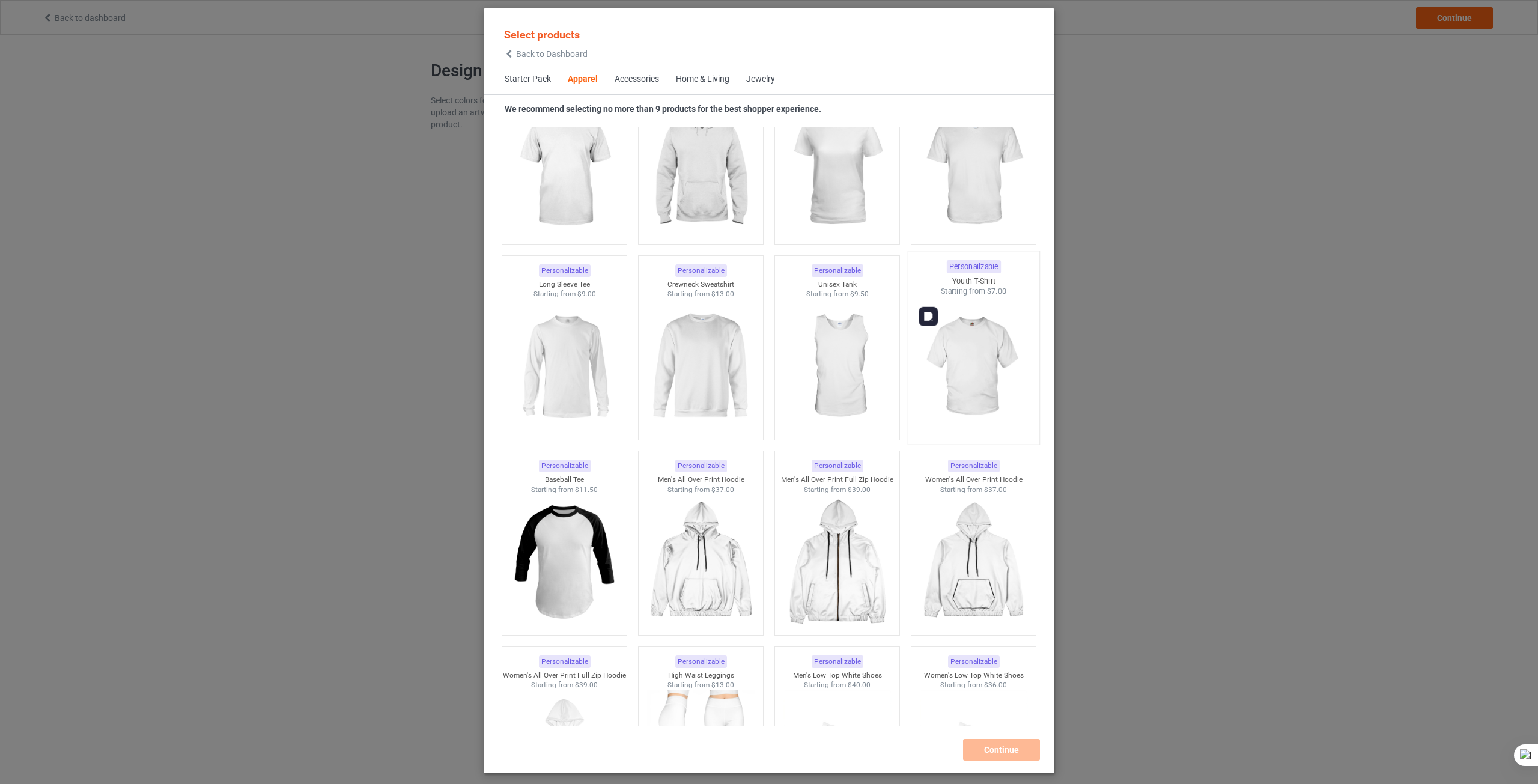
click at [958, 372] on img at bounding box center [973, 367] width 113 height 141
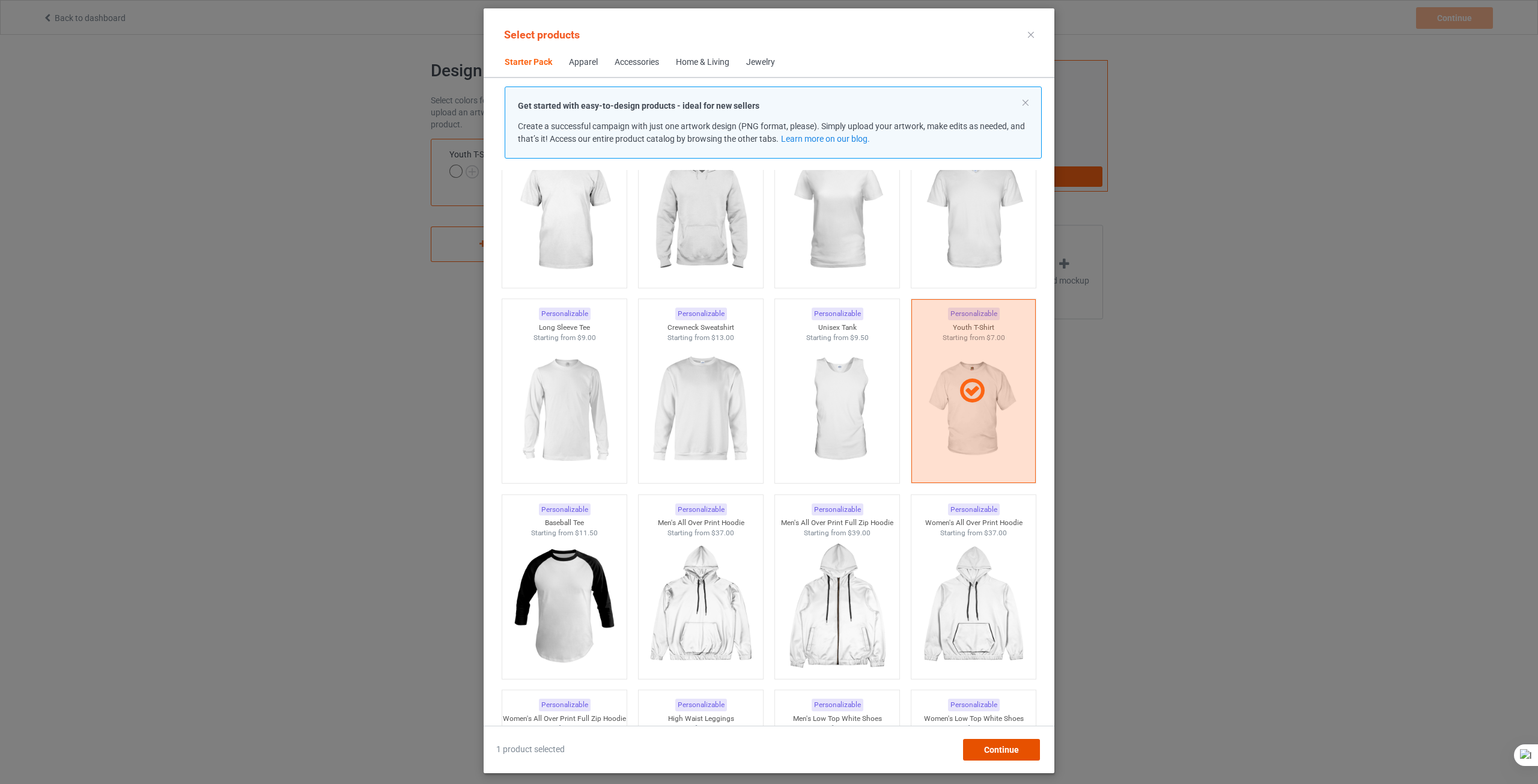
click at [1012, 752] on span "Continue" at bounding box center [1001, 749] width 35 height 9
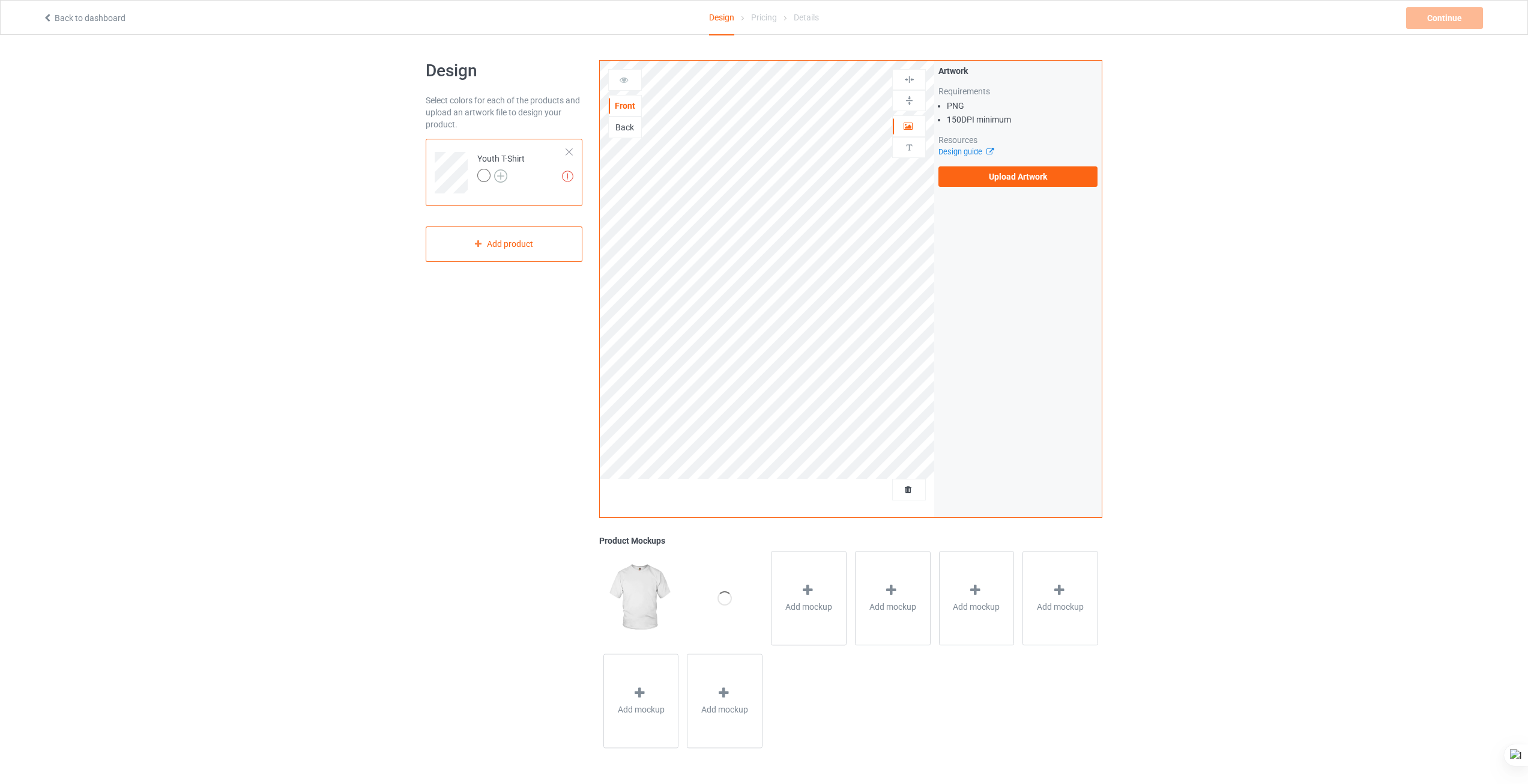
click at [499, 174] on img at bounding box center [501, 176] width 14 height 14
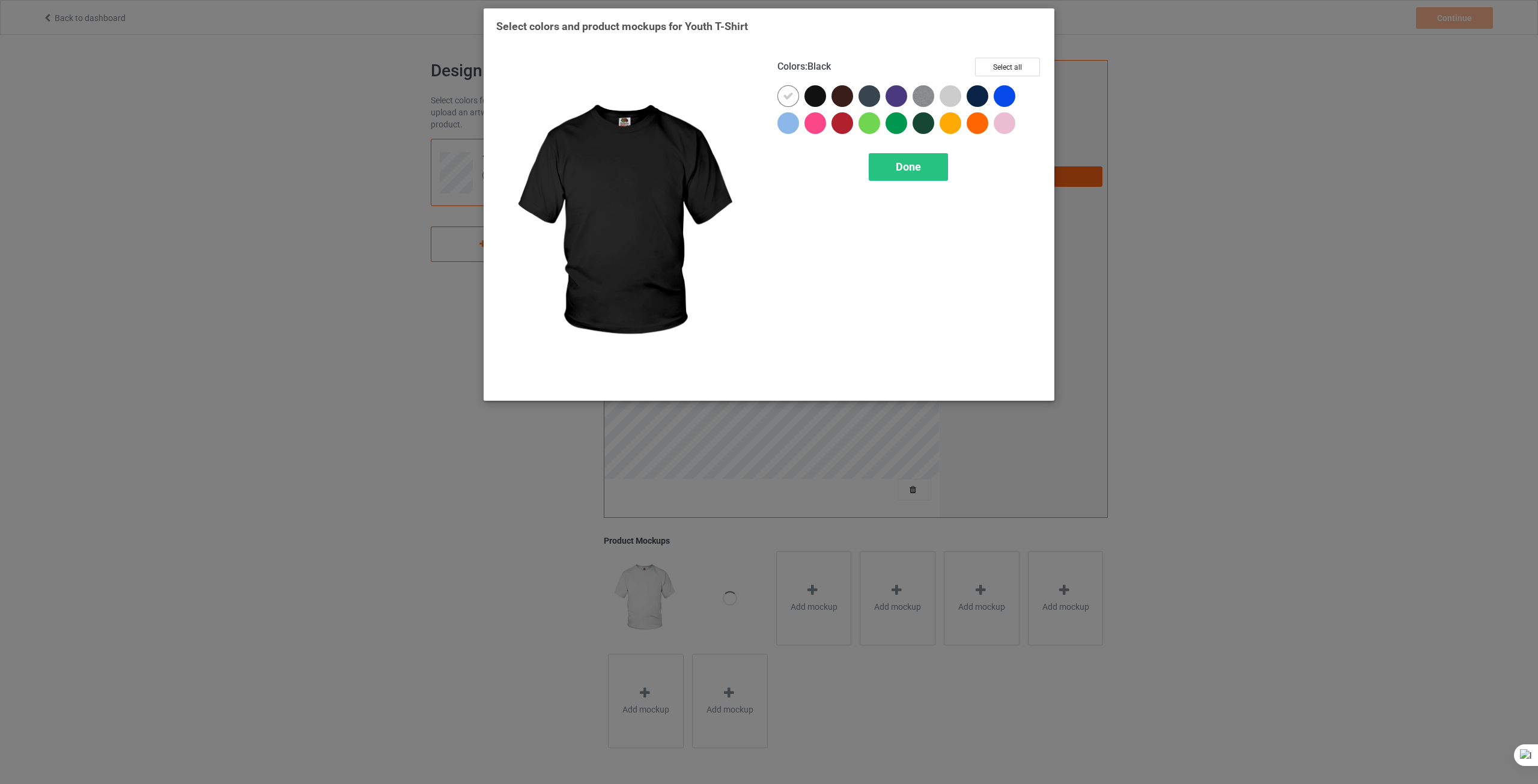
click at [815, 99] on div at bounding box center [815, 95] width 21 height 21
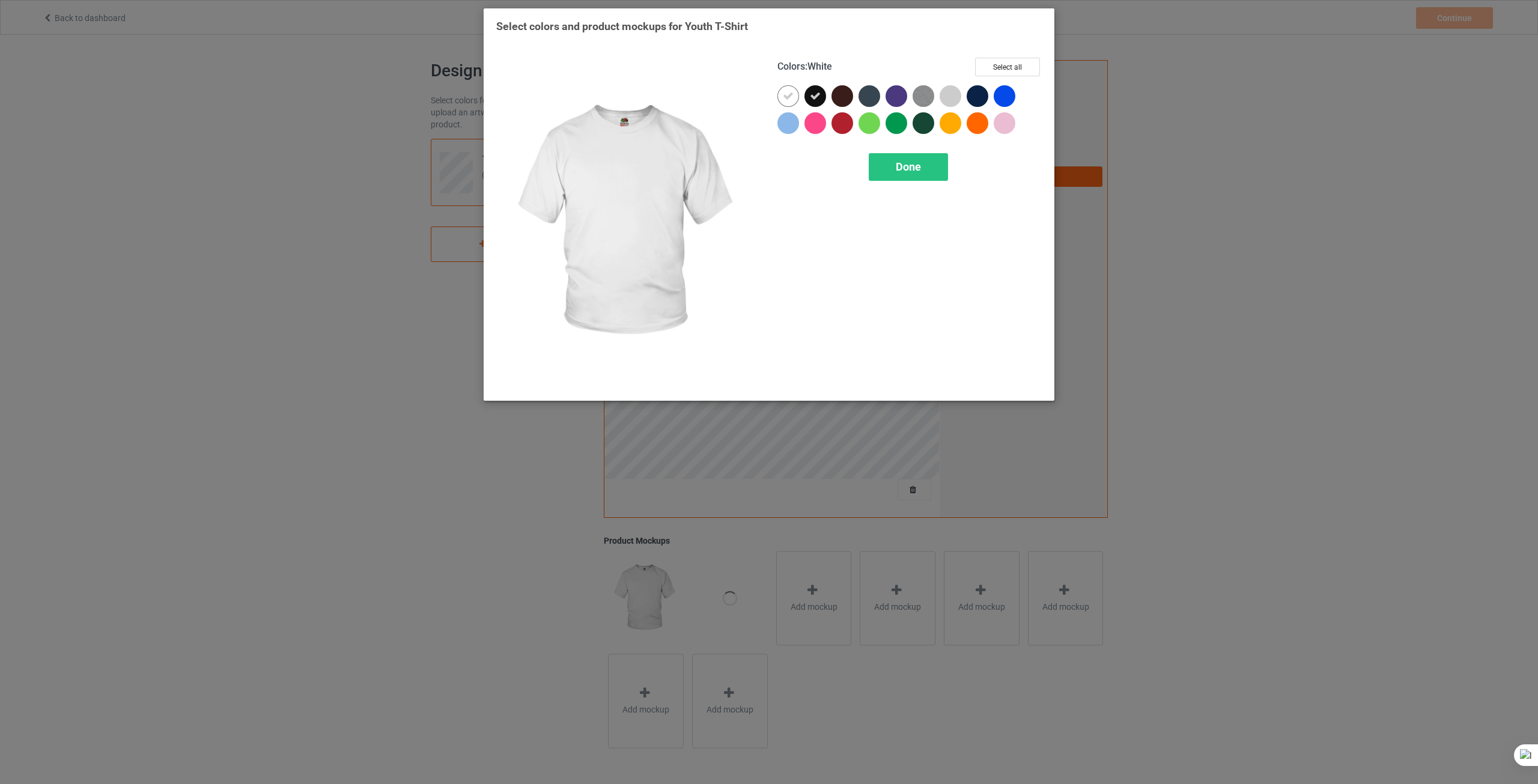
click at [786, 96] on icon at bounding box center [788, 95] width 11 height 11
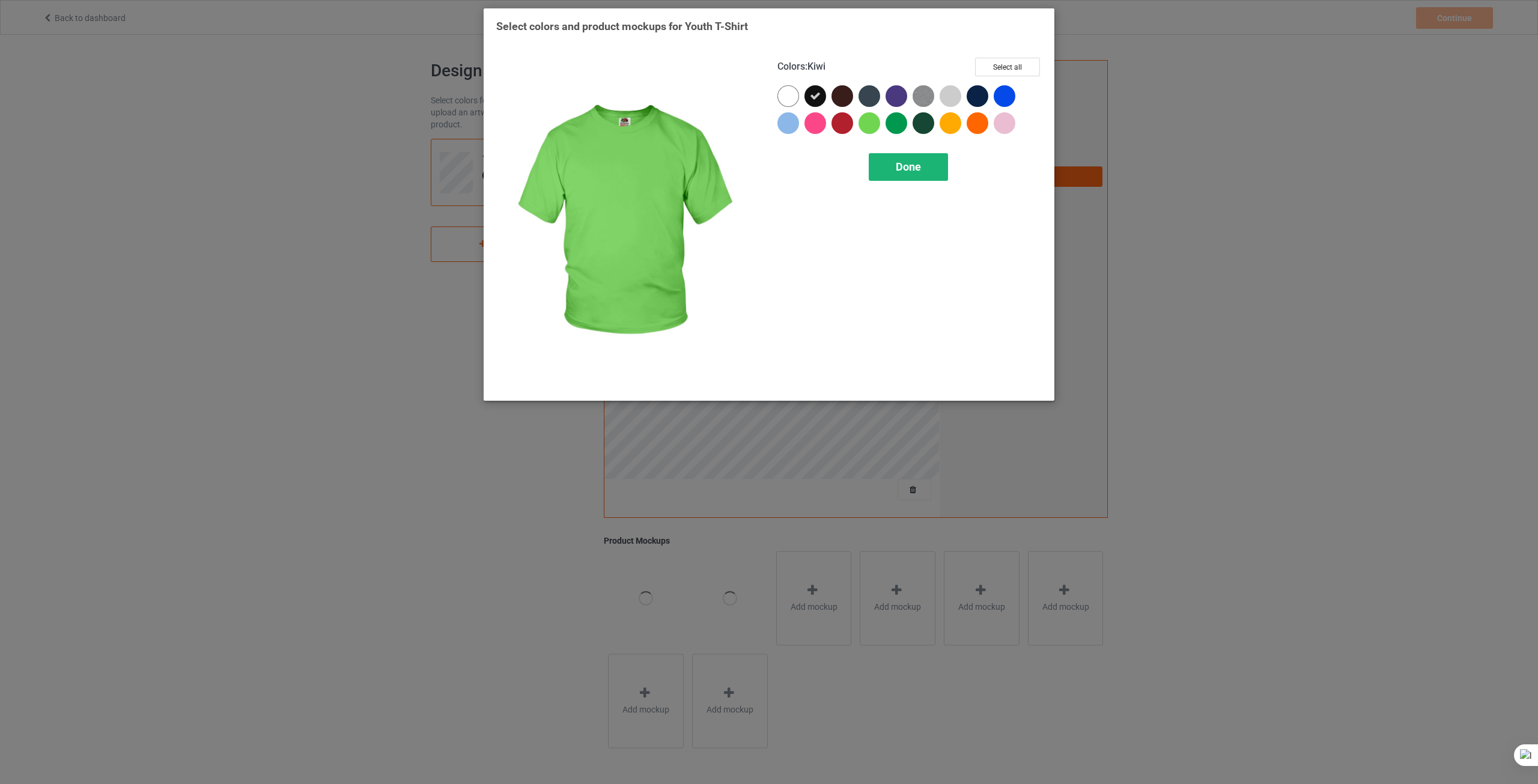
click at [916, 158] on div "Done" at bounding box center [908, 167] width 79 height 27
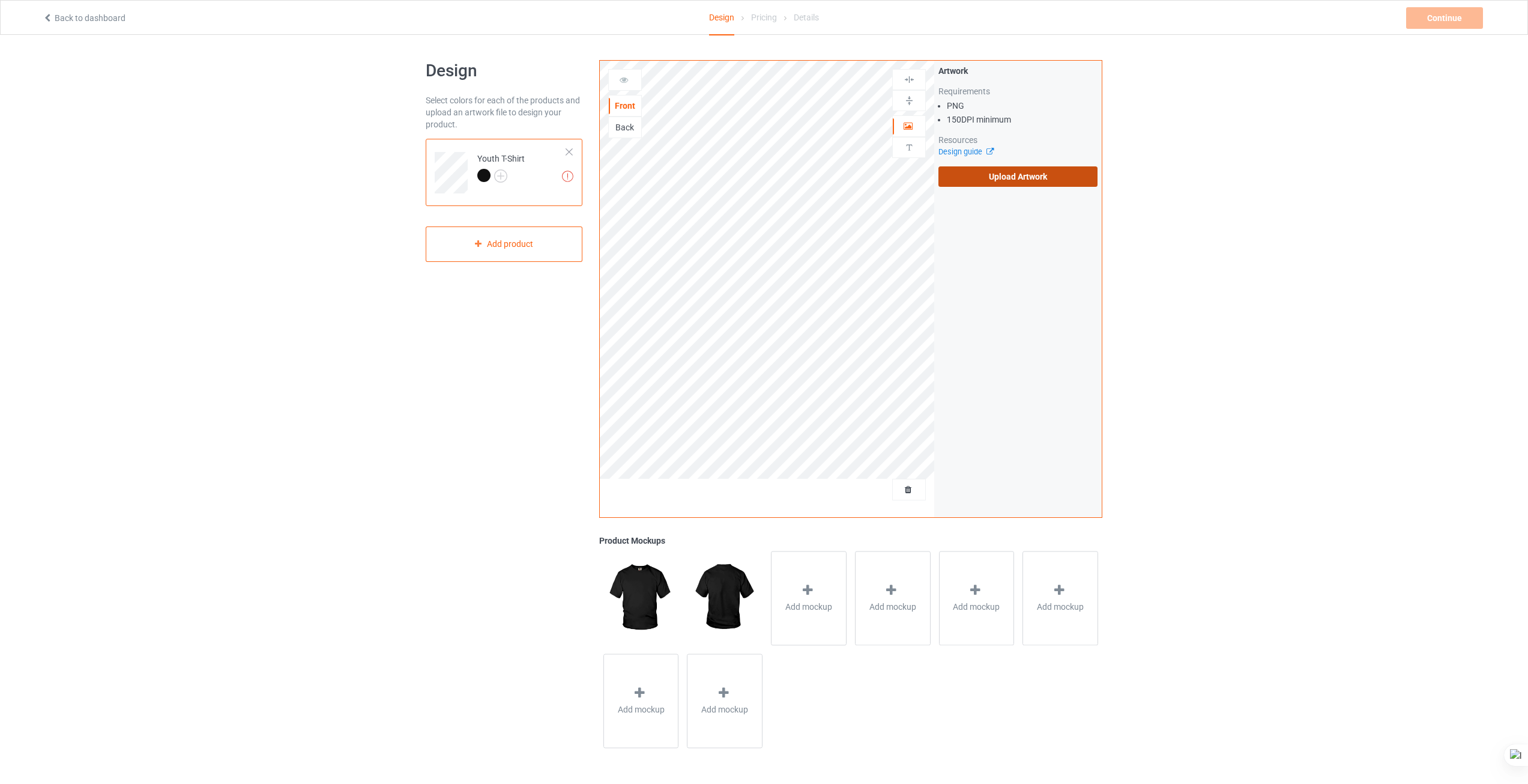
click at [1007, 176] on label "Upload Artwork" at bounding box center [1018, 176] width 159 height 20
click at [0, 0] on input "Upload Artwork" at bounding box center [0, 0] width 0 height 0
click at [802, 592] on icon at bounding box center [808, 590] width 15 height 13
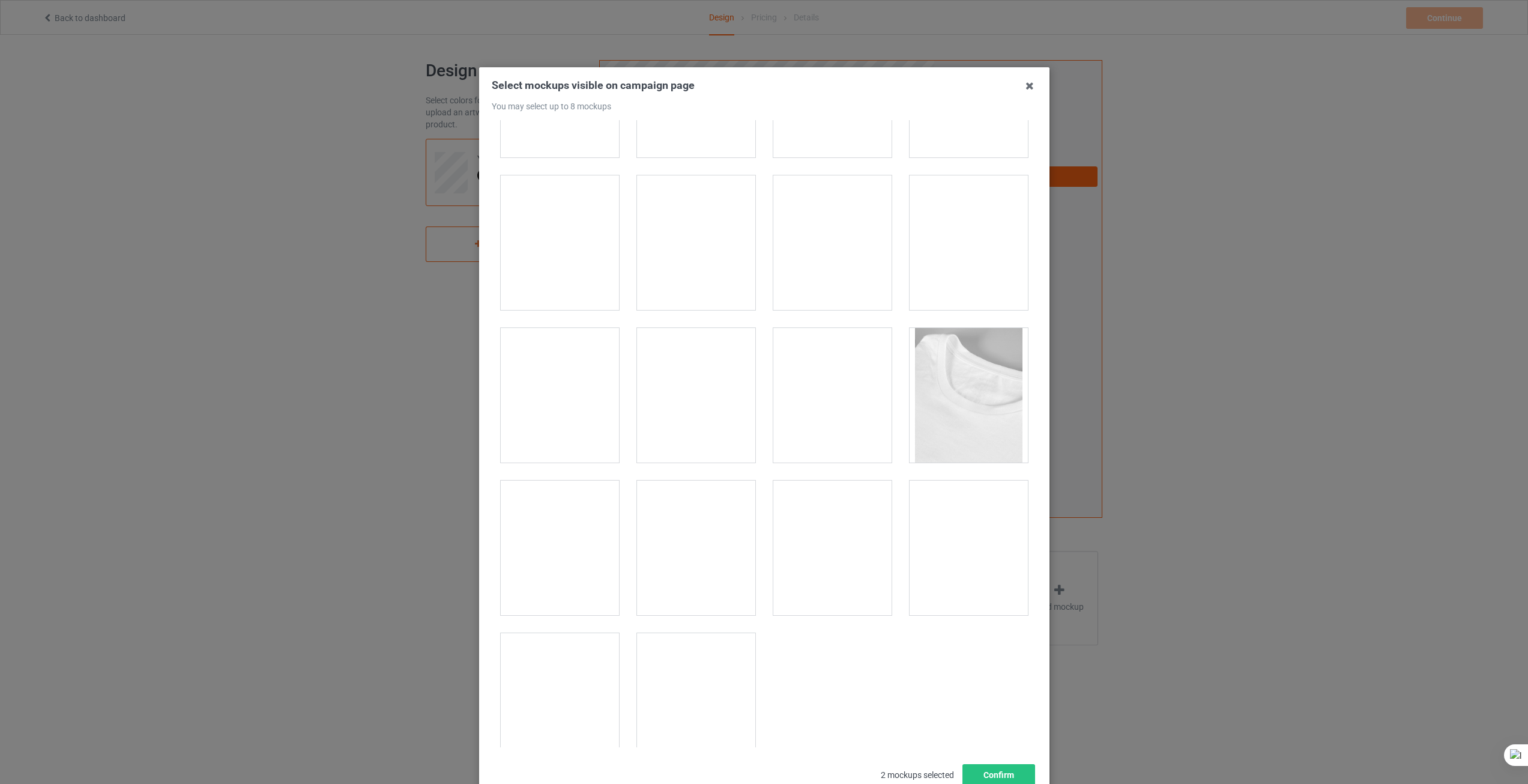
scroll to position [441, 0]
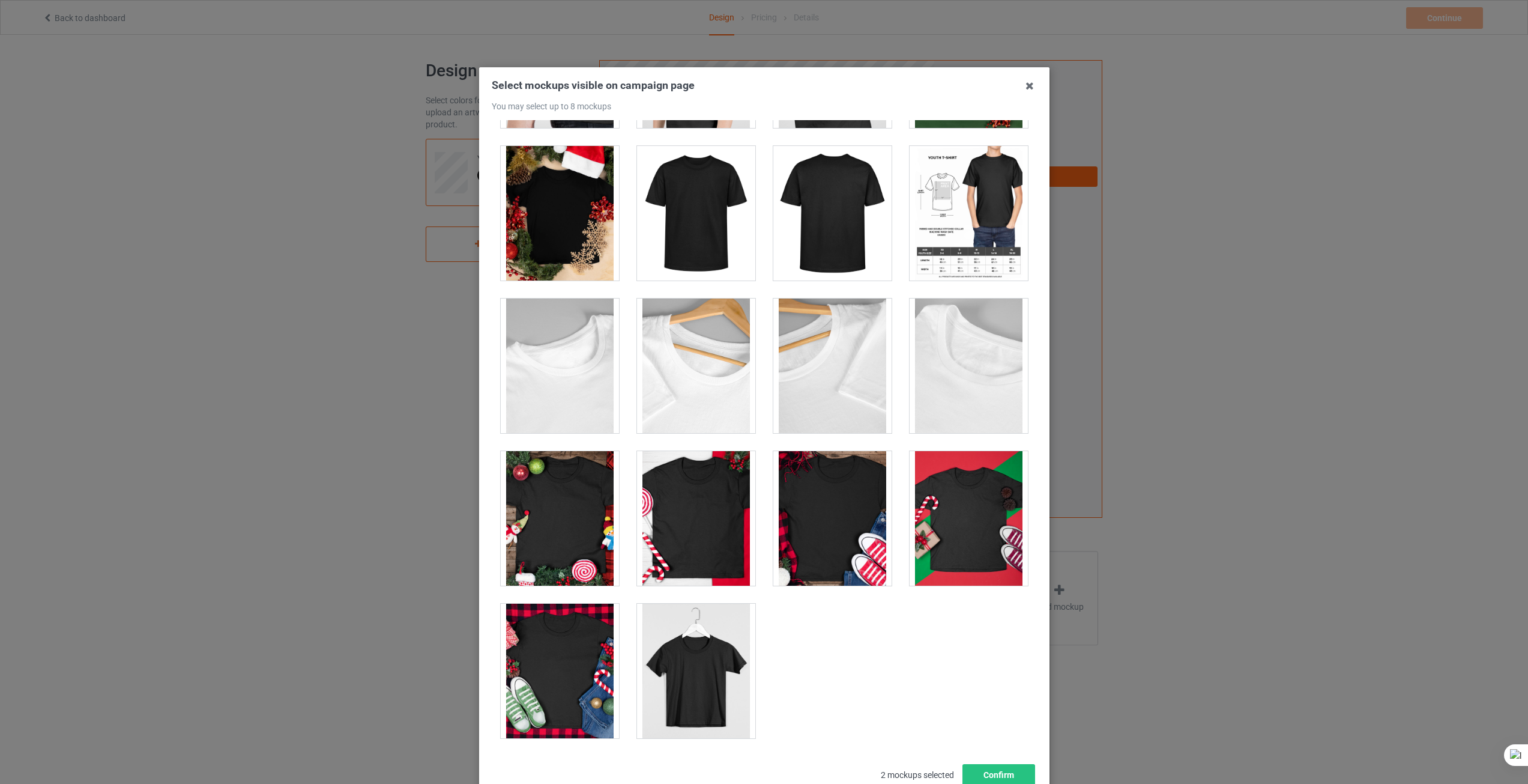
click at [718, 656] on div at bounding box center [696, 671] width 118 height 135
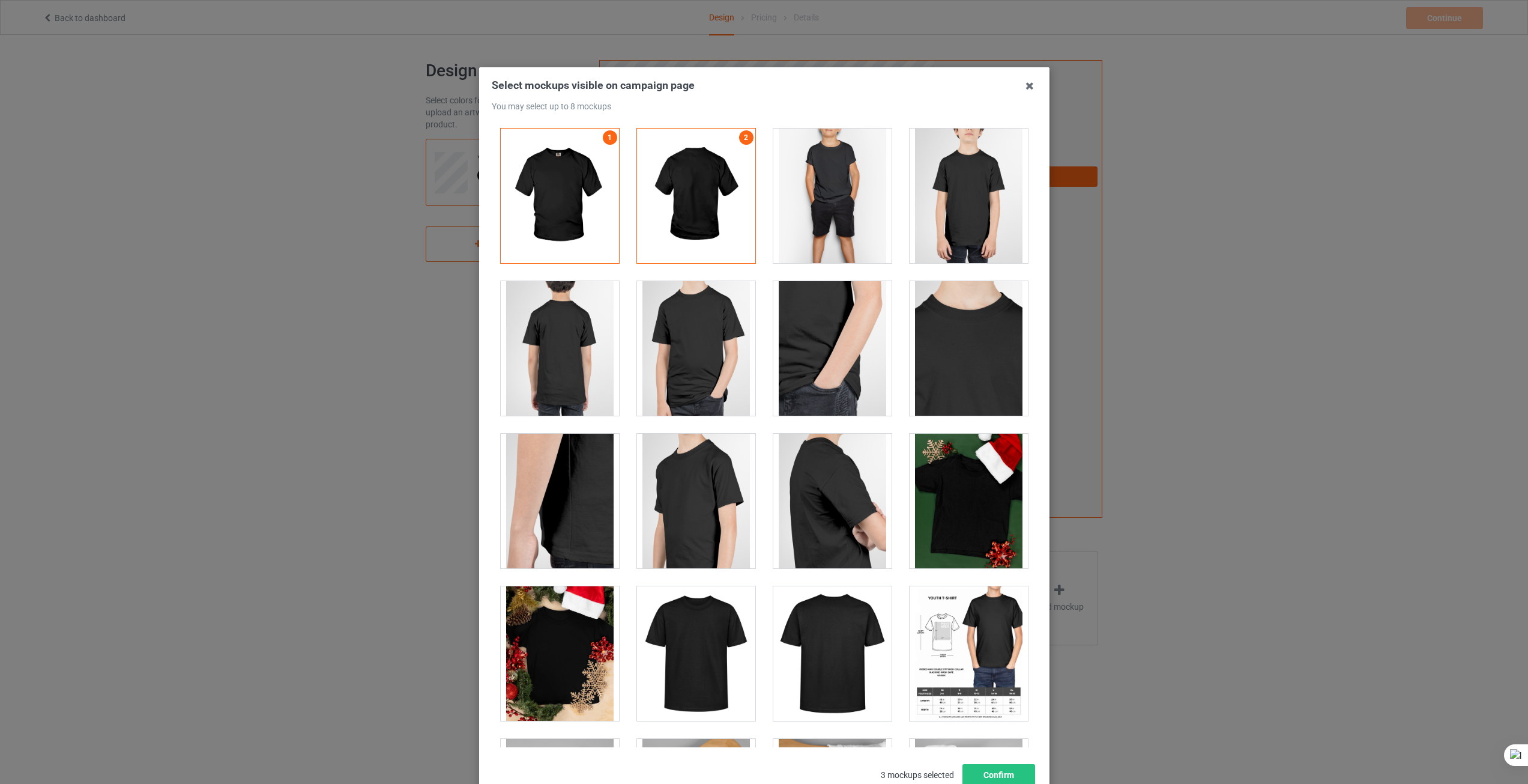
scroll to position [0, 0]
click at [692, 364] on div at bounding box center [696, 349] width 118 height 135
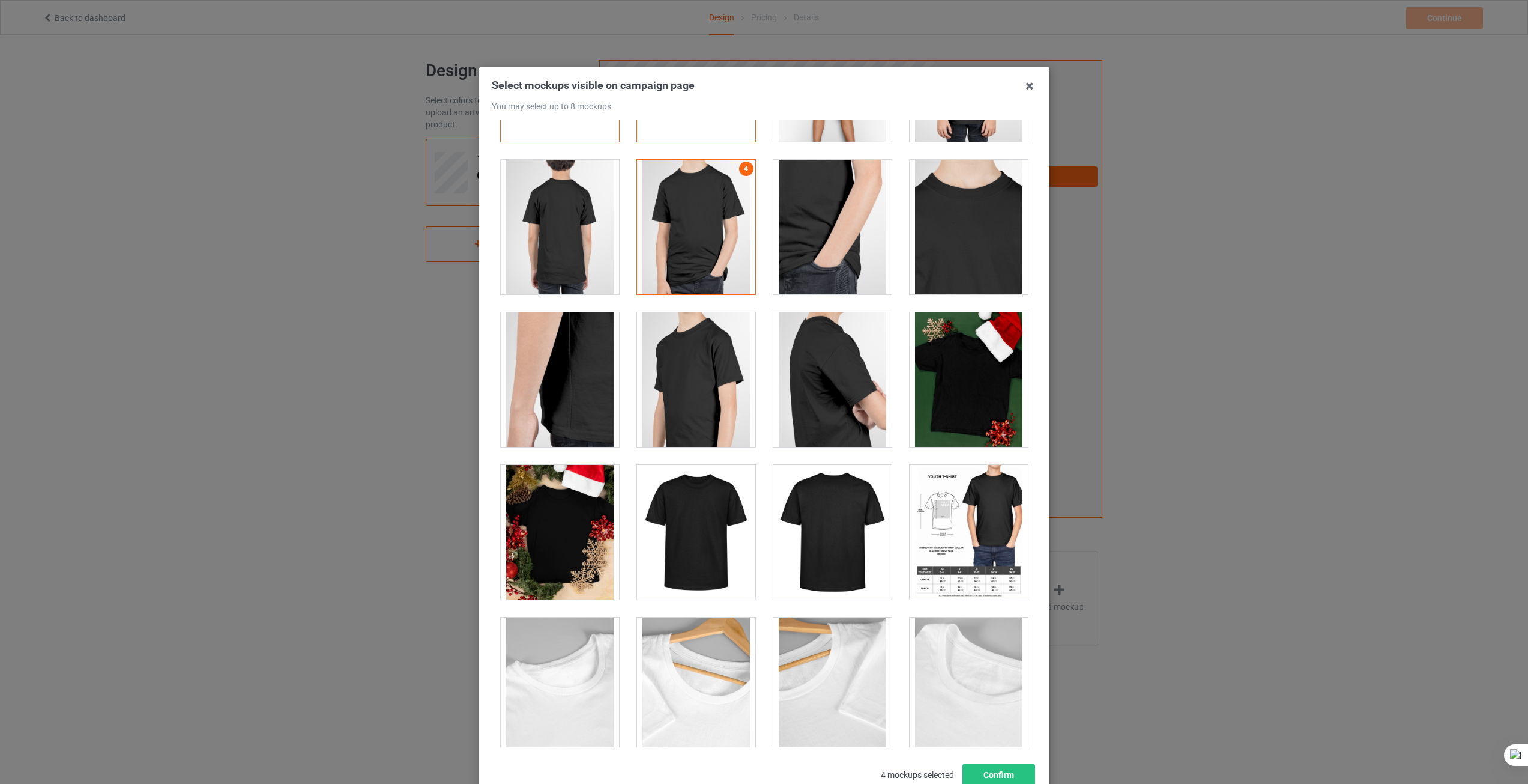
scroll to position [360, 0]
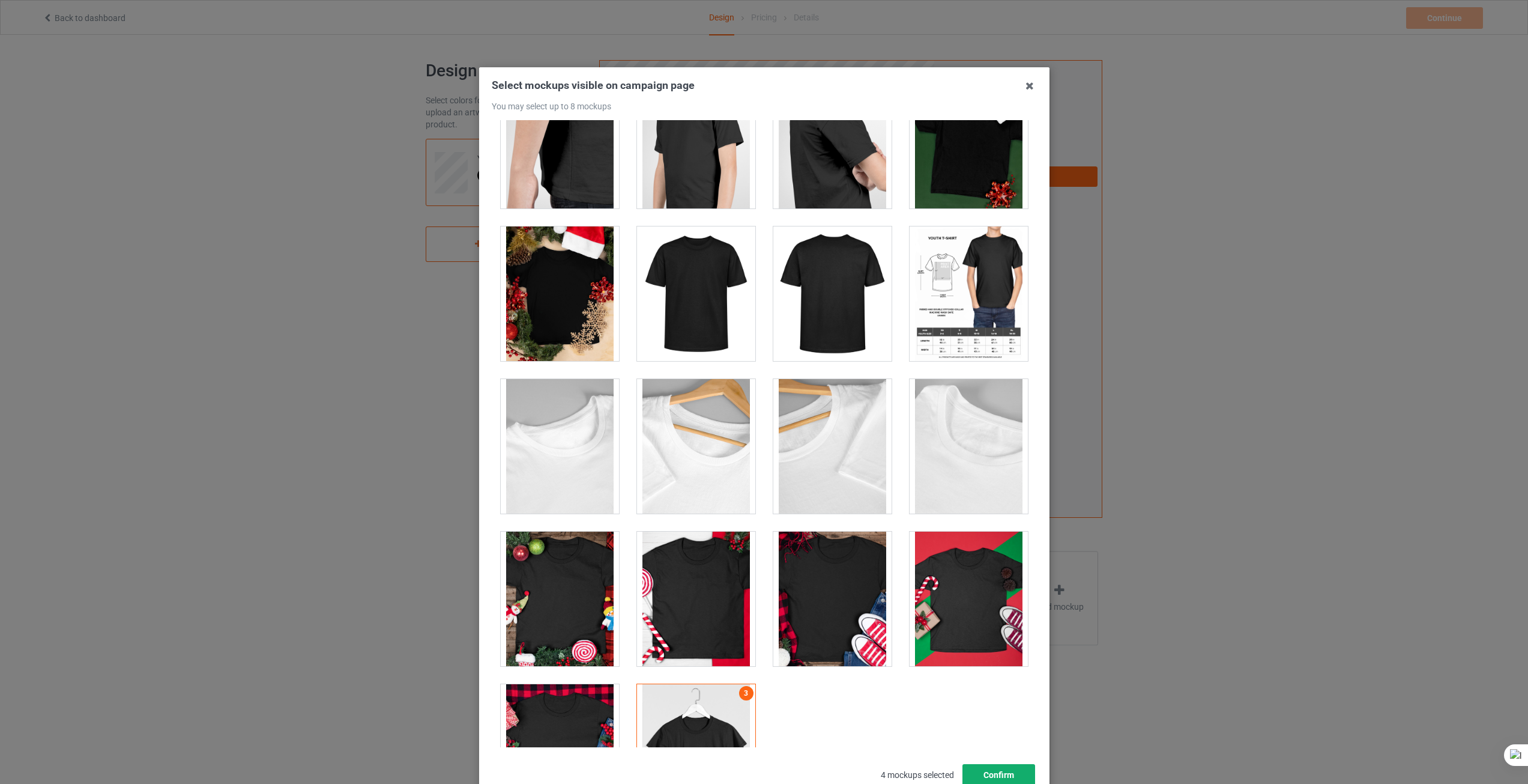
click at [986, 775] on button "Confirm" at bounding box center [998, 774] width 72 height 21
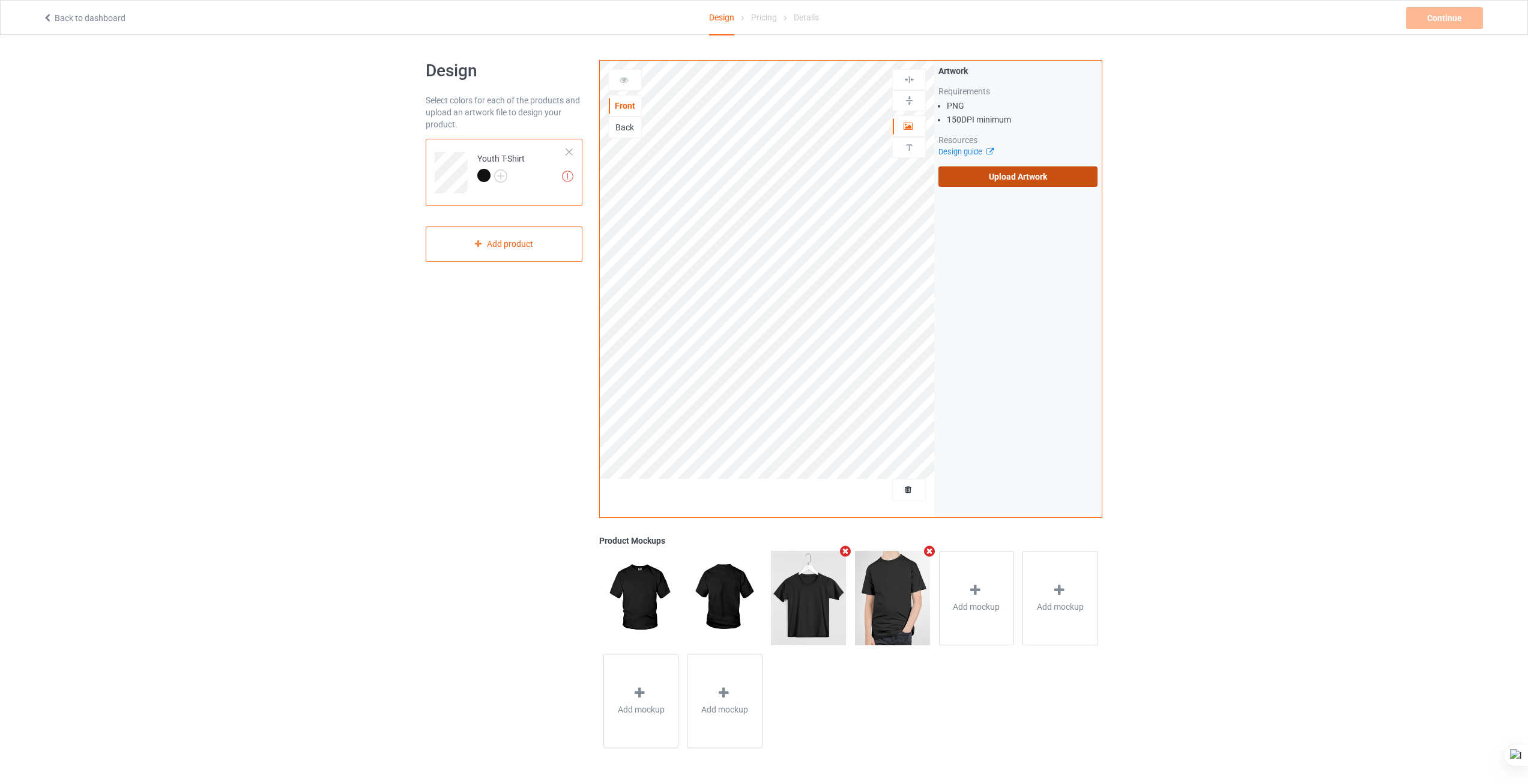
click at [983, 179] on label "Upload Artwork" at bounding box center [1018, 176] width 159 height 20
click at [0, 0] on input "Upload Artwork" at bounding box center [0, 0] width 0 height 0
